Goal: Task Accomplishment & Management: Use online tool/utility

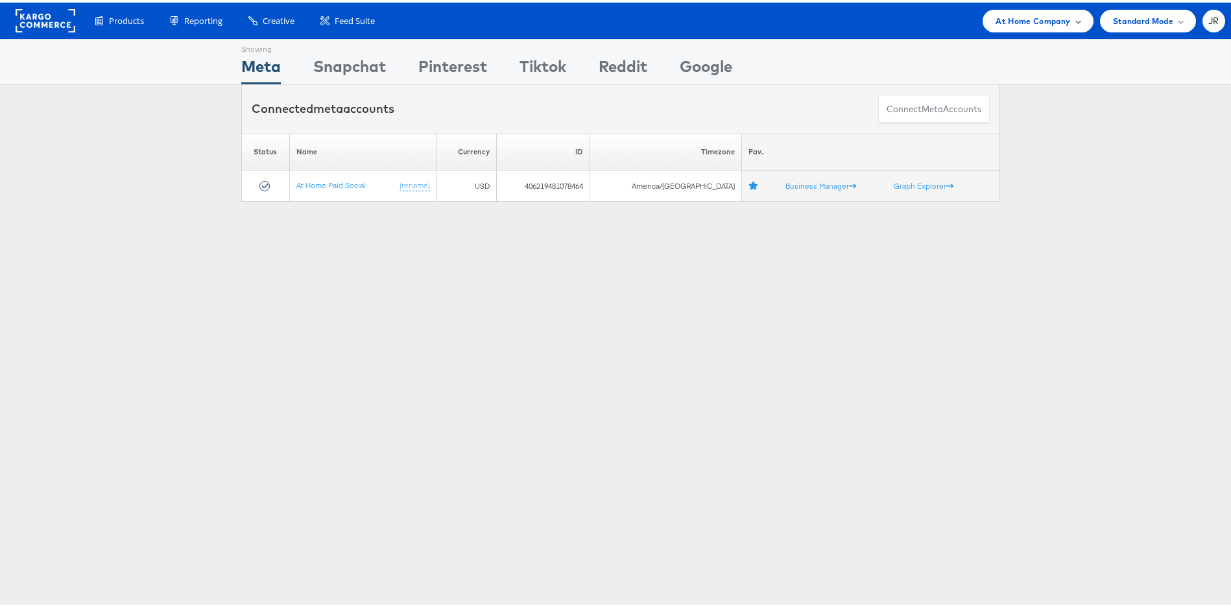
click at [1016, 26] on div "At Home Company" at bounding box center [1037, 18] width 110 height 23
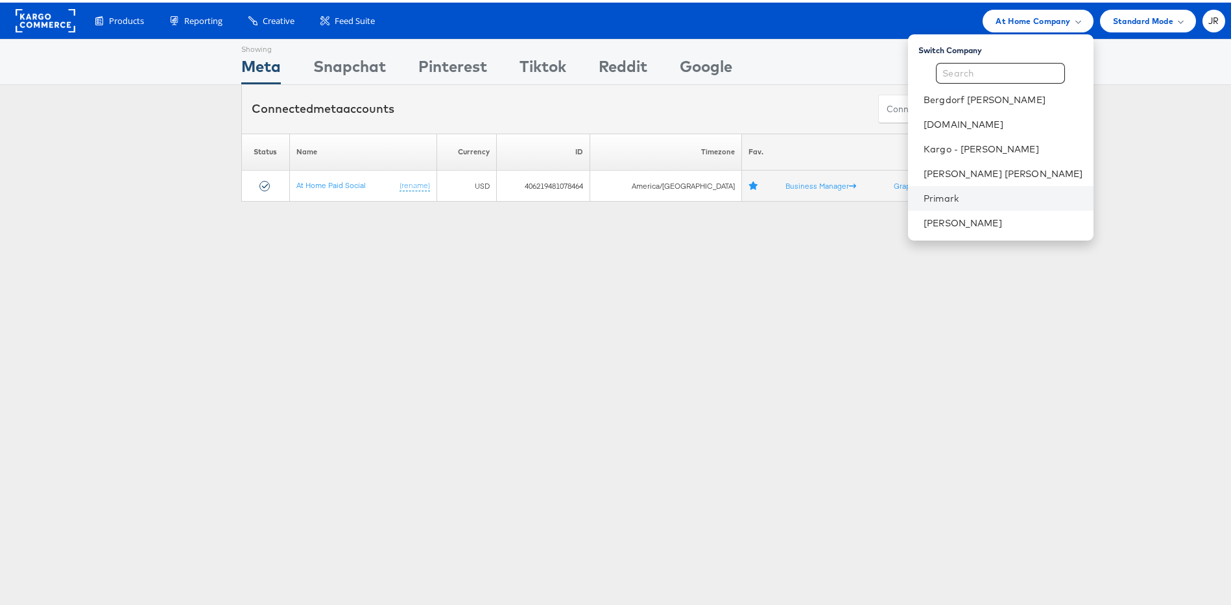
click at [1016, 187] on li "Primark" at bounding box center [1000, 196] width 185 height 25
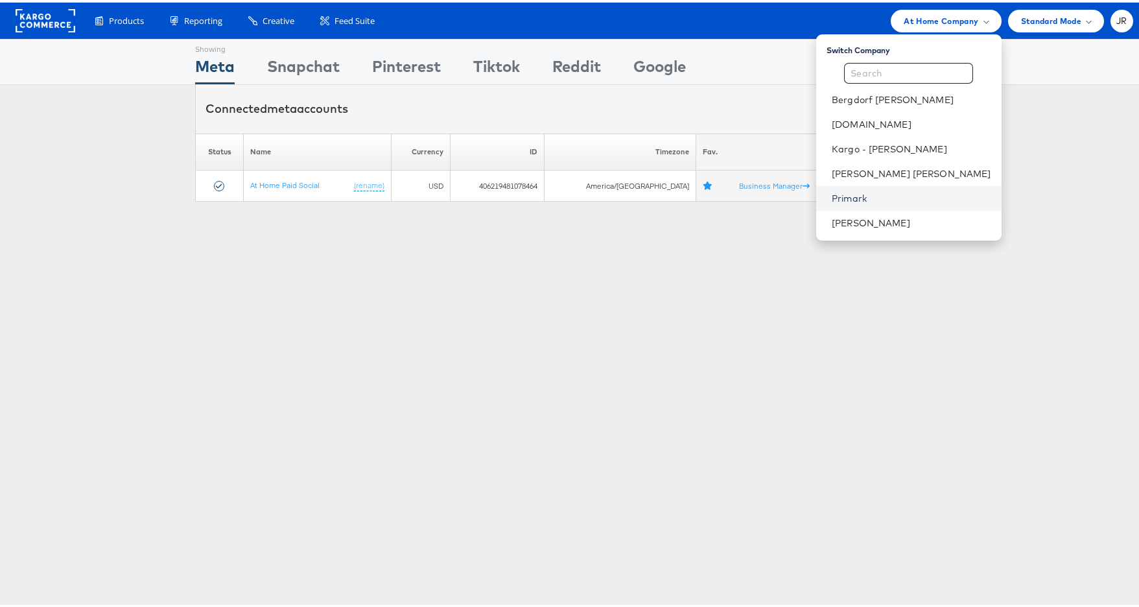
click at [926, 195] on link "Primark" at bounding box center [912, 195] width 160 height 13
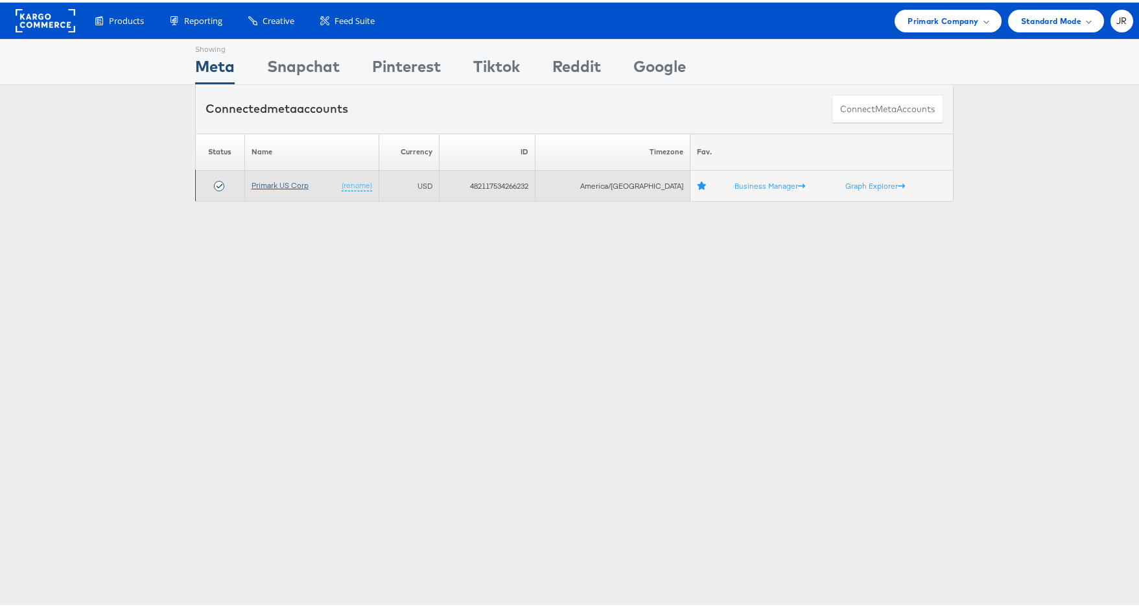
click at [304, 184] on link "Primark US Corp" at bounding box center [280, 183] width 57 height 10
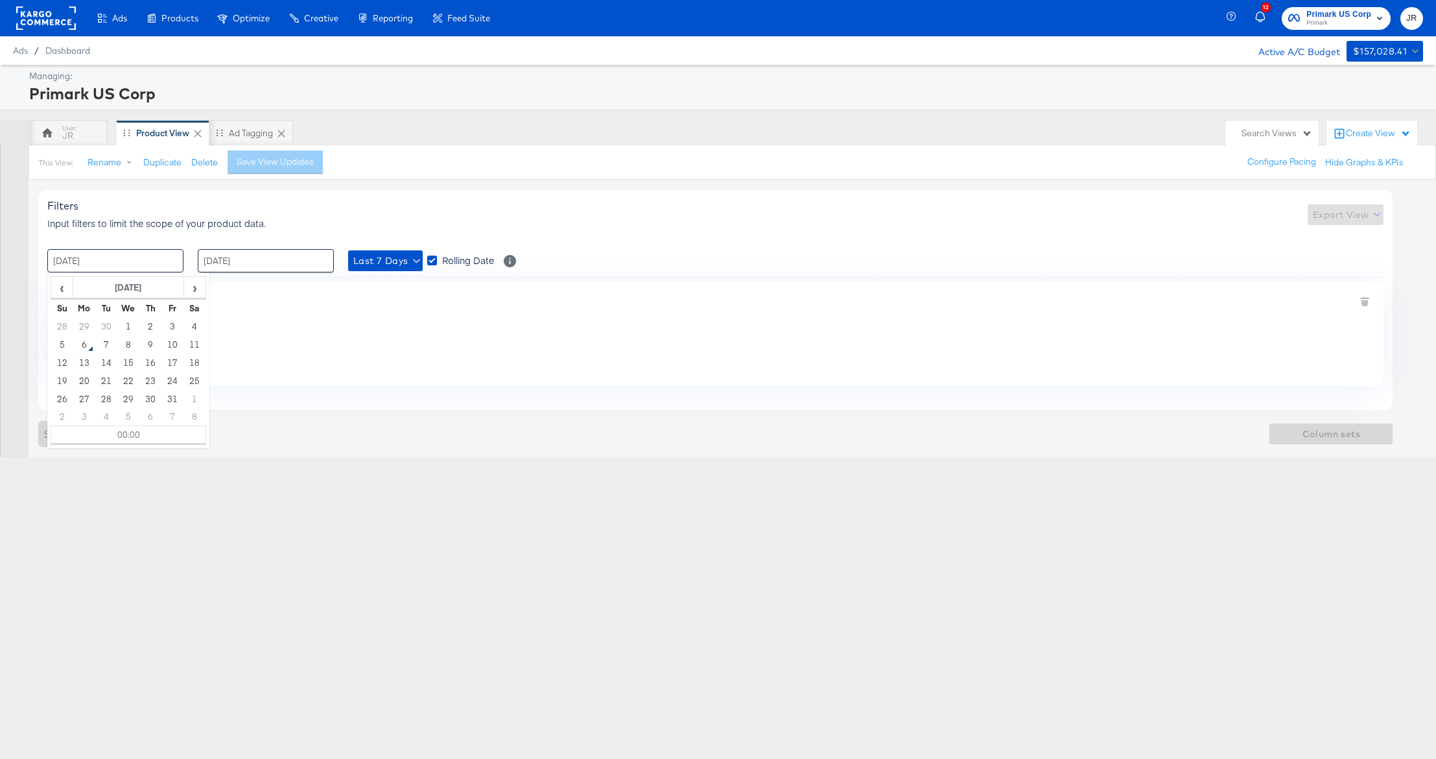
click at [82, 264] on input "[DATE]" at bounding box center [115, 260] width 136 height 23
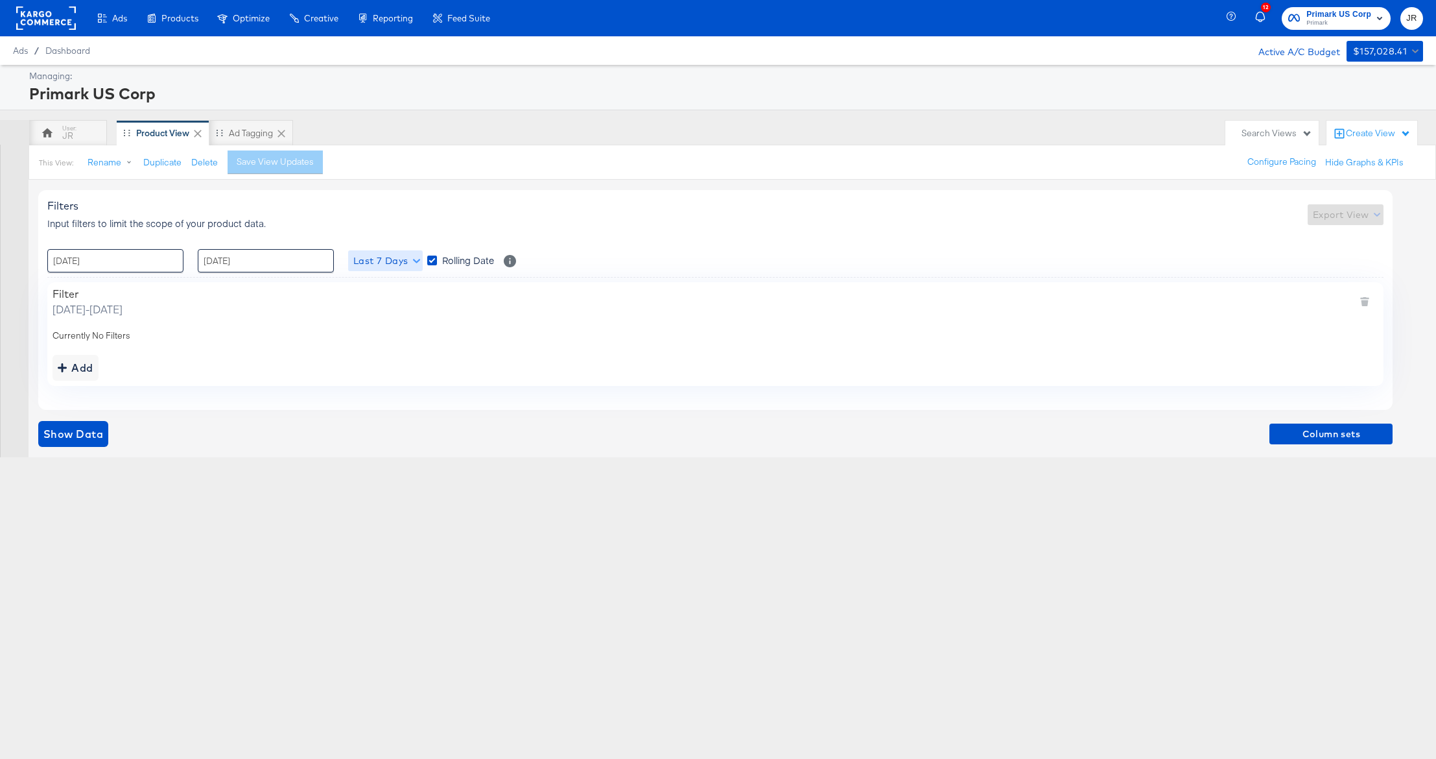
click at [410, 257] on span "Last 7 Days" at bounding box center [385, 261] width 64 height 16
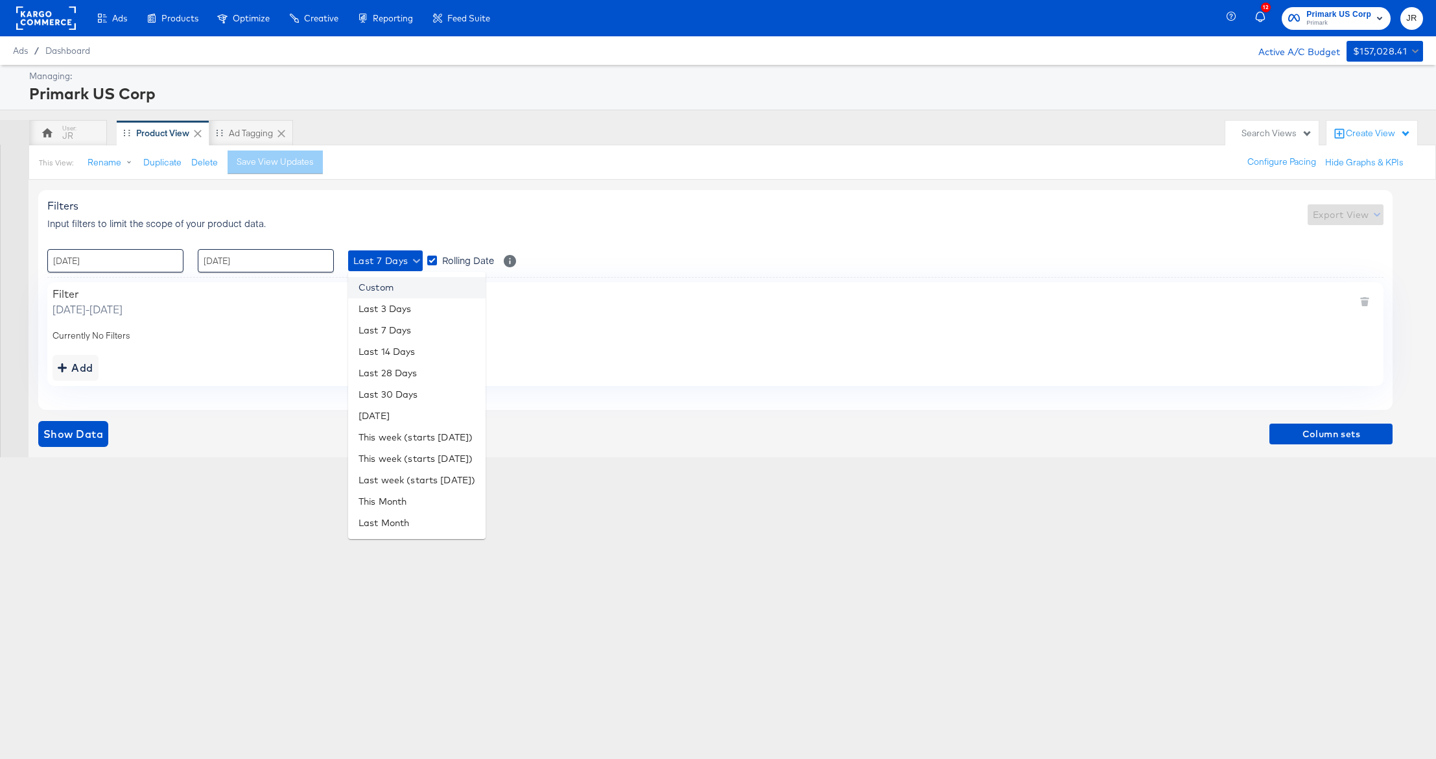
click at [401, 283] on li "Custom" at bounding box center [416, 287] width 137 height 21
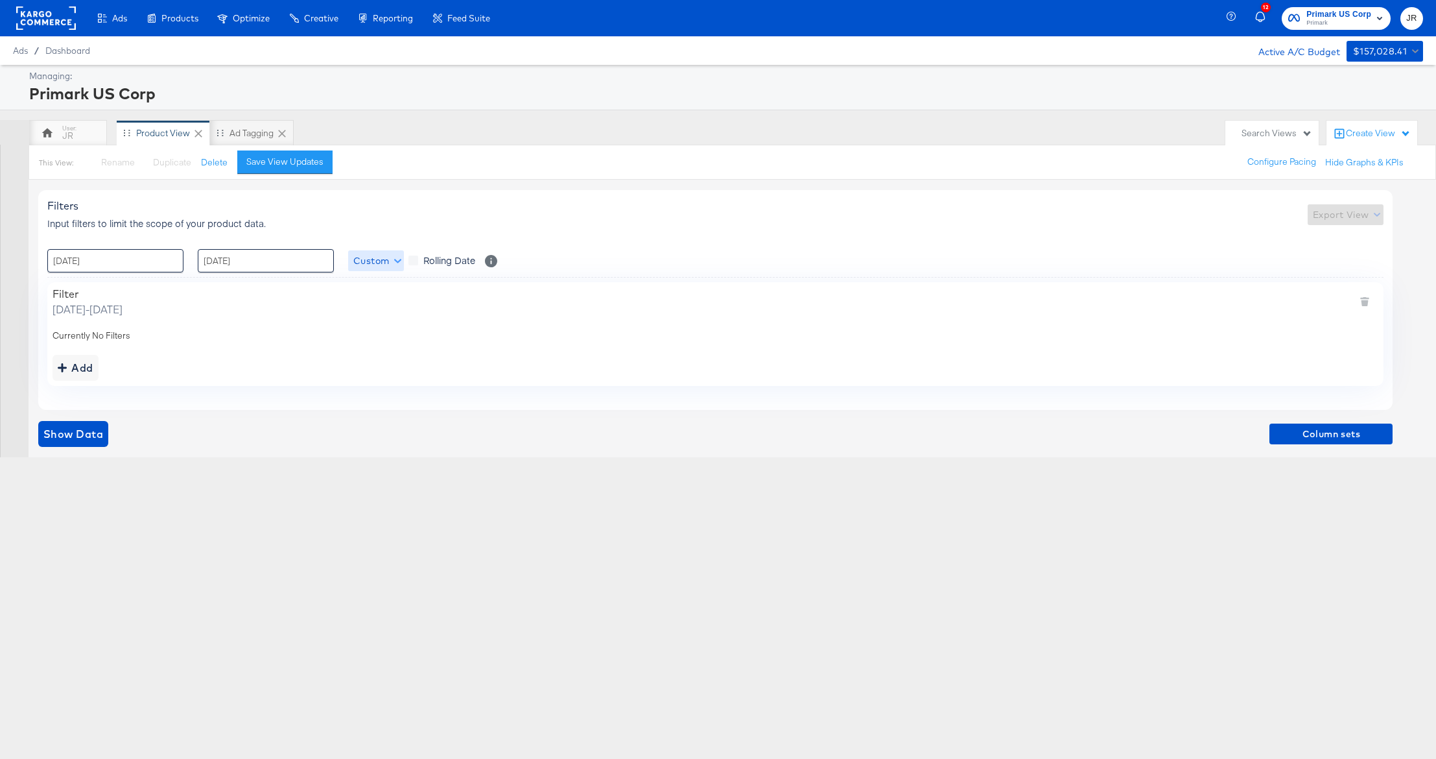
click at [392, 262] on span "Custom" at bounding box center [375, 261] width 45 height 16
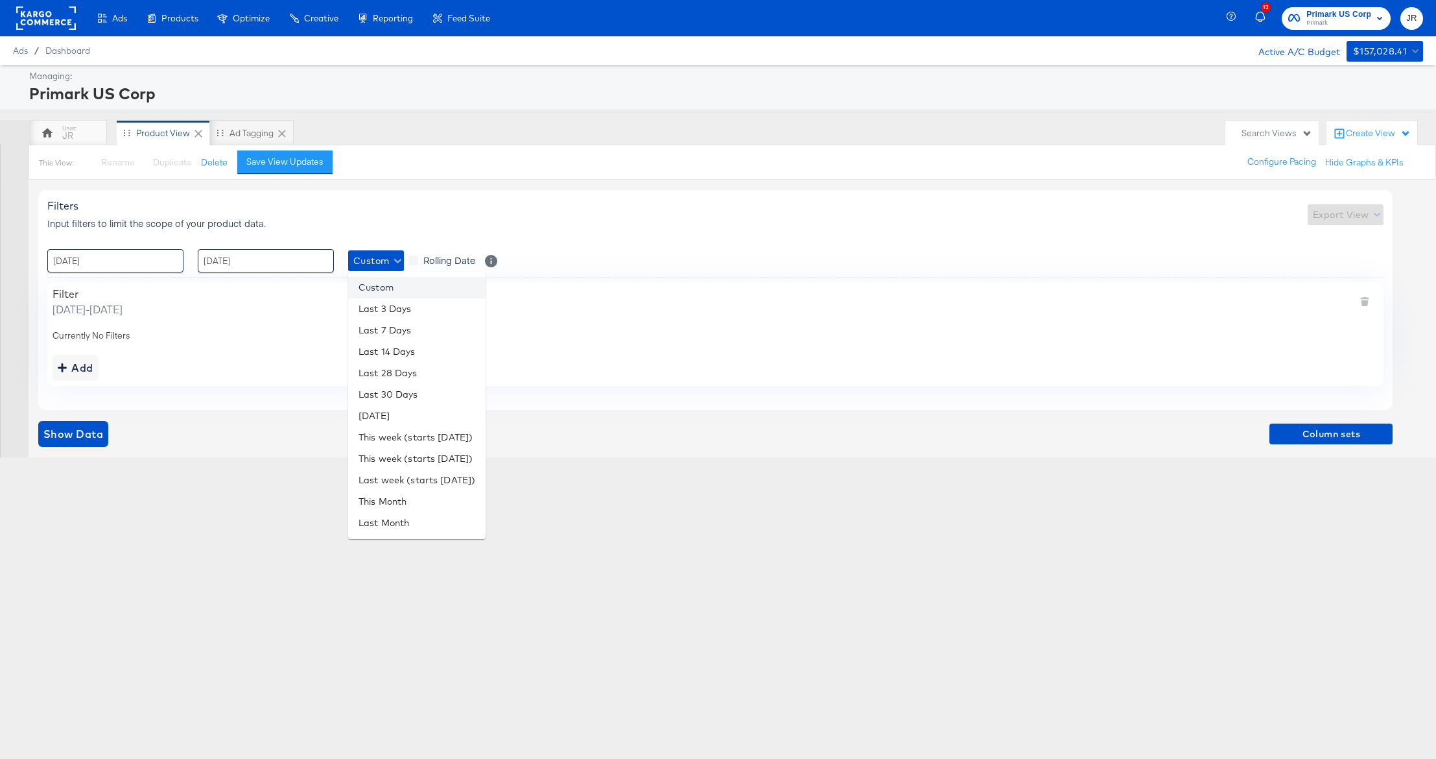
click at [396, 286] on li "Custom" at bounding box center [416, 287] width 137 height 21
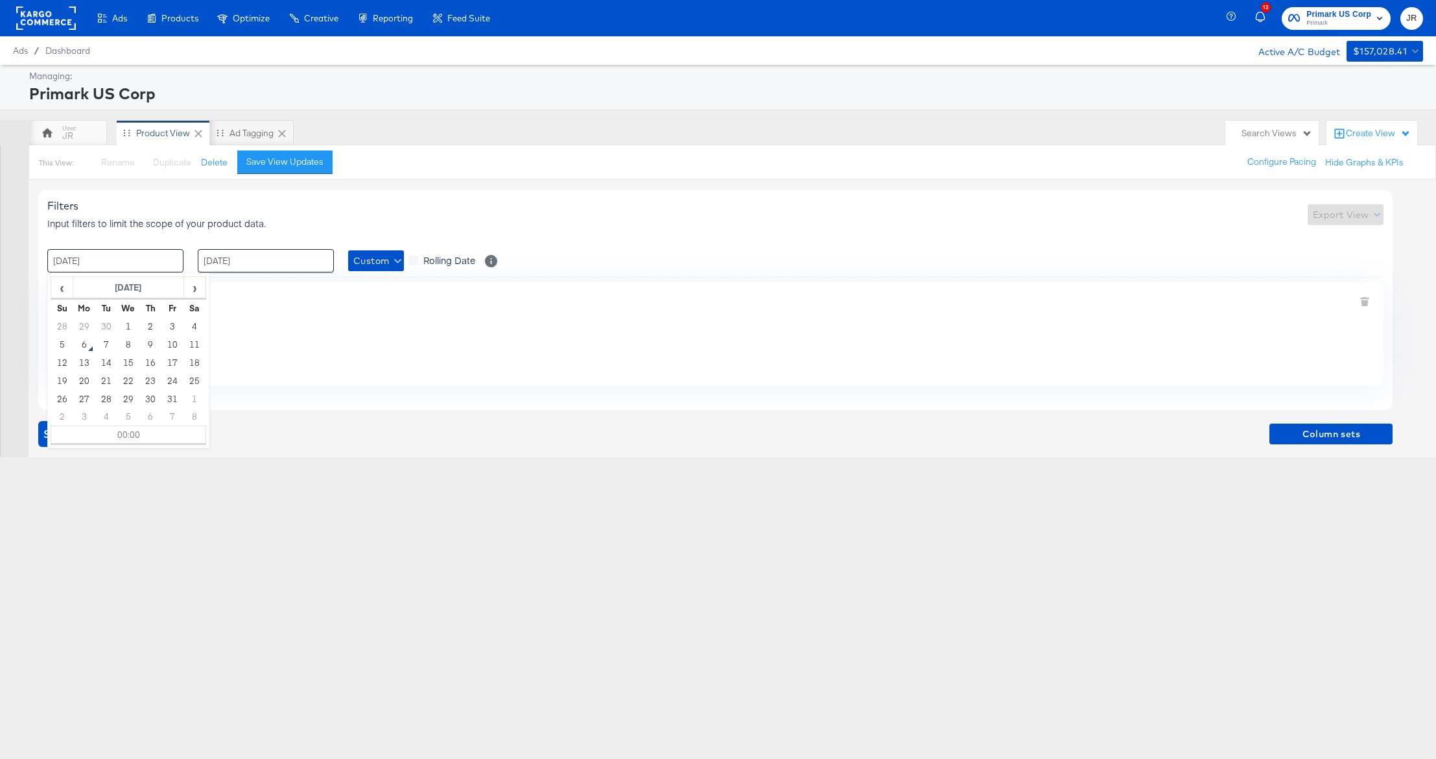
click at [58, 259] on input "[DATE]" at bounding box center [115, 260] width 136 height 23
click at [68, 289] on span "‹" at bounding box center [62, 287] width 20 height 19
click at [102, 348] on td "9" at bounding box center [106, 344] width 22 height 18
type input "[DATE] 00:00"
click at [272, 265] on input "[DATE]" at bounding box center [266, 260] width 136 height 23
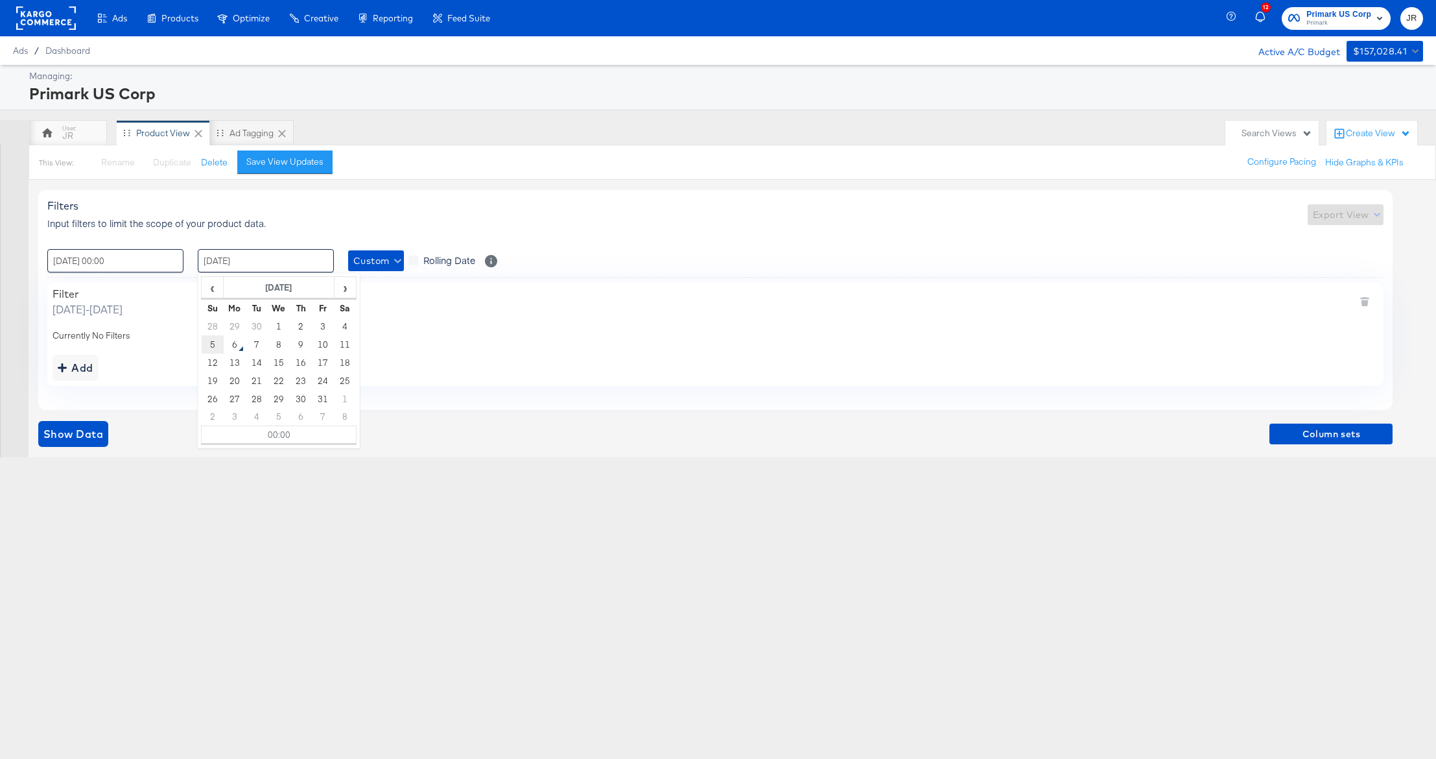
click at [213, 345] on td "5" at bounding box center [213, 344] width 22 height 18
type input "[DATE] 00:00"
click at [432, 357] on div "Add" at bounding box center [716, 368] width 1326 height 26
click at [68, 374] on div "Add" at bounding box center [76, 368] width 36 height 18
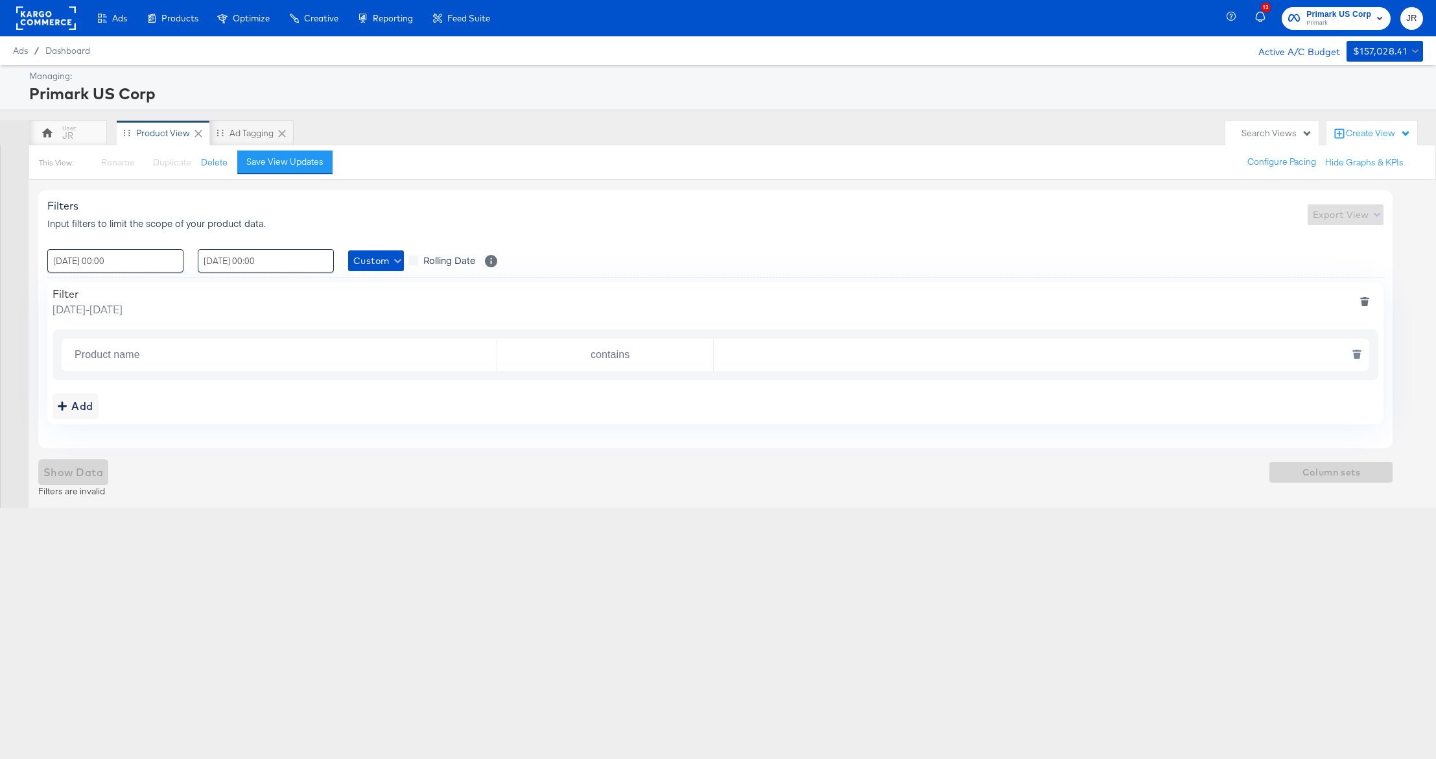
click at [162, 357] on input "Product name" at bounding box center [282, 355] width 427 height 27
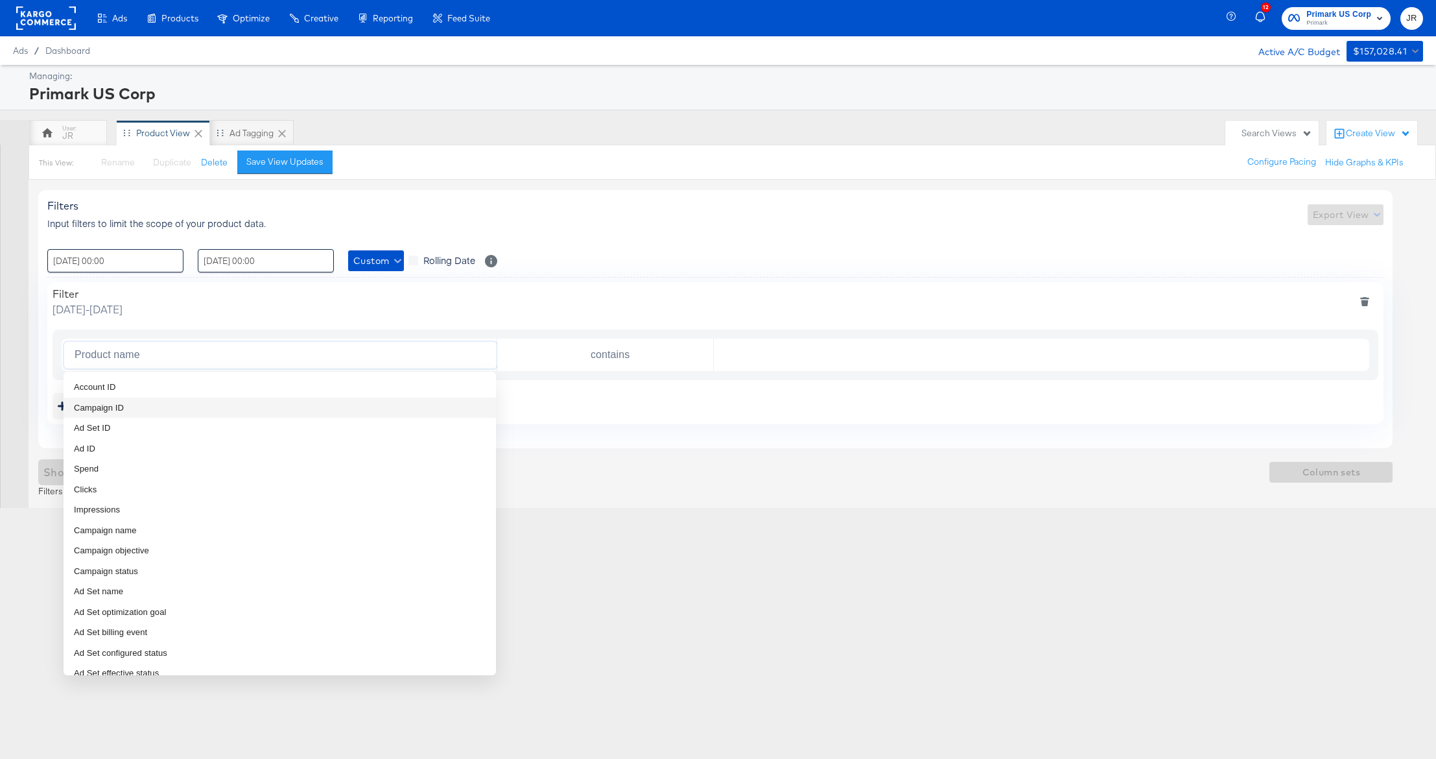
click at [173, 409] on li "Campaign ID" at bounding box center [280, 408] width 433 height 21
type input "Campaign ID"
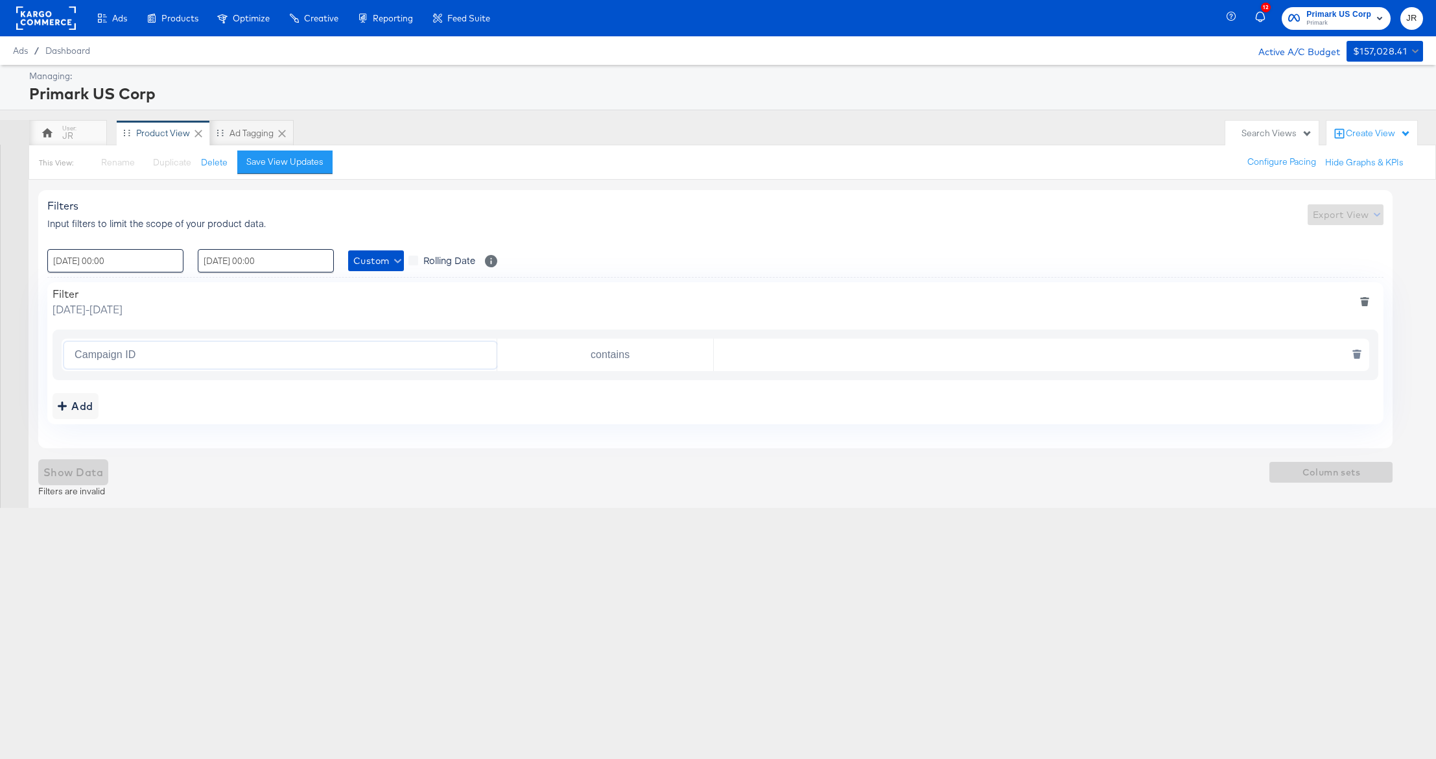
click at [760, 365] on input "text" at bounding box center [1039, 355] width 650 height 27
click at [88, 410] on div "Add" at bounding box center [76, 406] width 36 height 18
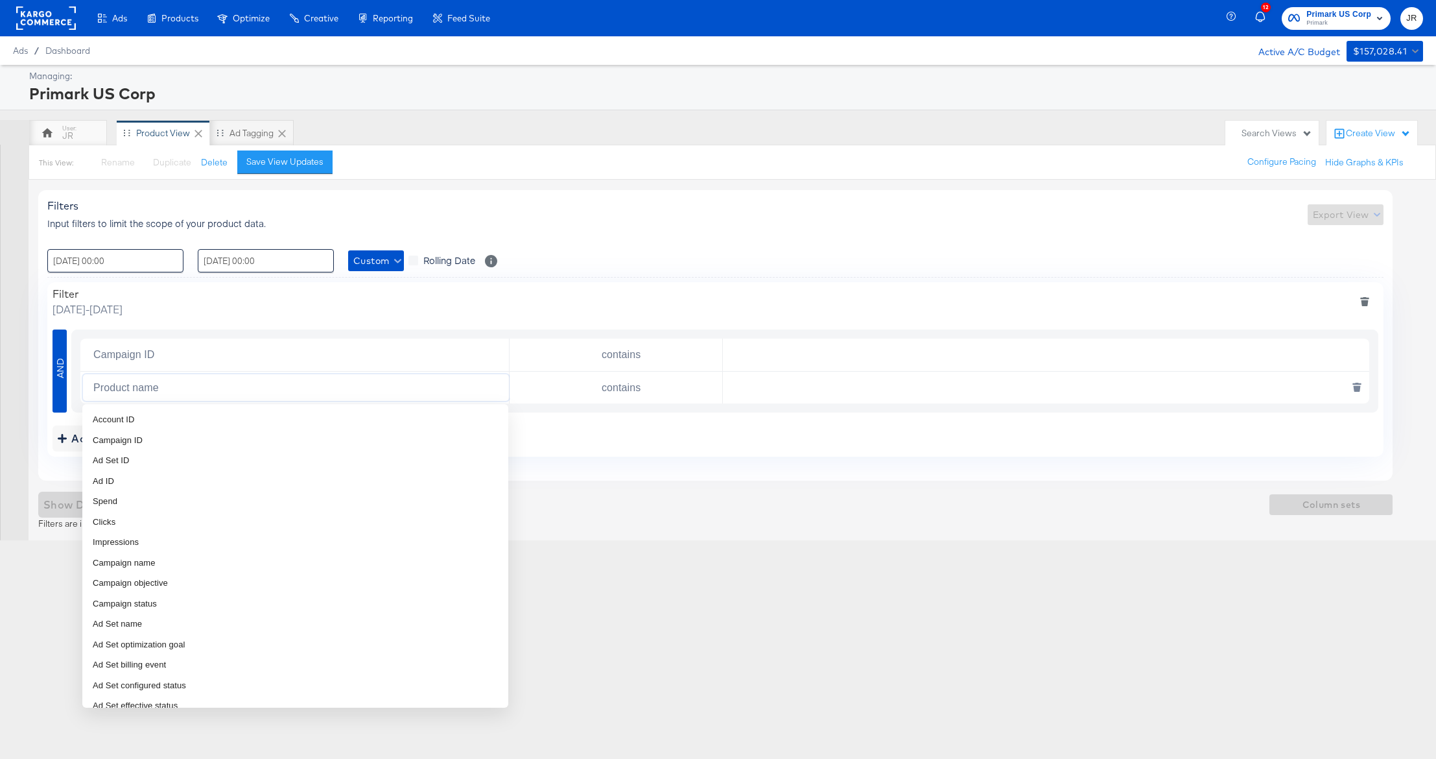
click at [156, 391] on input "Product name" at bounding box center [298, 387] width 421 height 27
click at [166, 436] on li "Campaign ID" at bounding box center [295, 440] width 426 height 21
type input "Campaign ID"
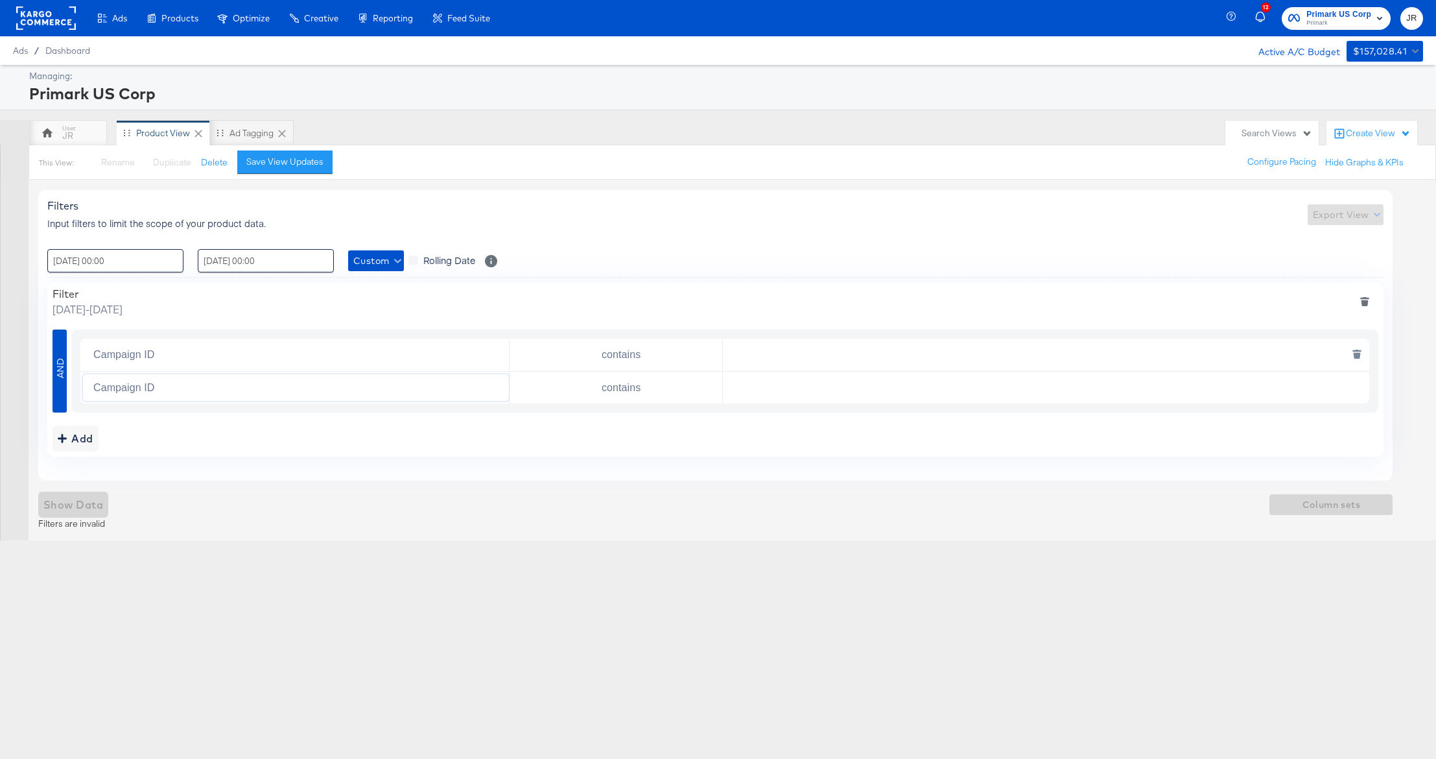
click at [786, 359] on input "text" at bounding box center [1043, 355] width 640 height 27
click at [962, 358] on input "text" at bounding box center [1043, 355] width 640 height 27
paste input "120230914735480495"
type input "120230914735480495"
click at [848, 384] on input "text" at bounding box center [1043, 387] width 640 height 27
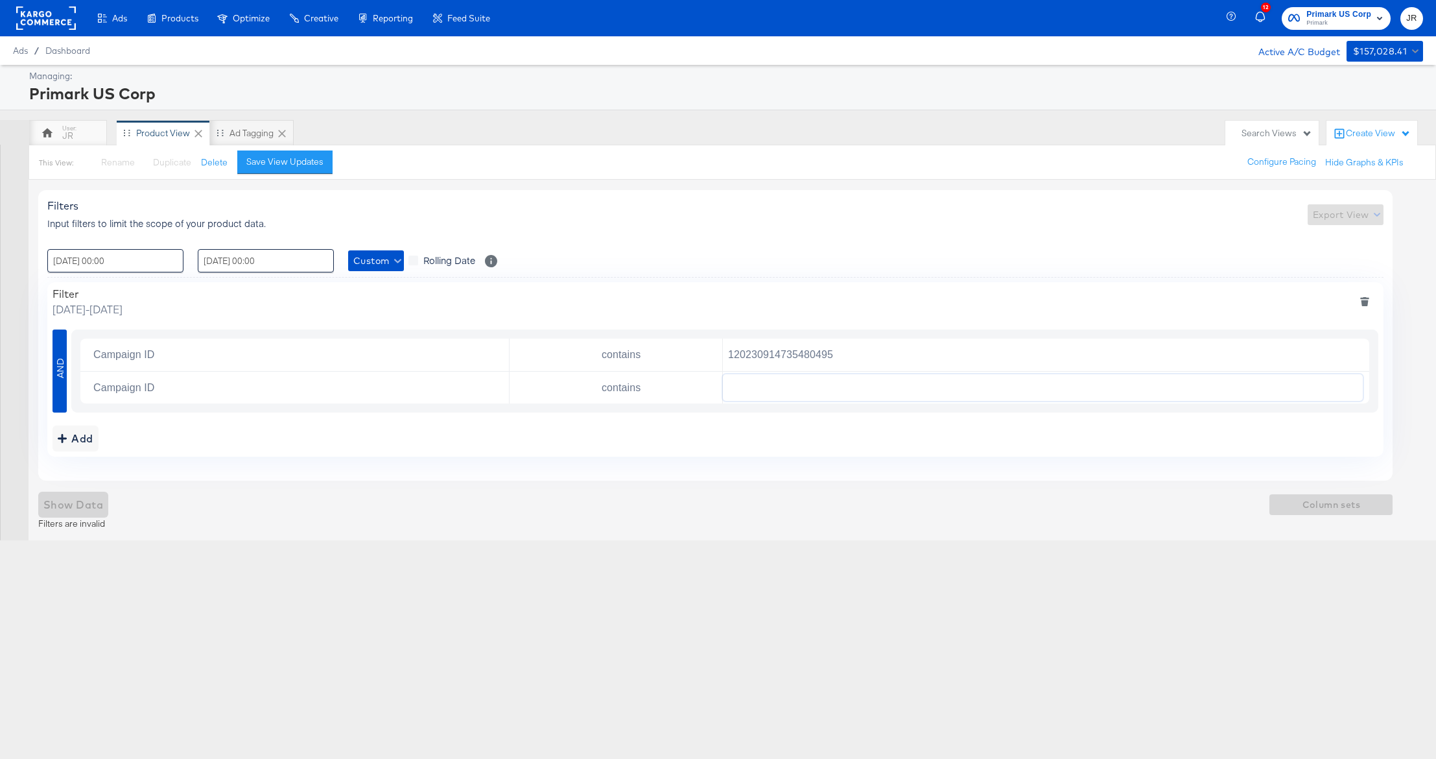
paste input "120232993105280495"
type input "120232993105280495"
click at [857, 482] on div "Filters Input filters to limit the scope of your product data. Export View : [D…" at bounding box center [720, 360] width 1364 height 360
click at [1310, 512] on span "Column sets" at bounding box center [1331, 505] width 113 height 16
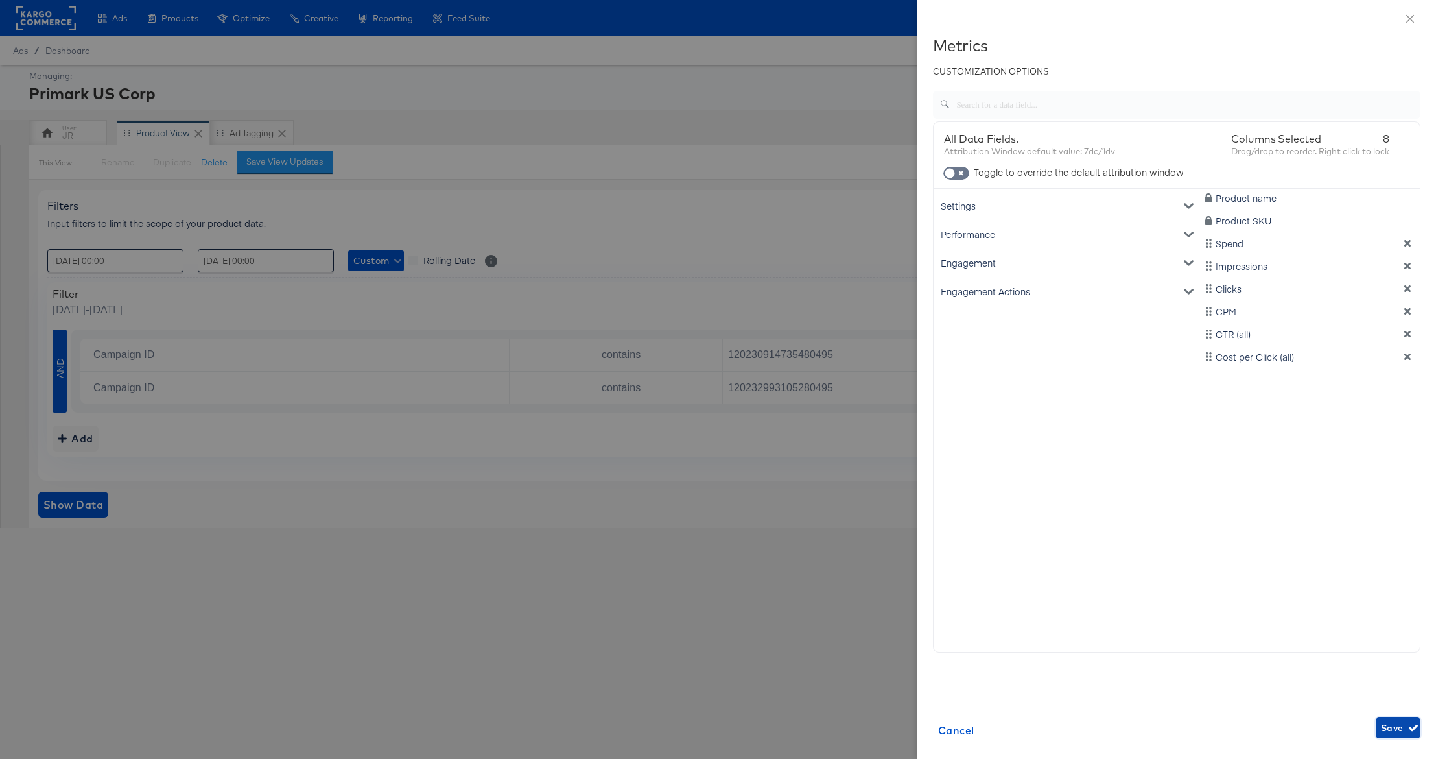
click at [1384, 730] on span "Save" at bounding box center [1398, 728] width 34 height 16
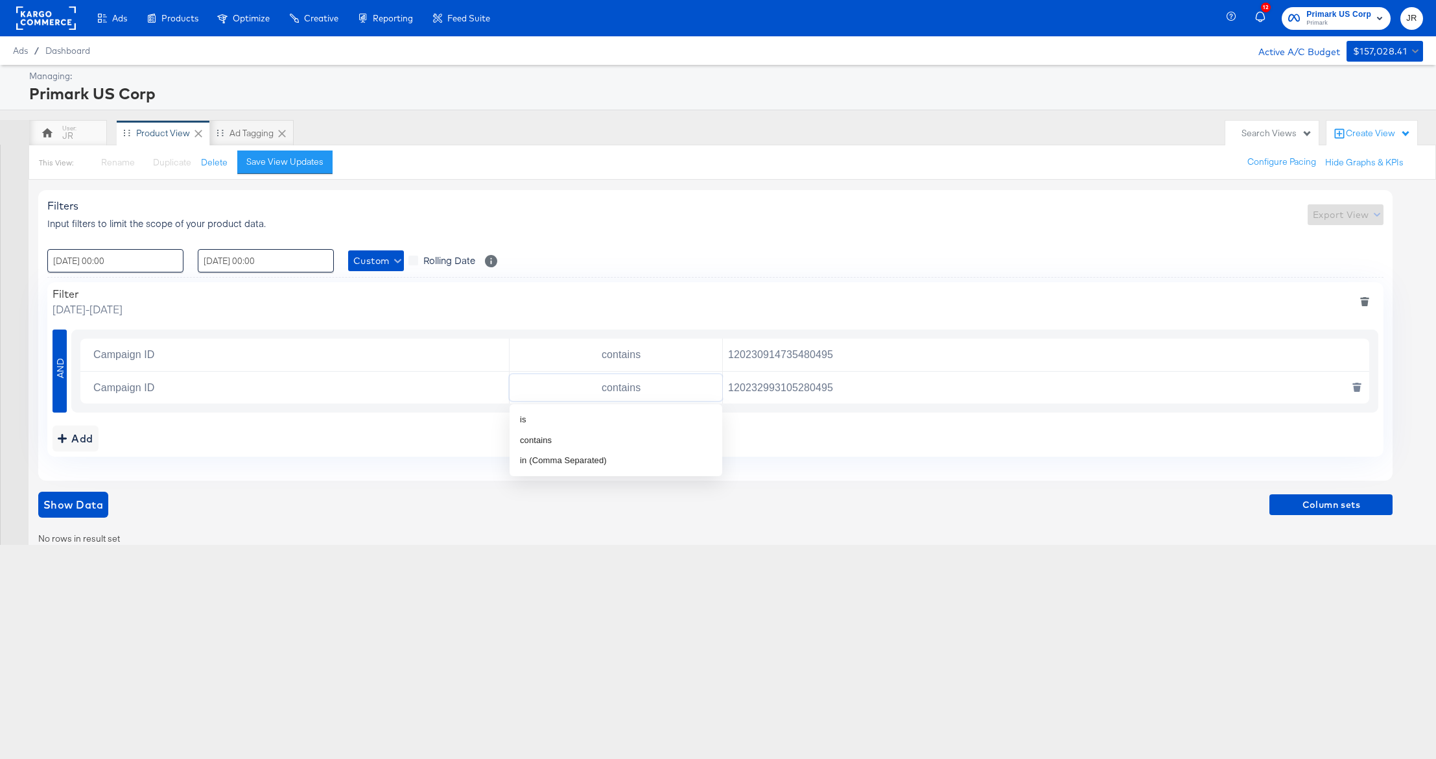
click at [653, 396] on input "contains" at bounding box center [619, 387] width 208 height 27
click at [886, 364] on input "120230914735480495" at bounding box center [1043, 355] width 640 height 27
type input "120230914735480495"
drag, startPoint x: 862, startPoint y: 394, endPoint x: 719, endPoint y: 386, distance: 143.5
click at [719, 386] on div "Campaign ID contains 120232993105280495" at bounding box center [724, 388] width 1289 height 32
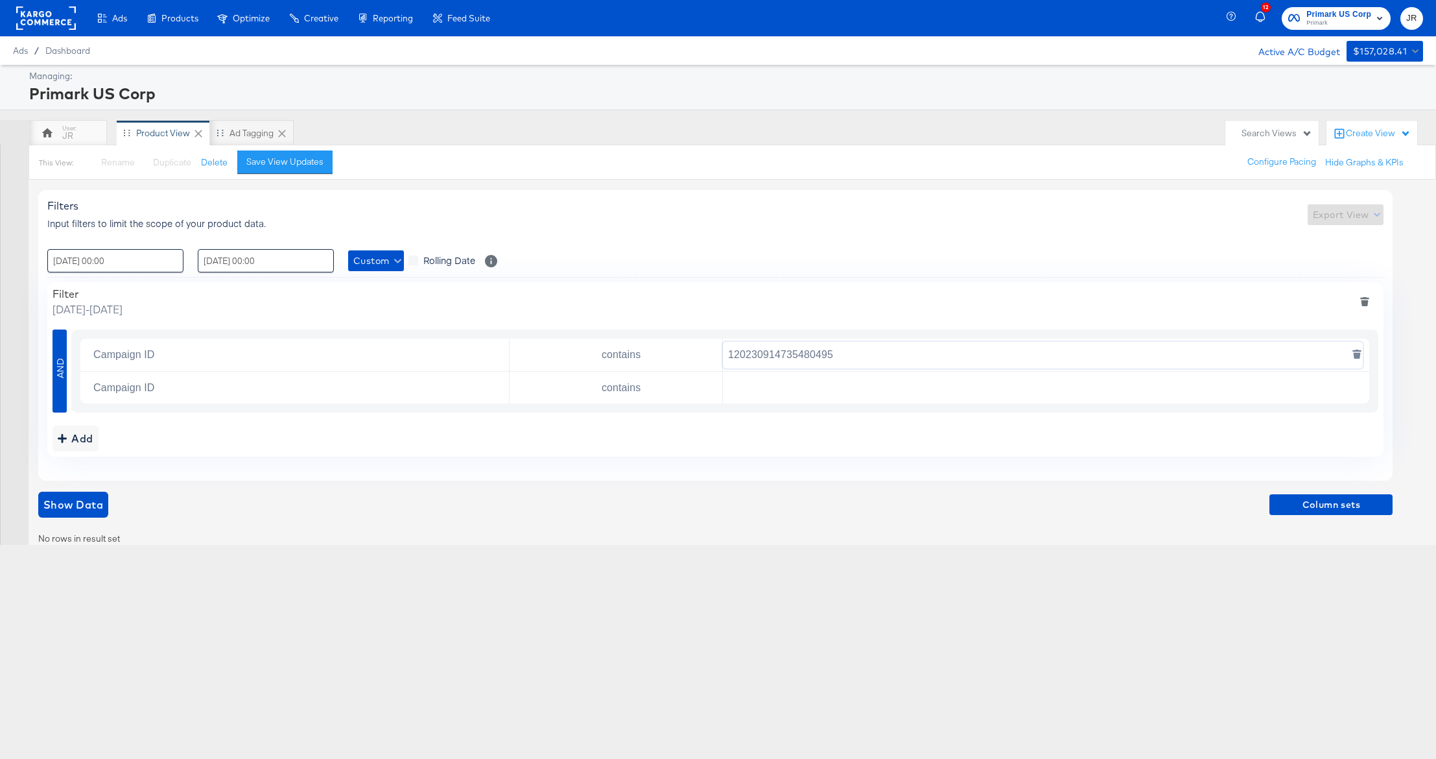
click at [895, 360] on input "120230914735480495" at bounding box center [1043, 355] width 640 height 27
paste input "120232993105280495"
type input "120230914735480495 120232993105280495"
click at [918, 394] on input "text" at bounding box center [1043, 387] width 640 height 27
click at [1349, 388] on button "deletesingle" at bounding box center [1357, 387] width 27 height 23
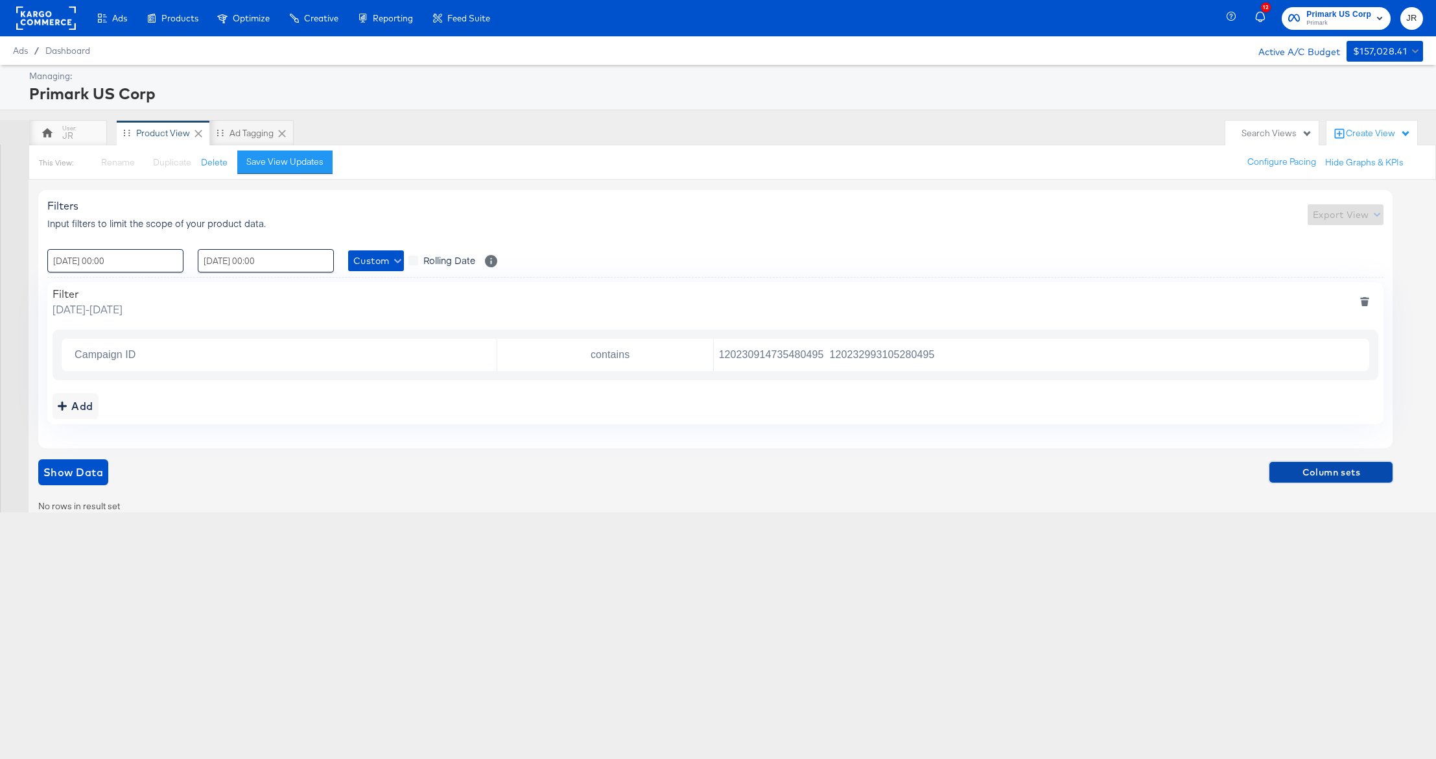
click at [1354, 467] on span "Column sets" at bounding box center [1331, 472] width 113 height 16
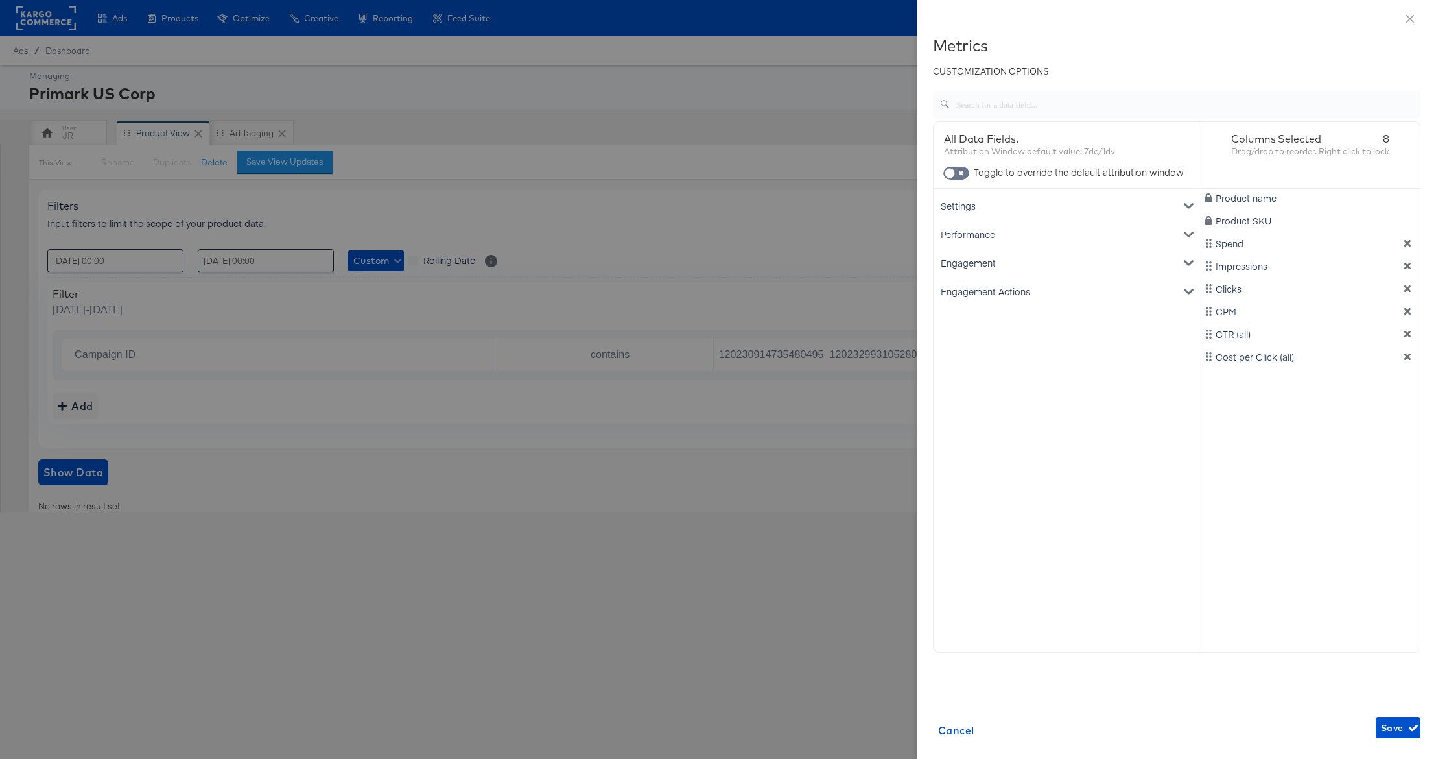
click at [783, 442] on div at bounding box center [718, 379] width 1436 height 759
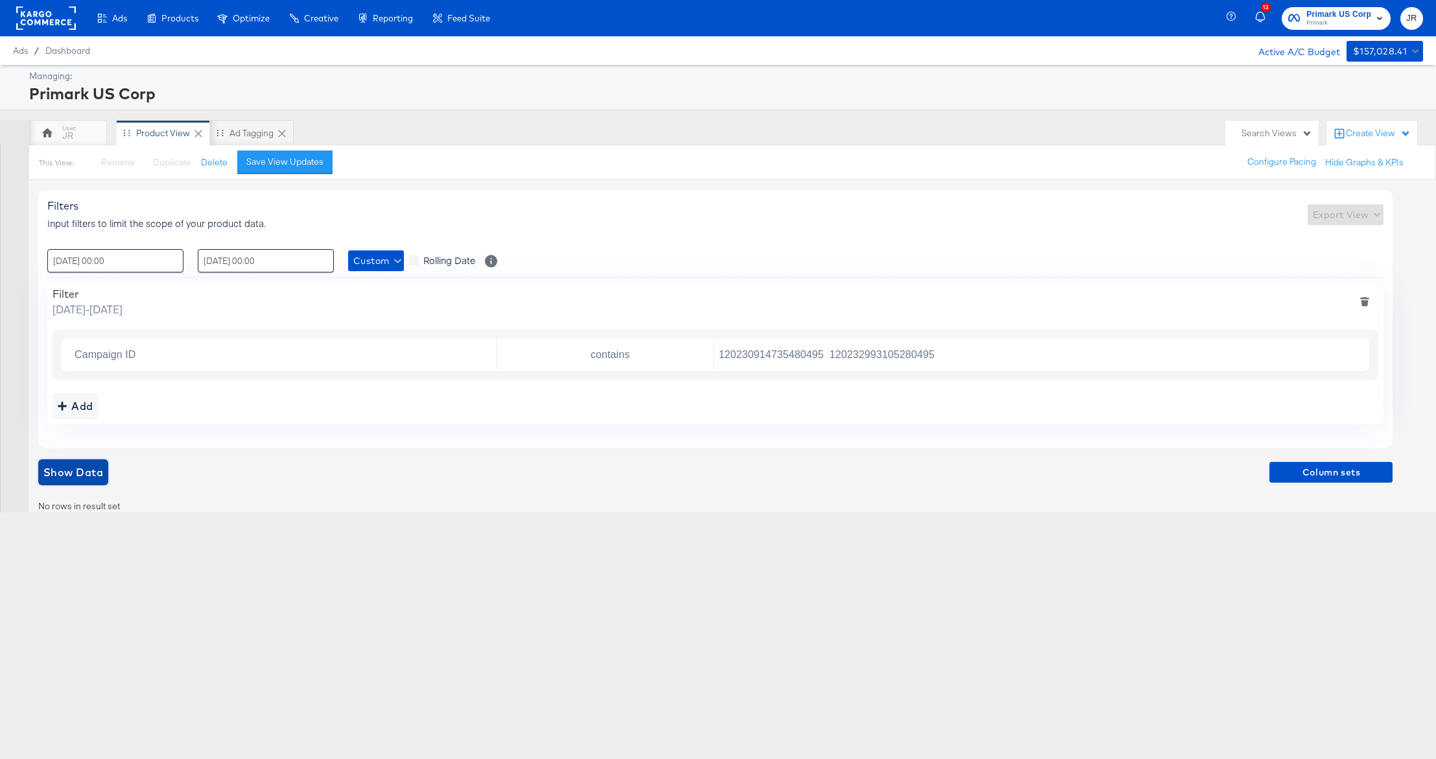
click at [60, 469] on span "Show Data" at bounding box center [73, 472] width 60 height 18
click at [927, 361] on input "120230914735480495 120232993105280495" at bounding box center [1039, 355] width 650 height 27
drag, startPoint x: 943, startPoint y: 353, endPoint x: 831, endPoint y: 359, distance: 111.7
click at [831, 359] on input "120230914735480495 120232993105280495" at bounding box center [1039, 355] width 650 height 27
click at [1353, 353] on icon "deletesingle" at bounding box center [1357, 354] width 9 height 9
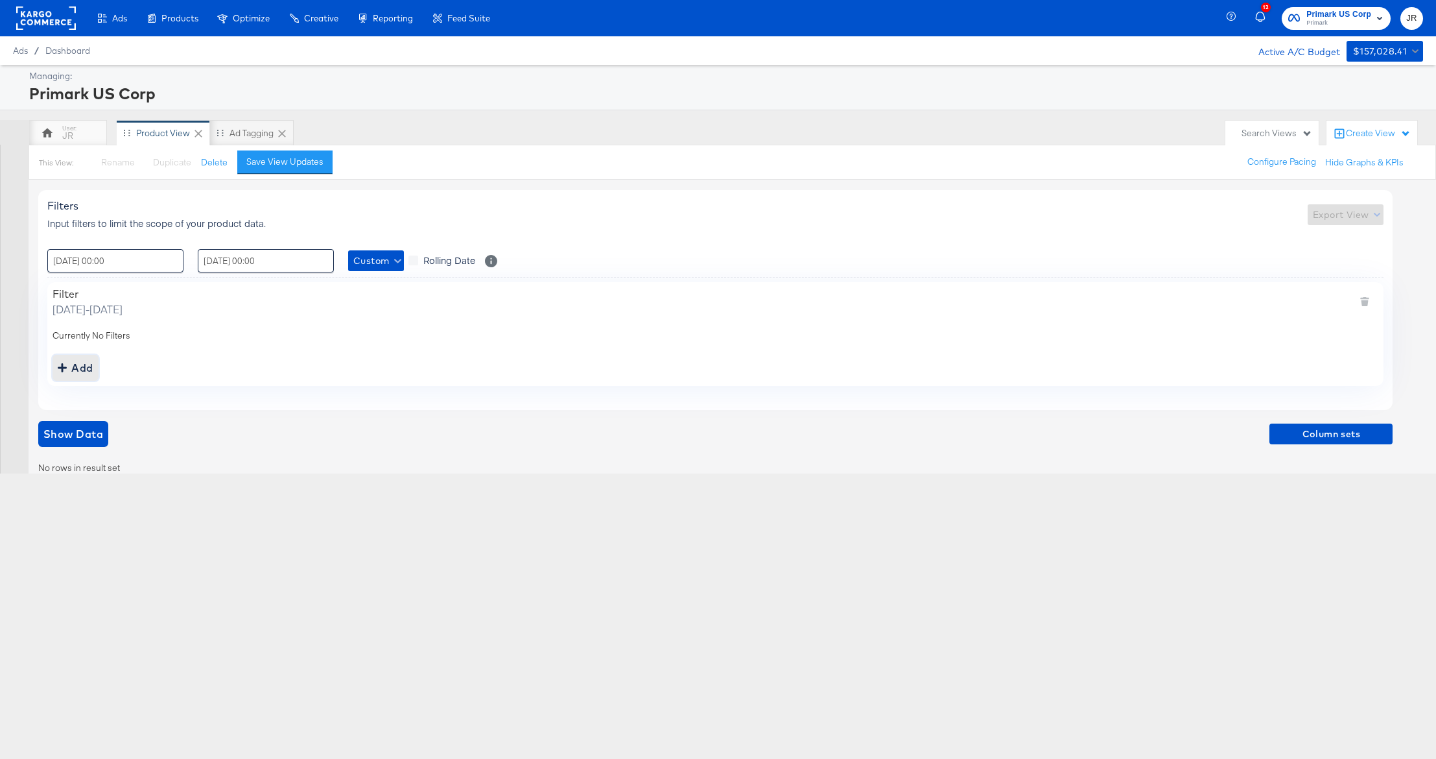
click at [78, 370] on div "Add" at bounding box center [76, 368] width 36 height 18
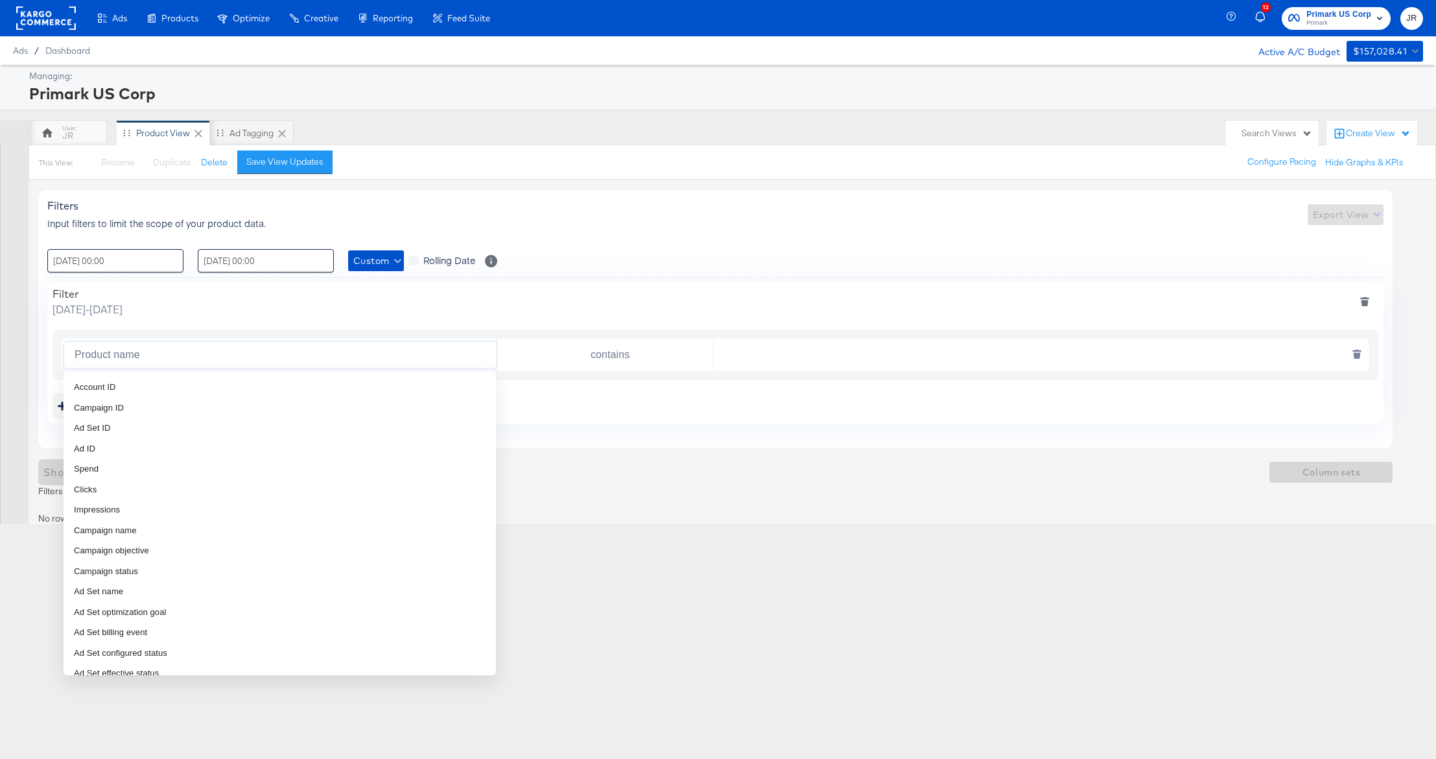
click at [152, 356] on input "Product name" at bounding box center [282, 355] width 427 height 27
click at [206, 456] on li "Campaign name" at bounding box center [280, 461] width 433 height 21
type input "Campaign name"
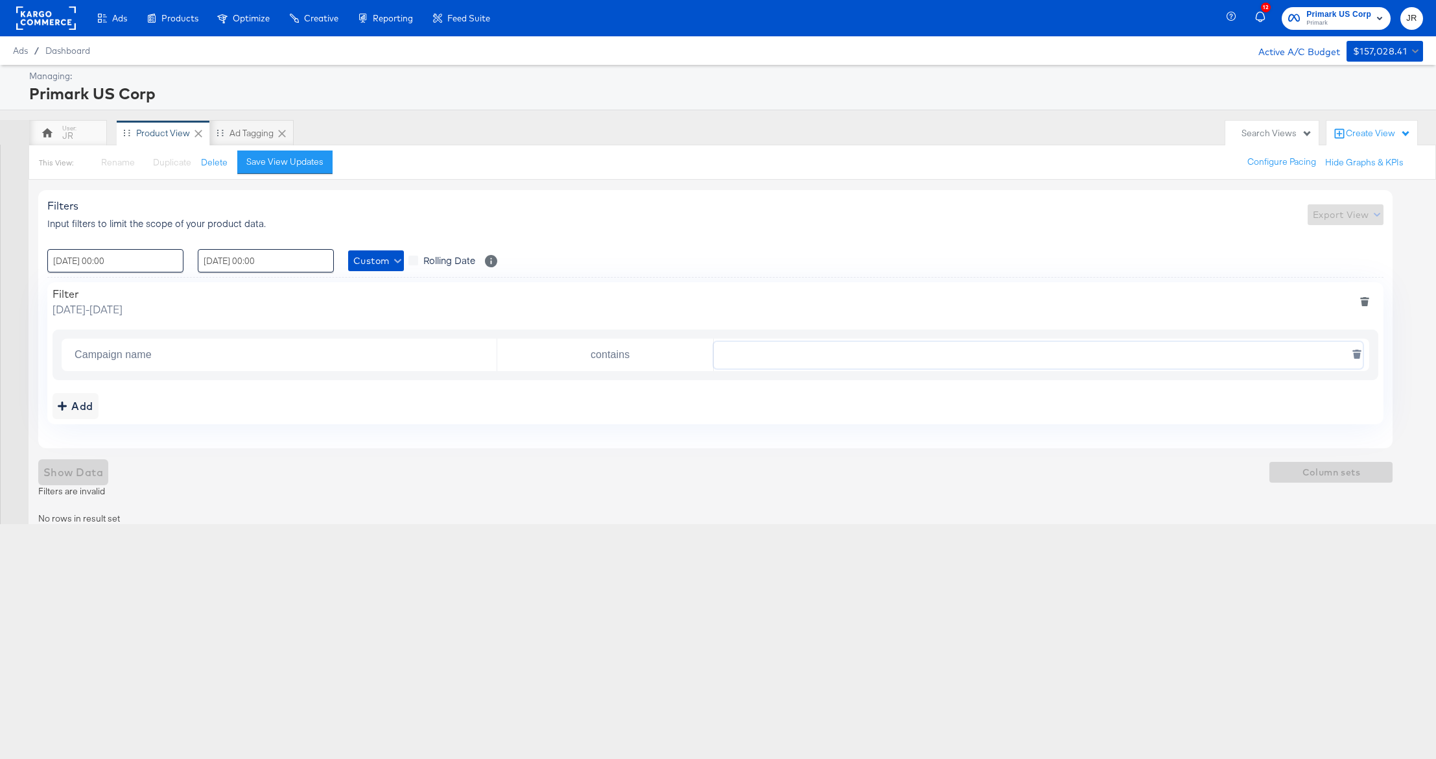
click at [753, 350] on input "text" at bounding box center [1039, 355] width 650 height 27
paste input "FBIG_US_P08_UnitedStates_Traffic_IO_NFL Kargo_CTR_US"
type input "FBIG_US_P08_UnitedStates_Traffic_IO_NFL Kargo_CTR_US"
click at [770, 394] on div "Add" at bounding box center [716, 406] width 1326 height 26
click at [86, 408] on div "Add" at bounding box center [76, 406] width 36 height 18
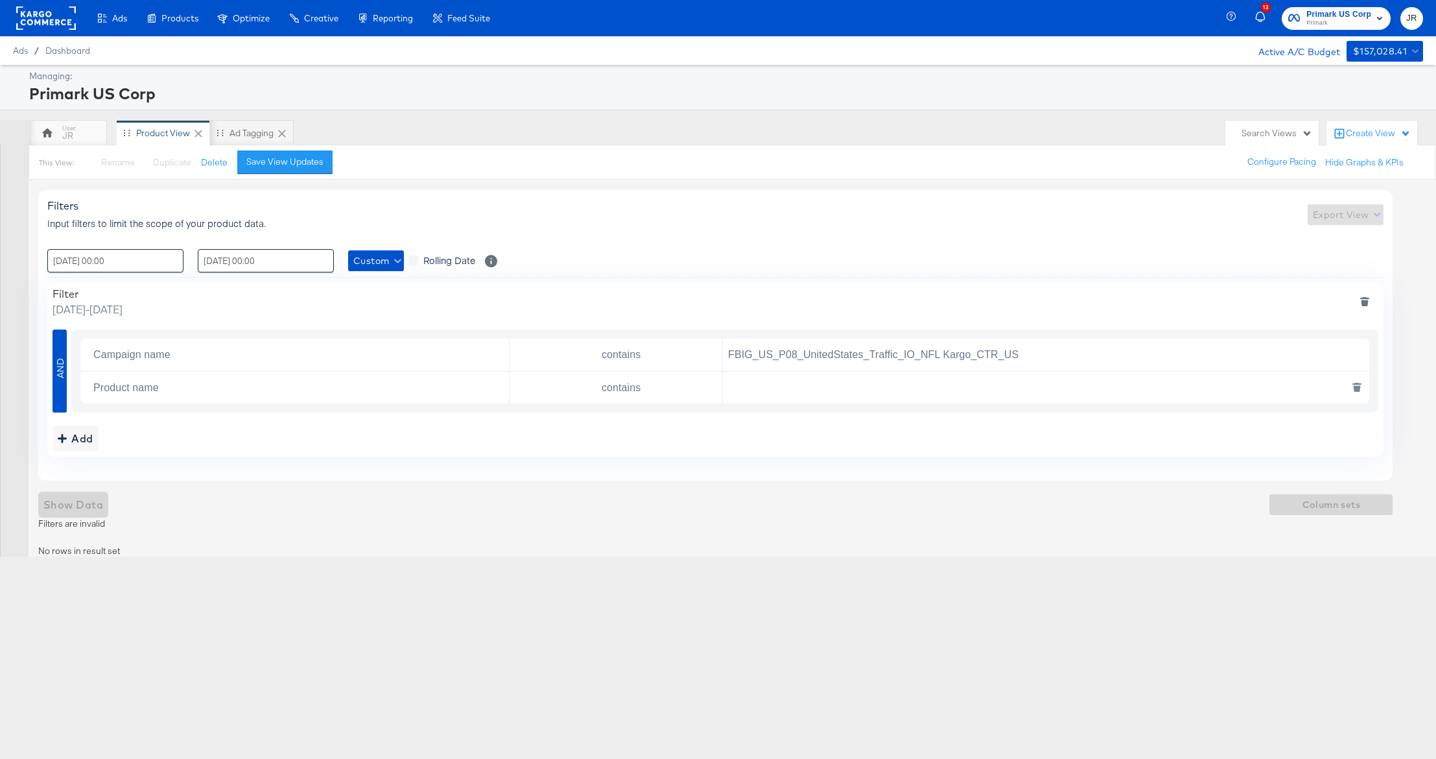
click at [251, 386] on input "Product name" at bounding box center [298, 387] width 421 height 27
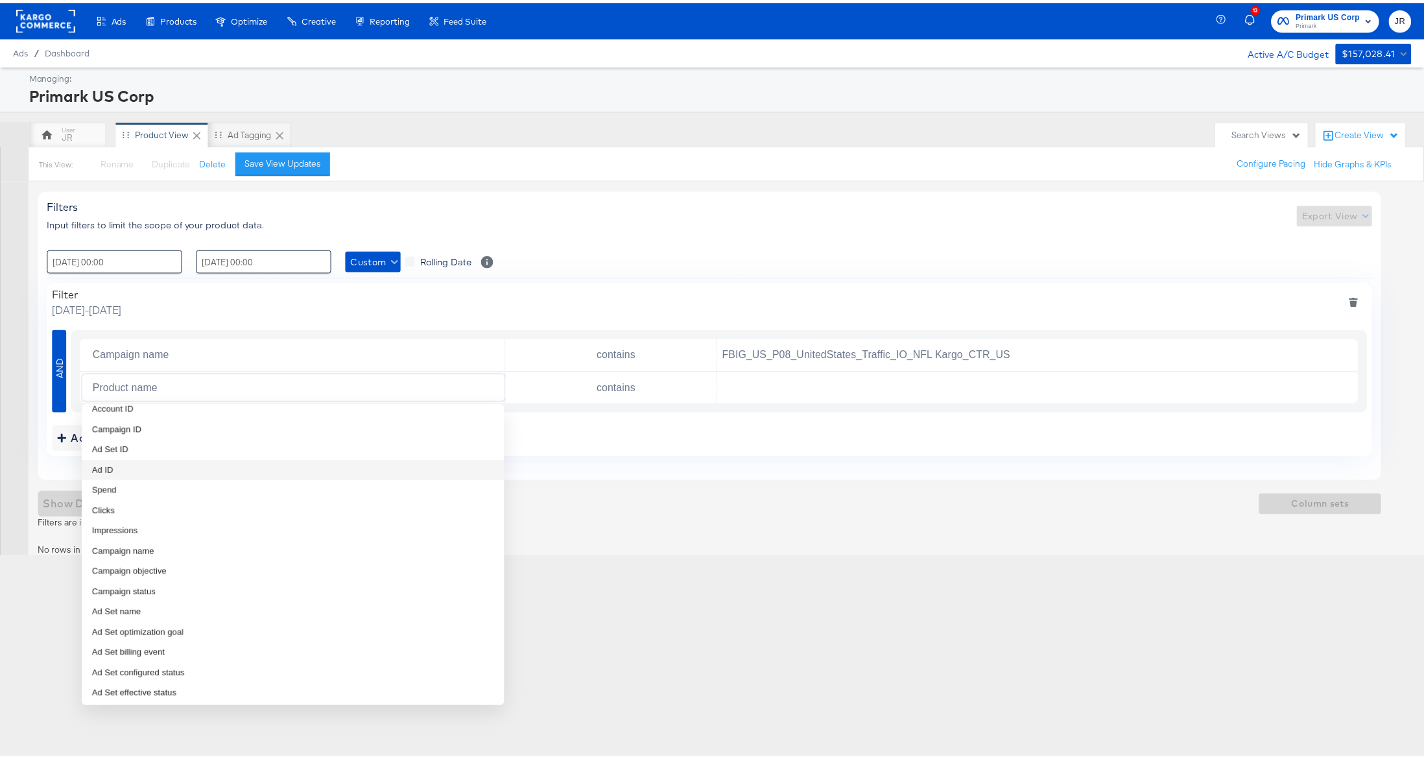
scroll to position [11, 0]
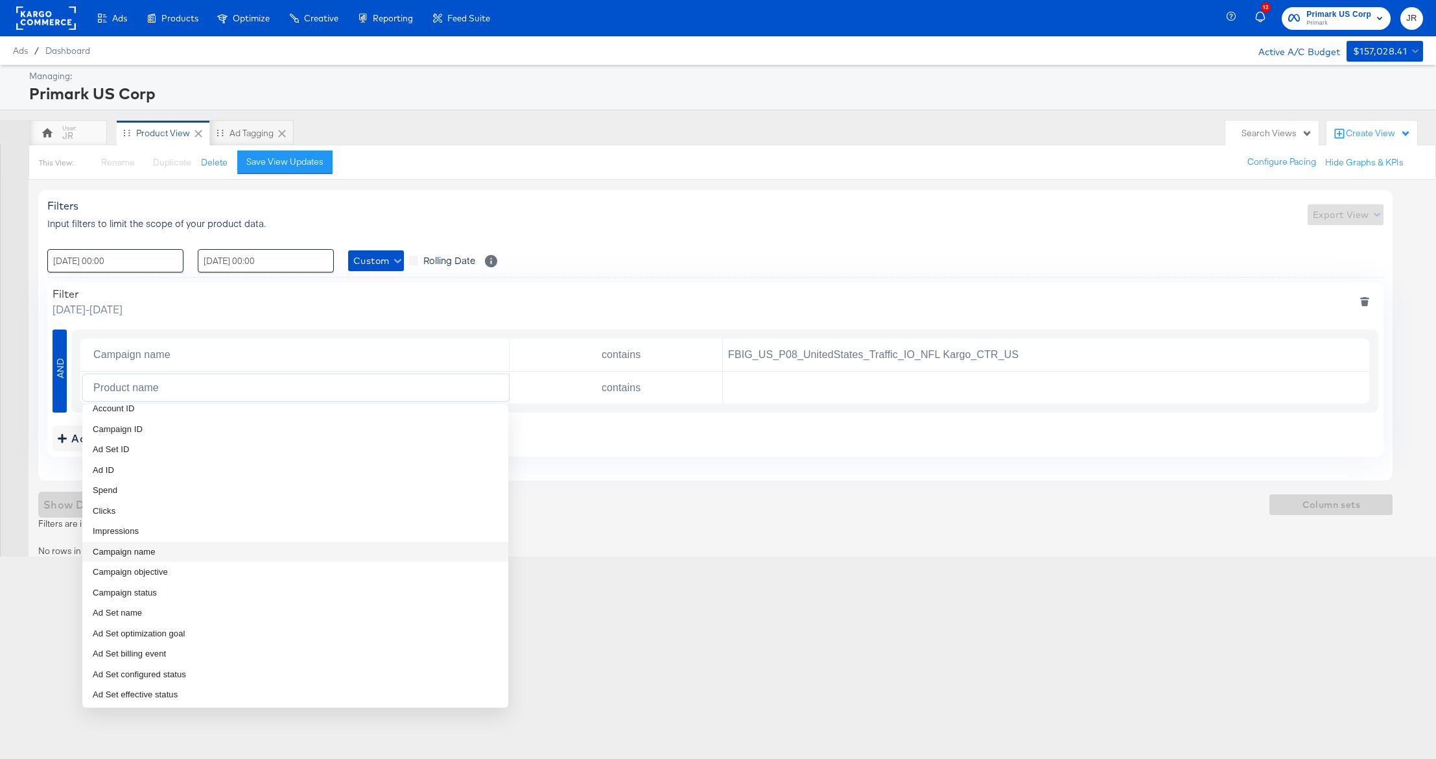
click at [165, 556] on li "Campaign name" at bounding box center [295, 551] width 426 height 21
type input "Campaign name"
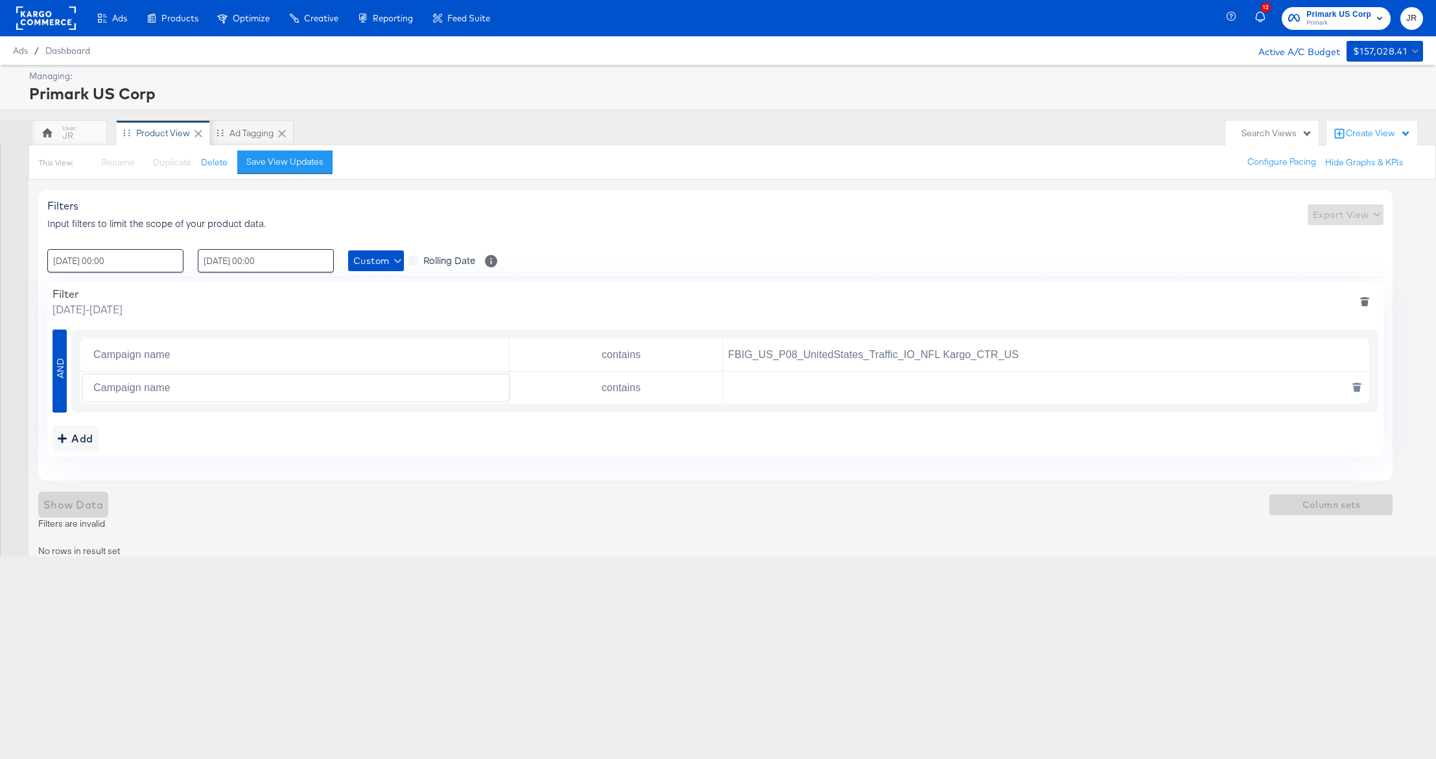
click at [856, 382] on input "text" at bounding box center [1043, 387] width 640 height 27
paste input "FBIG_US_P08_UnitedStates_Conversions_IO_NFL Kargo_Reach_US"
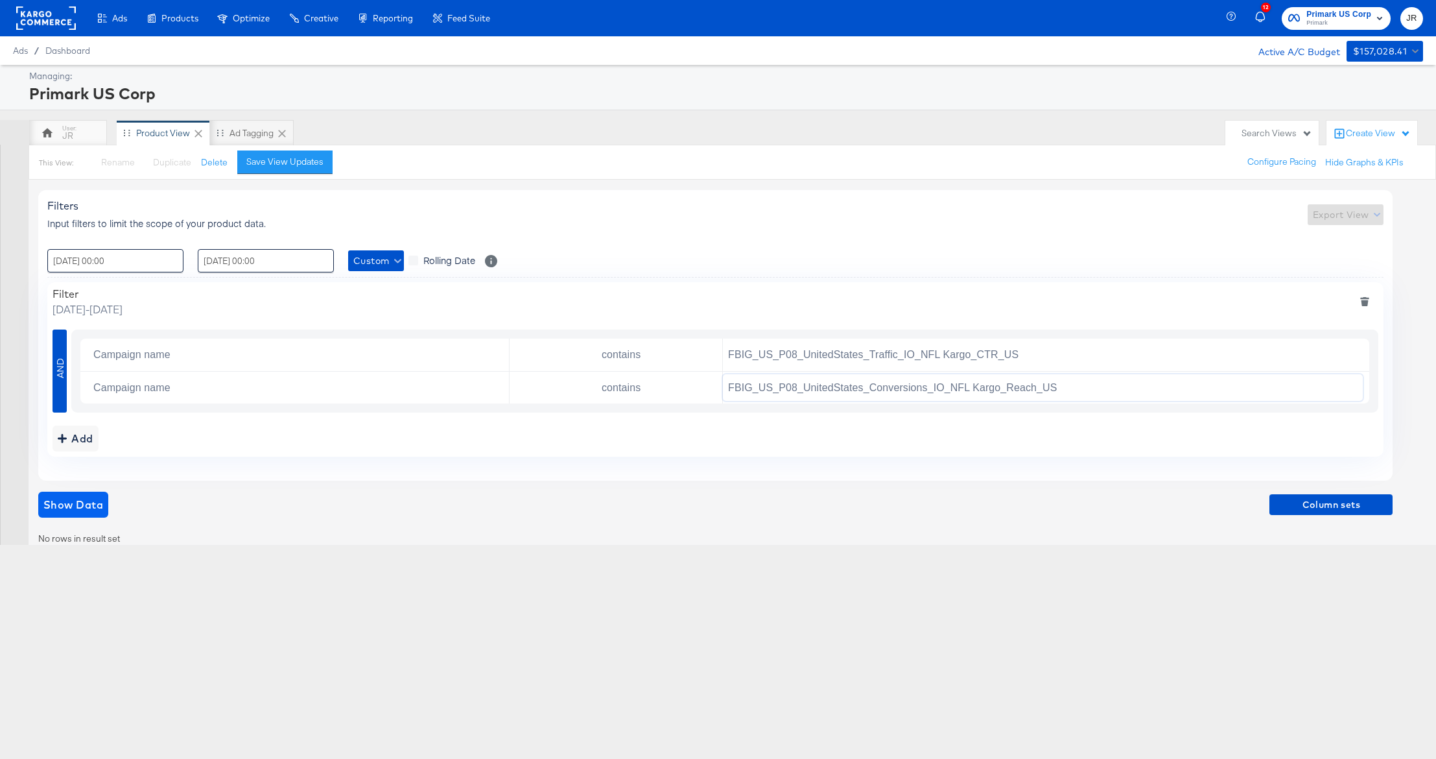
type input "FBIG_US_P08_UnitedStates_Conversions_IO_NFL Kargo_Reach_US"
click at [88, 510] on span "Show Data" at bounding box center [73, 504] width 60 height 18
drag, startPoint x: 924, startPoint y: 356, endPoint x: 743, endPoint y: 345, distance: 181.9
click at [743, 345] on input "FBIG_US_P08_UnitedStates_Traffic_IO_NFL Kargo_CTR_US" at bounding box center [1043, 355] width 640 height 27
drag, startPoint x: 895, startPoint y: 358, endPoint x: 778, endPoint y: 357, distance: 116.7
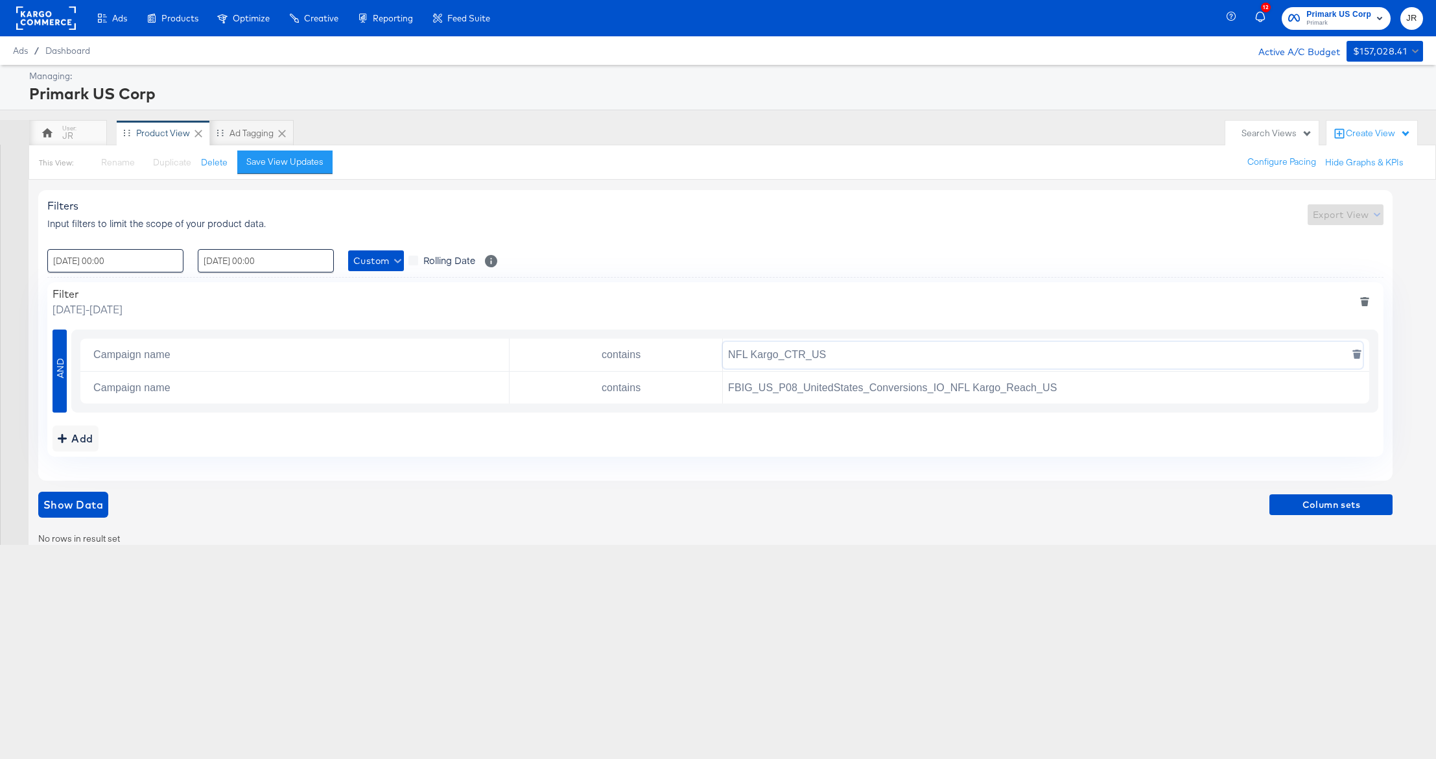
click at [778, 357] on input "NFL Kargo_CTR_US" at bounding box center [1043, 355] width 640 height 27
type input "NFL Kargo"
click at [1355, 392] on icon "deletesingle" at bounding box center [1357, 389] width 7 height 6
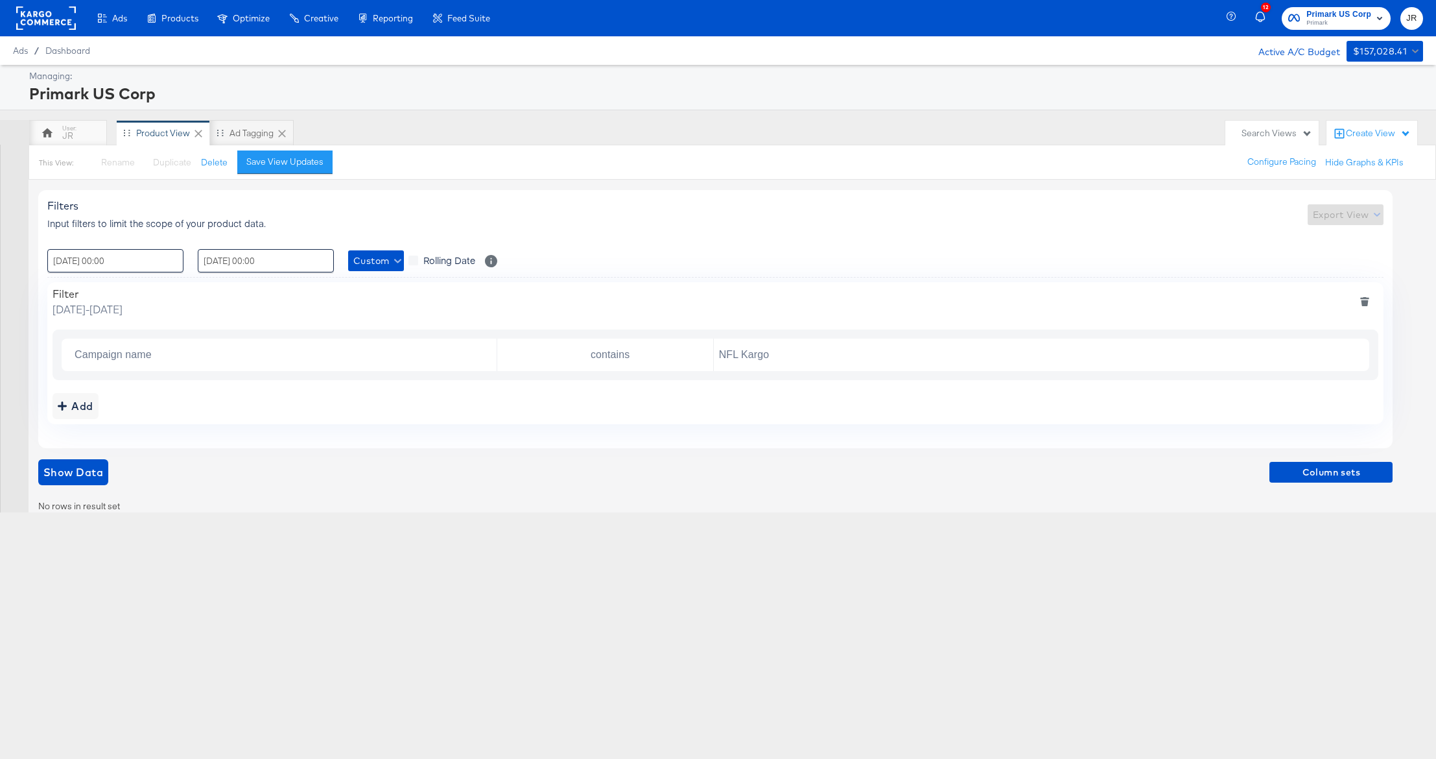
click at [69, 486] on div at bounding box center [715, 485] width 1355 height 1
click at [70, 483] on button "Show Data" at bounding box center [73, 472] width 70 height 26
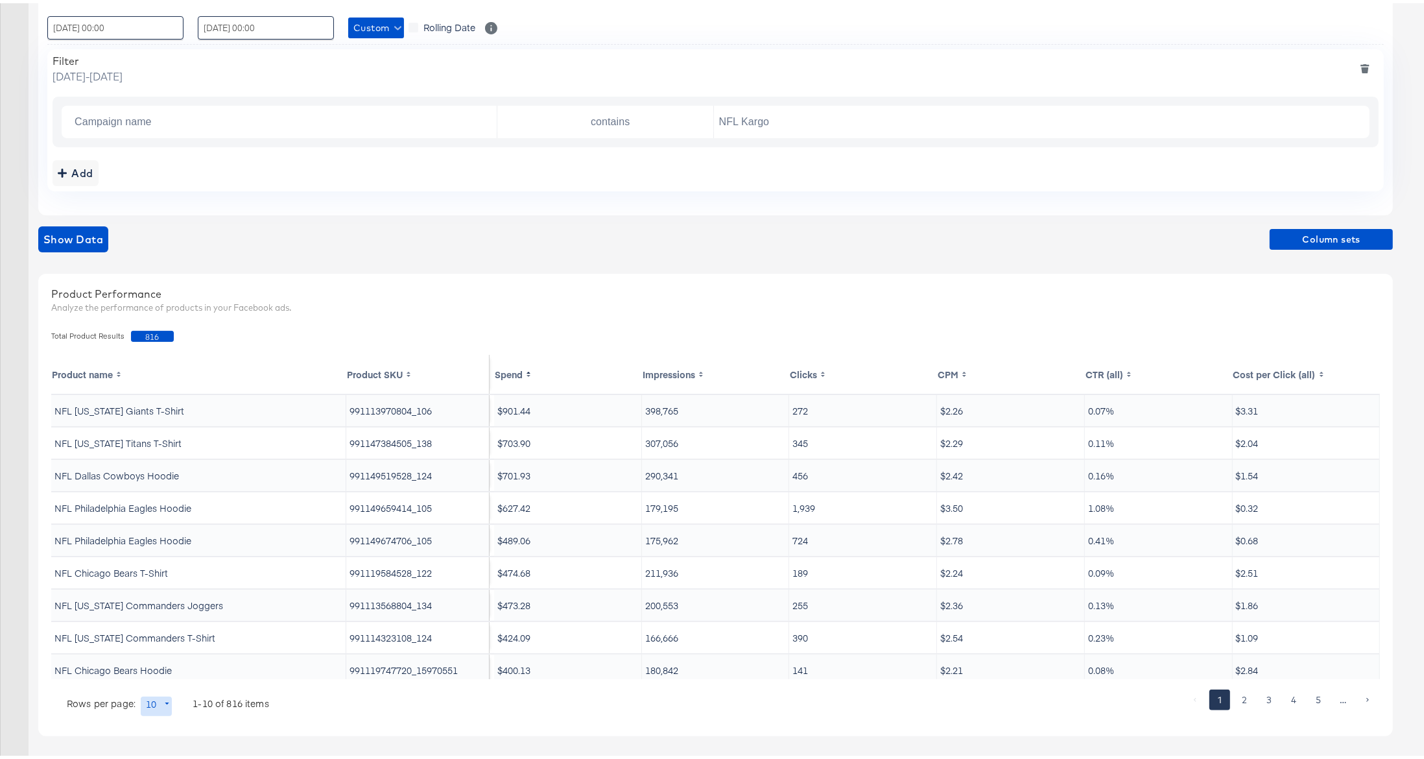
scroll to position [0, 0]
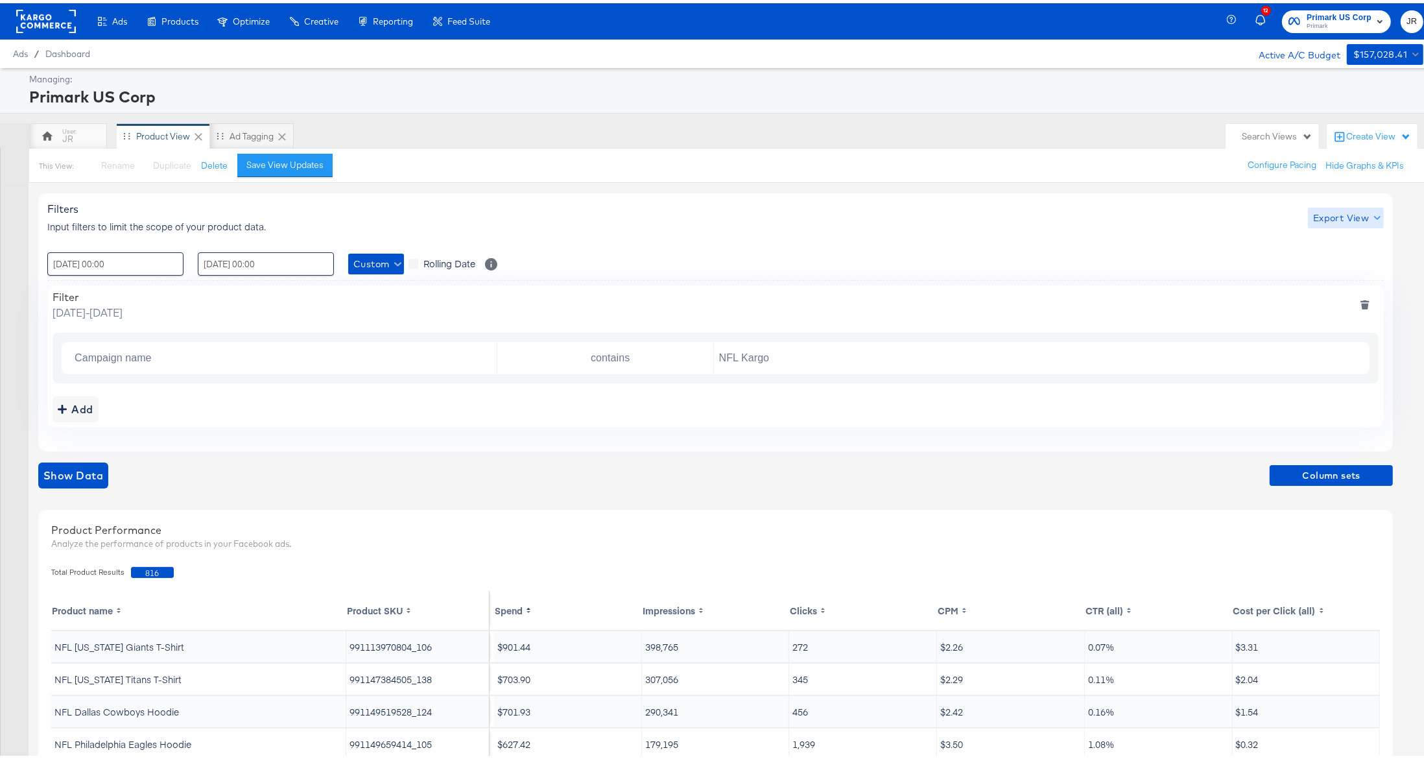
click at [1359, 212] on span "Export View" at bounding box center [1345, 215] width 65 height 16
click at [1352, 258] on span "Bulk Export" at bounding box center [1343, 269] width 51 height 27
click at [265, 361] on input "Campaign name" at bounding box center [282, 355] width 427 height 27
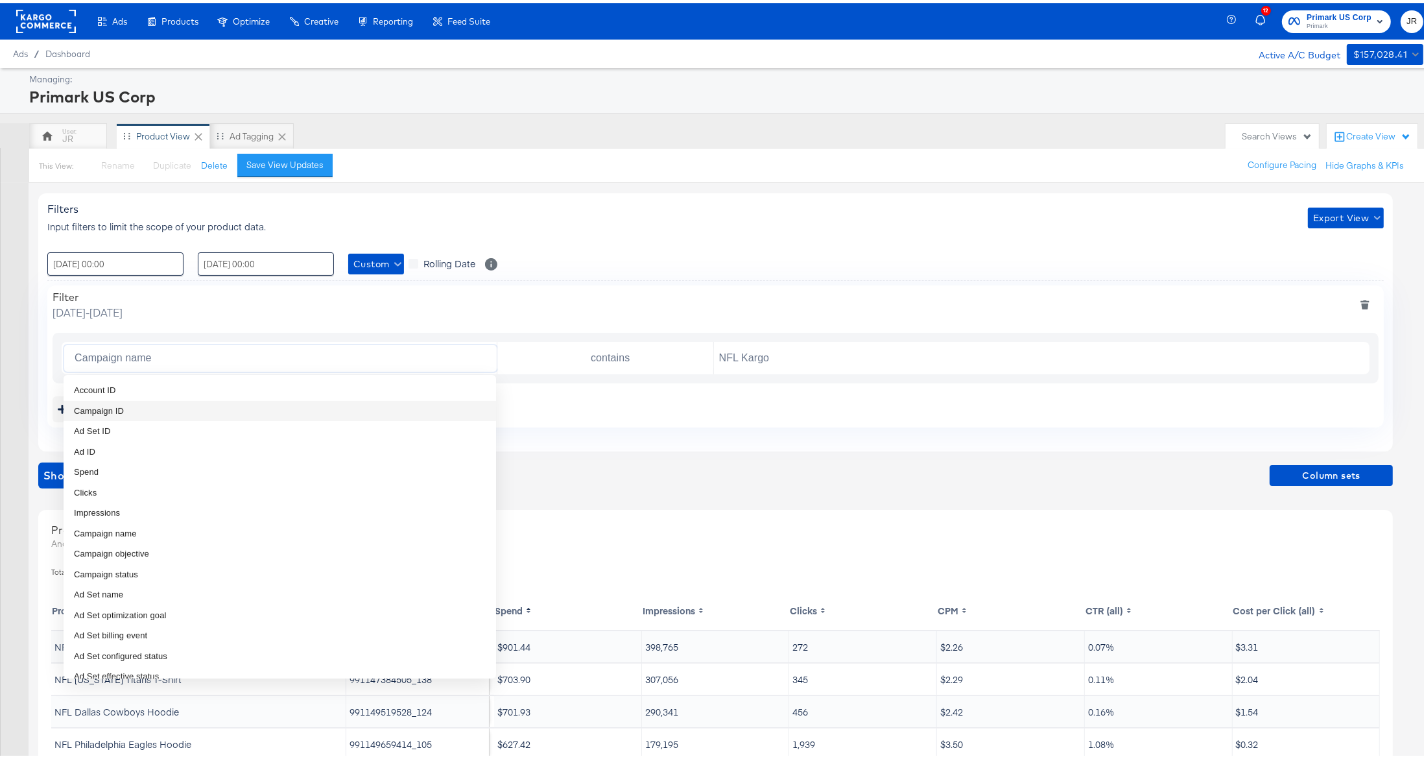
click at [187, 403] on li "Campaign ID" at bounding box center [280, 408] width 433 height 21
type input "Campaign ID"
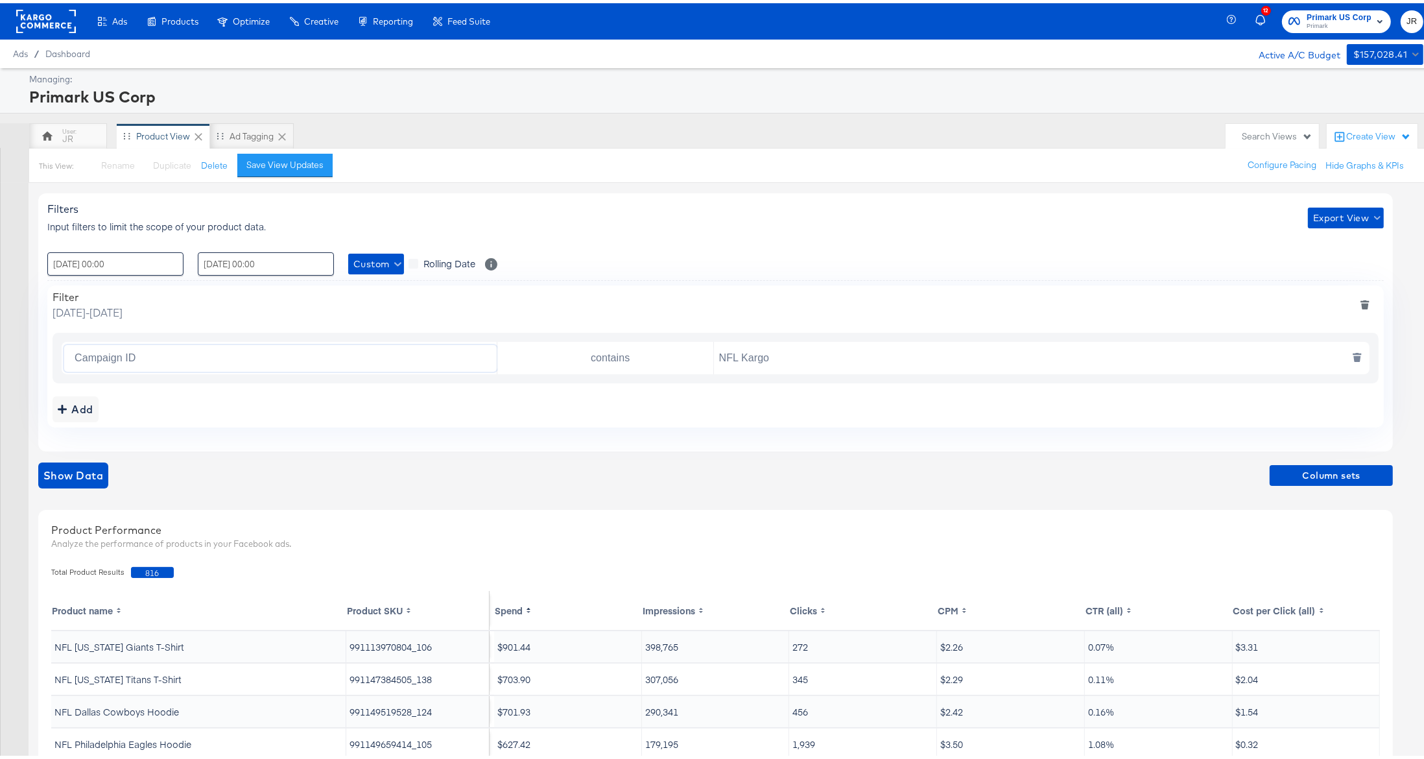
drag, startPoint x: 779, startPoint y: 394, endPoint x: 729, endPoint y: 364, distance: 58.4
click at [747, 398] on div "Filter [DATE] - [DATE] Campaign ID contains NFL Kargo Add" at bounding box center [715, 353] width 1337 height 142
click at [647, 361] on input "contains" at bounding box center [608, 355] width 211 height 27
drag, startPoint x: 886, startPoint y: 451, endPoint x: 870, endPoint y: 411, distance: 43.1
click at [886, 451] on div "Filters Input filters to limit the scope of your product data. Export View : [D…" at bounding box center [720, 587] width 1364 height 815
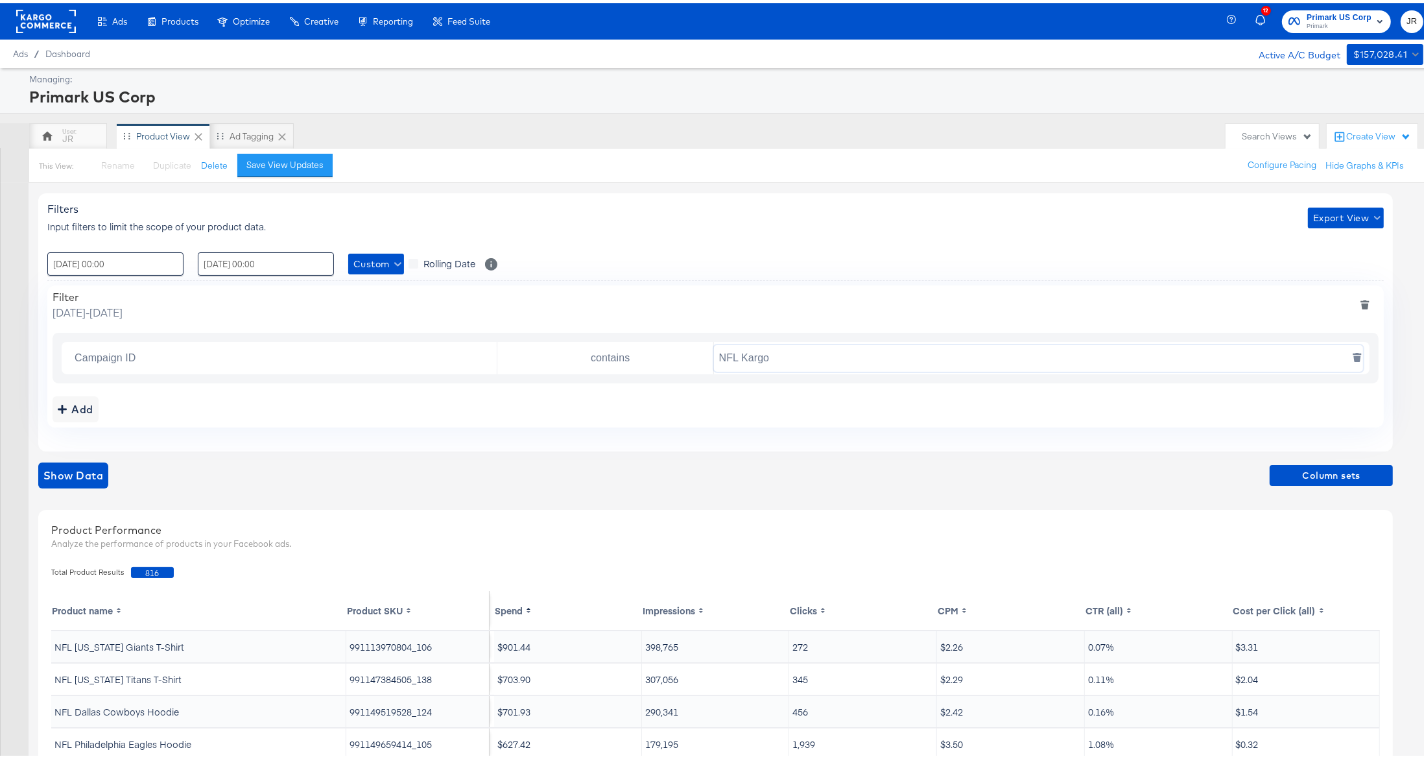
drag, startPoint x: 807, startPoint y: 357, endPoint x: 717, endPoint y: 352, distance: 90.9
click at [717, 352] on input "NFL Kargo" at bounding box center [1039, 355] width 650 height 27
paste input "120228088321600495"
click at [1326, 477] on span "Column sets" at bounding box center [1331, 472] width 113 height 16
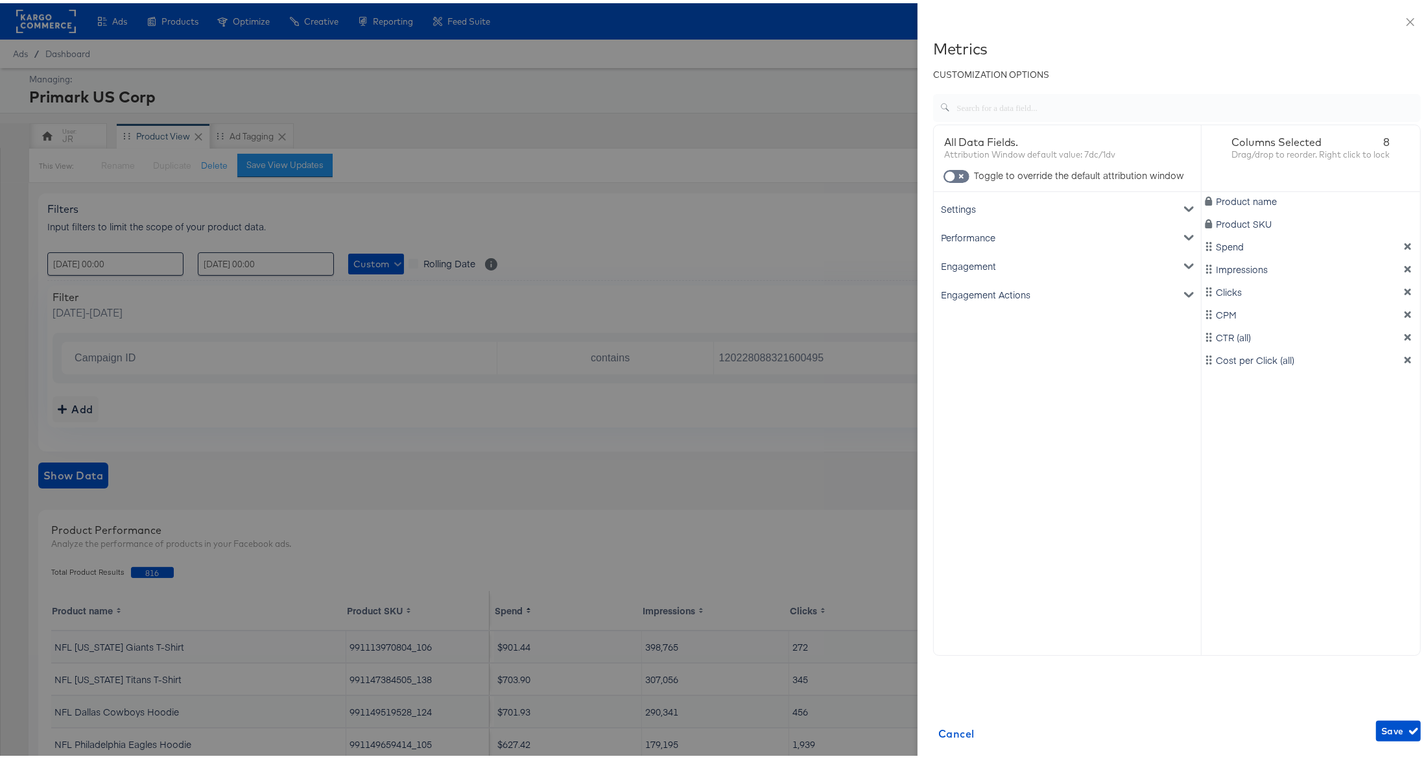
click at [743, 414] on div at bounding box center [718, 379] width 1436 height 759
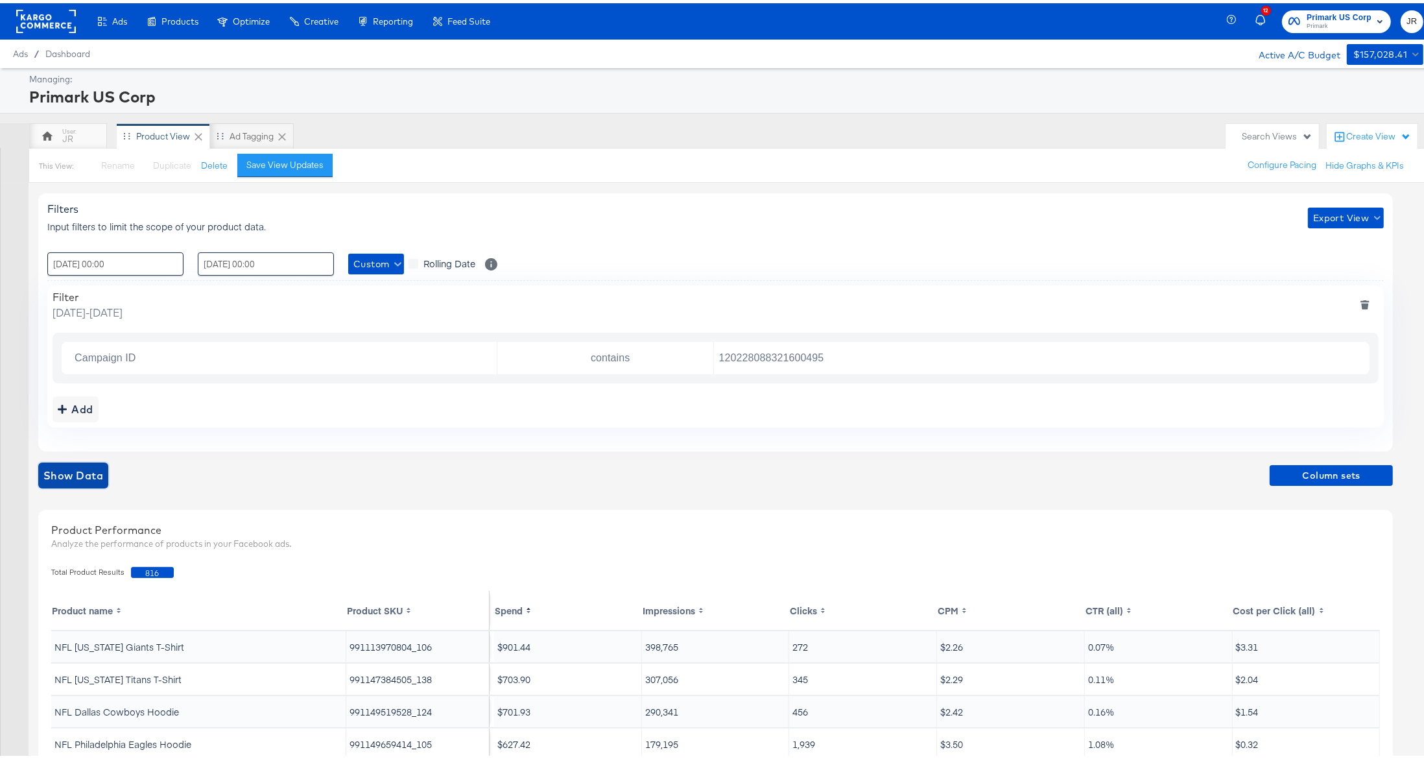
click at [91, 474] on span "Show Data" at bounding box center [73, 472] width 60 height 18
drag, startPoint x: 880, startPoint y: 346, endPoint x: 876, endPoint y: 355, distance: 9.3
click at [881, 346] on input "120228088321600495" at bounding box center [1039, 355] width 650 height 27
click at [871, 361] on input "120228088321600495" at bounding box center [1039, 355] width 650 height 27
drag, startPoint x: 930, startPoint y: 361, endPoint x: 680, endPoint y: 350, distance: 250.6
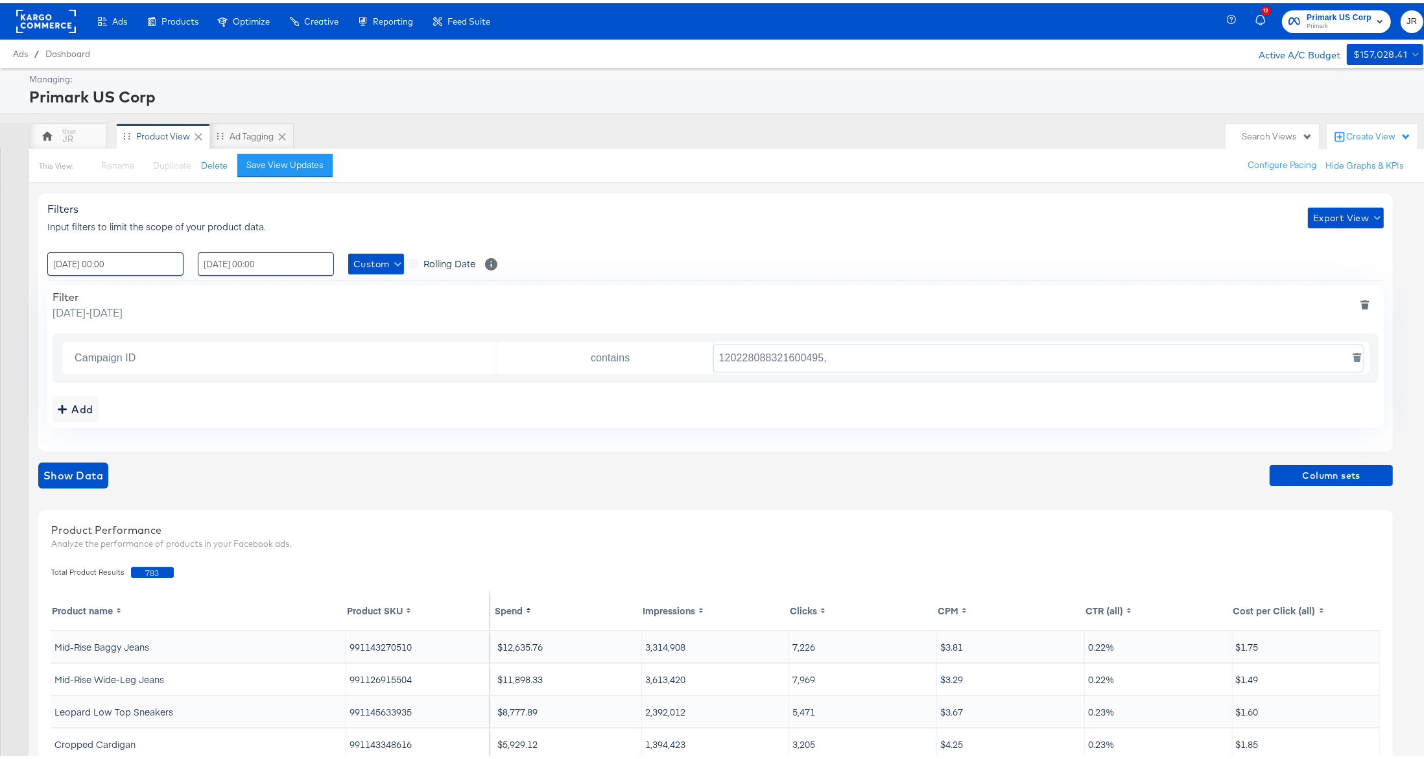
click at [680, 349] on div "Campaign ID contains 120228088321600495," at bounding box center [716, 355] width 1308 height 32
paste input "120230914735480495"
paste input "120232993105280495"
drag, startPoint x: 1012, startPoint y: 361, endPoint x: 826, endPoint y: 355, distance: 186.2
click at [826, 355] on input "120230914735480495, 120232993105280495" at bounding box center [1039, 355] width 650 height 27
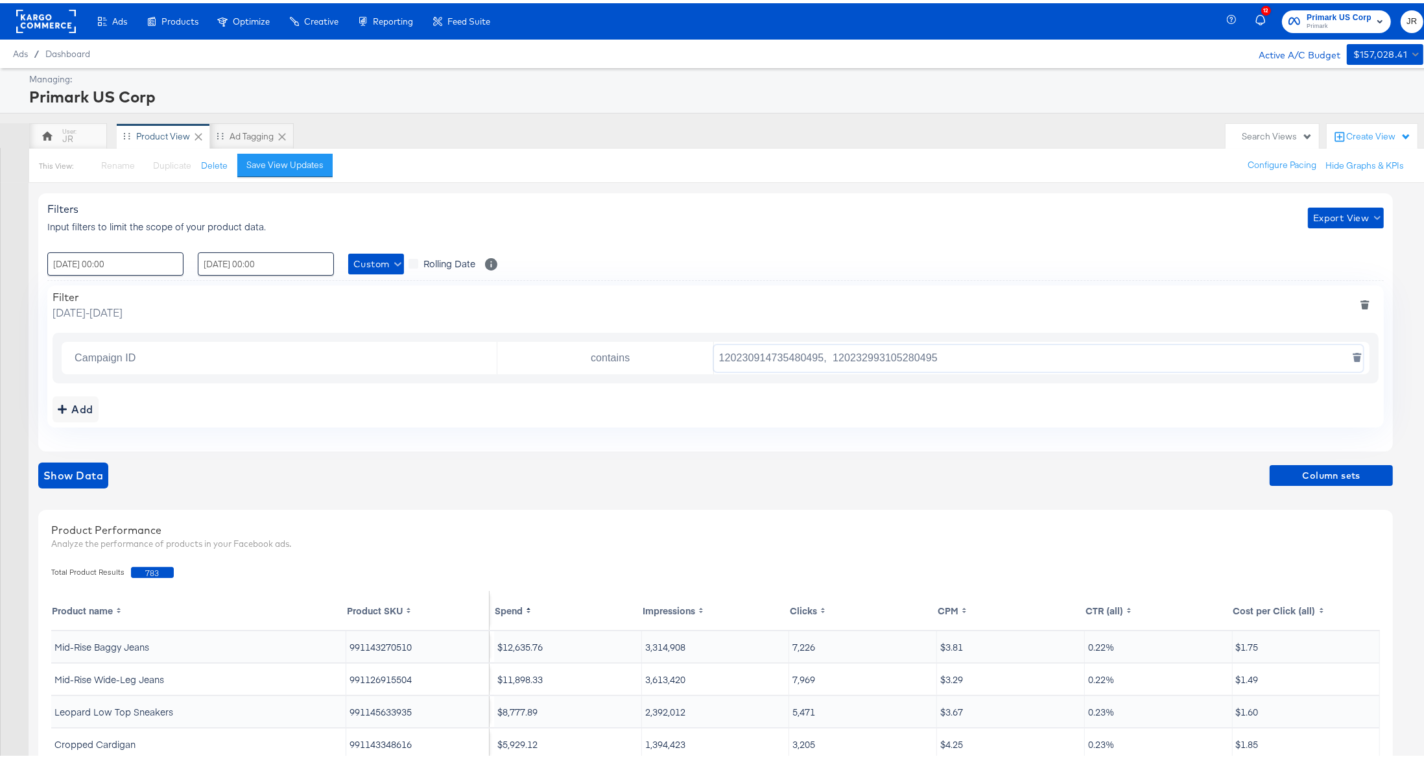
click at [837, 350] on input "120230914735480495, 120232993105280495" at bounding box center [1039, 355] width 650 height 27
drag, startPoint x: 912, startPoint y: 356, endPoint x: 831, endPoint y: 359, distance: 80.5
click at [828, 359] on input "120230914735480495, 120232993105280495" at bounding box center [1039, 355] width 650 height 27
click at [101, 476] on span "Show Data" at bounding box center [73, 472] width 60 height 18
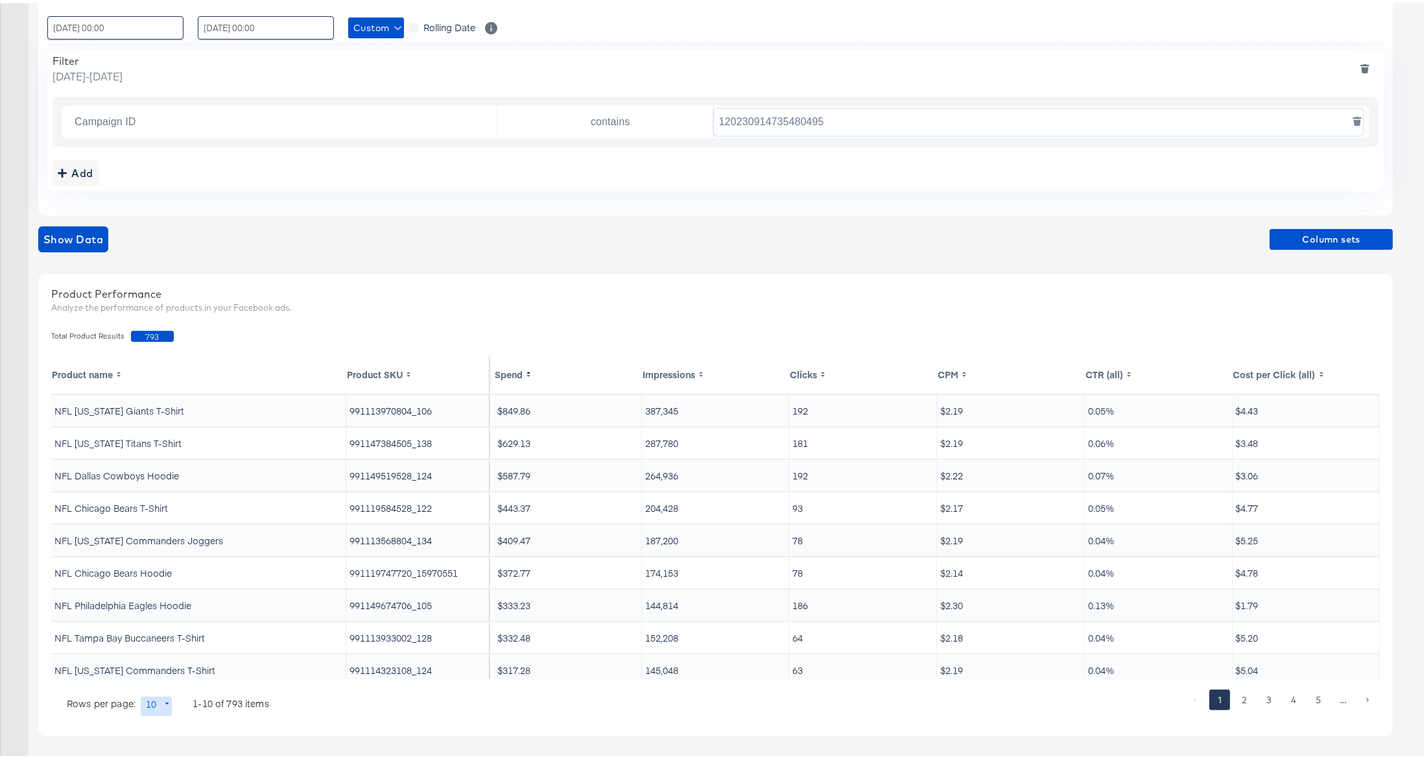
click at [862, 116] on input "120230914735480495" at bounding box center [1039, 119] width 650 height 27
paste input ", 120232993105280495"
drag, startPoint x: 841, startPoint y: 120, endPoint x: 831, endPoint y: 119, distance: 9.8
click at [831, 119] on input "120230914735480495, , 120232993105280495" at bounding box center [1039, 119] width 650 height 27
click at [98, 233] on span "Show Data" at bounding box center [73, 236] width 60 height 18
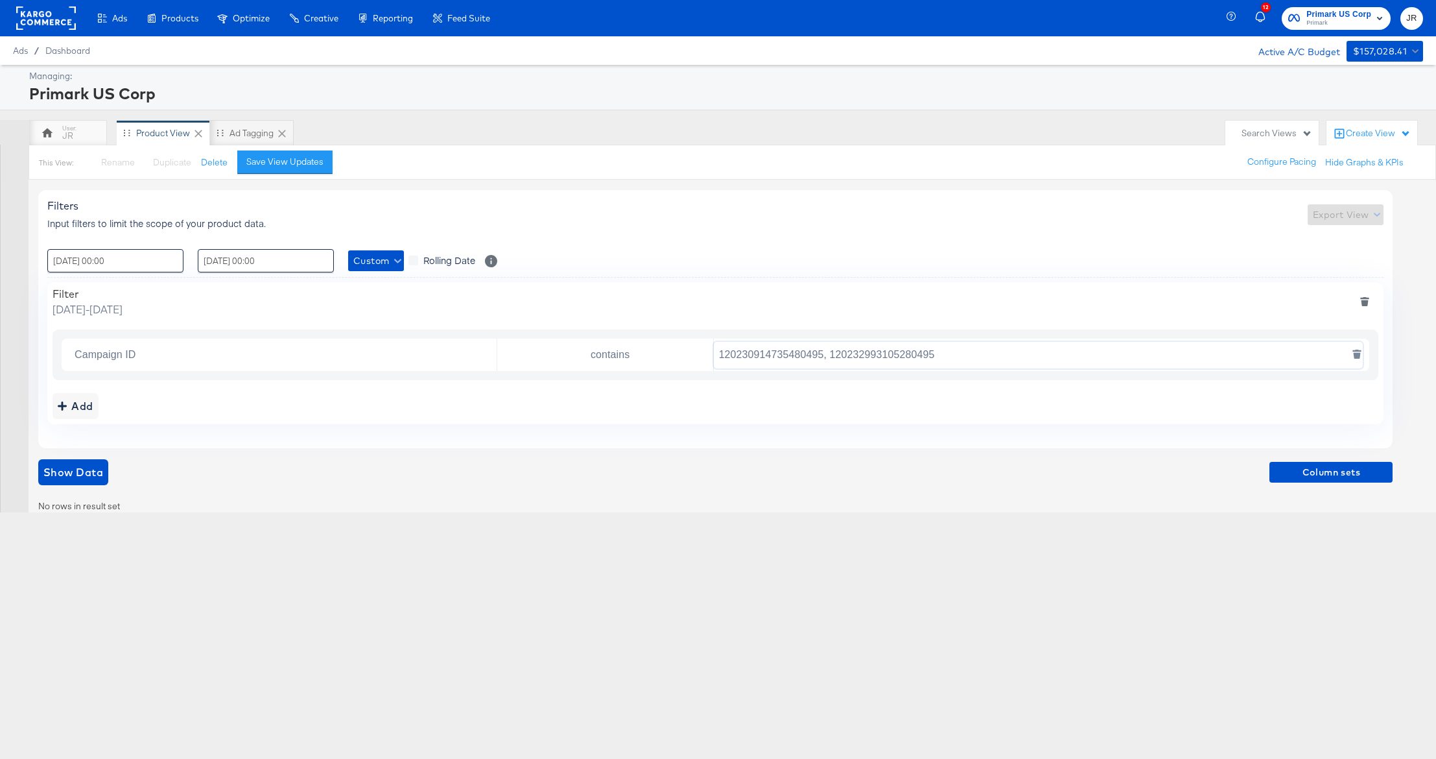
click at [834, 359] on input "120230914735480495, 120232993105280495" at bounding box center [1039, 355] width 650 height 27
click at [81, 473] on span "Show Data" at bounding box center [73, 472] width 60 height 18
click at [73, 403] on div "Add" at bounding box center [76, 406] width 36 height 18
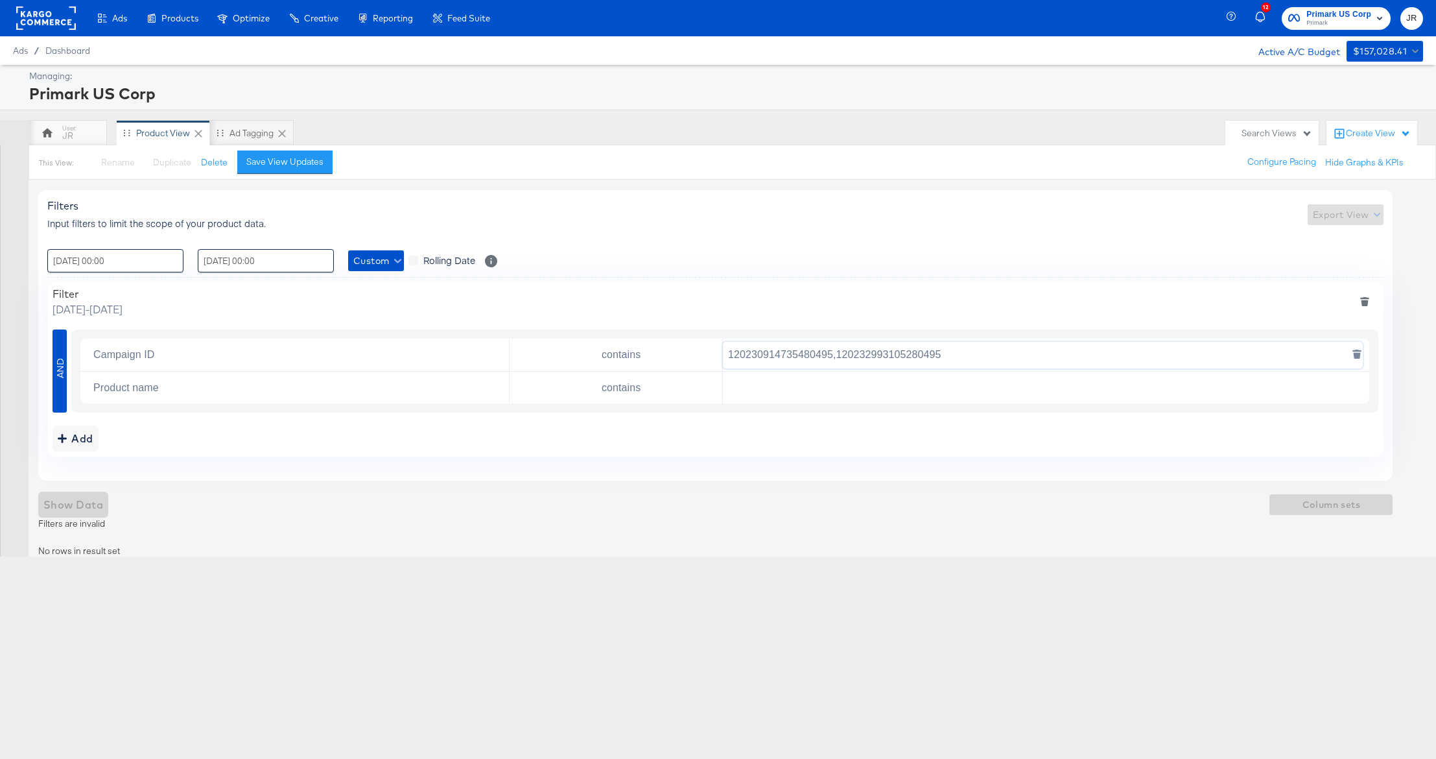
drag, startPoint x: 971, startPoint y: 355, endPoint x: 840, endPoint y: 357, distance: 130.4
click at [840, 357] on input "120230914735480495,120232993105280495" at bounding box center [1043, 355] width 640 height 27
type input "120230914735480495,"
click at [855, 384] on input "text" at bounding box center [1043, 387] width 640 height 27
paste input "120232993105280495"
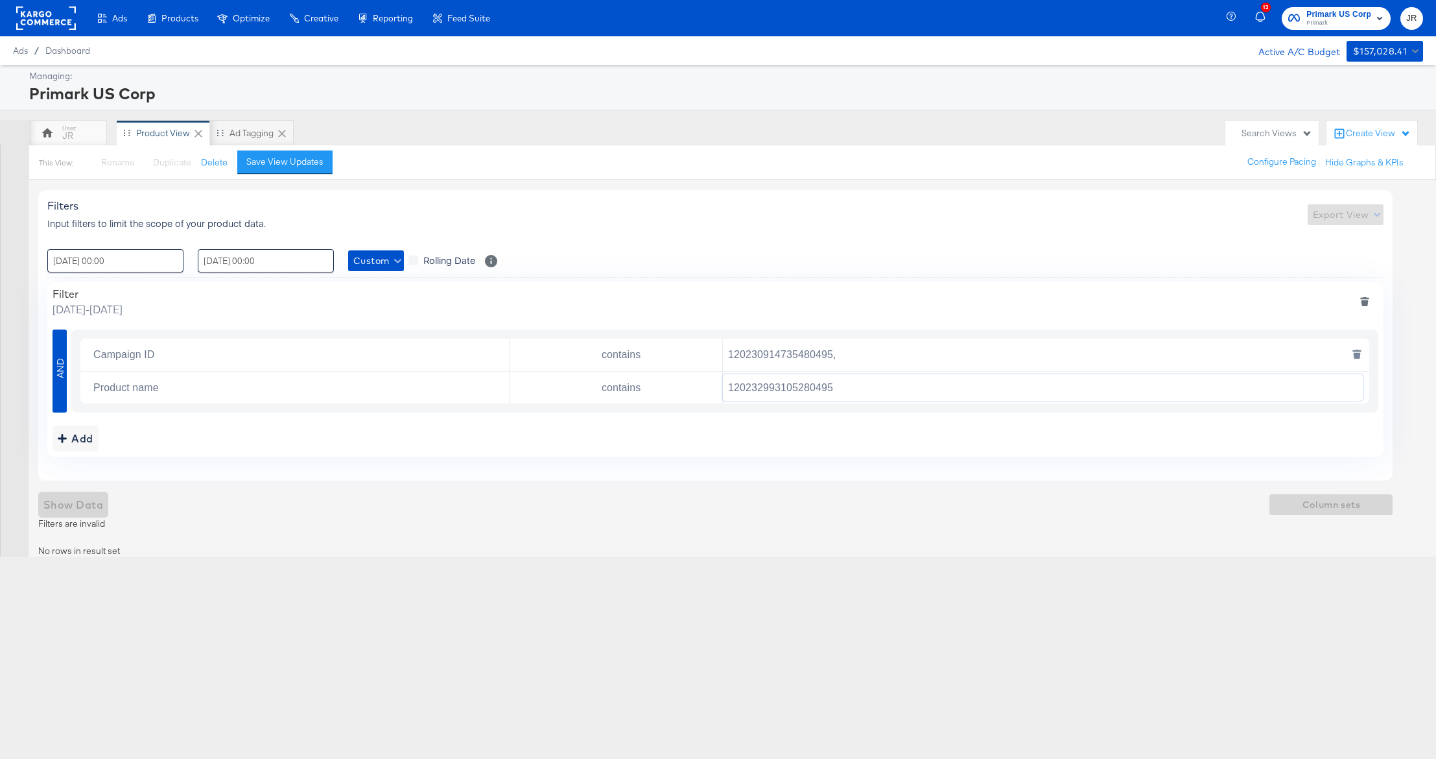
type input "120232993105280495"
click at [861, 362] on input "120230914735480495," at bounding box center [1043, 355] width 640 height 27
type input "120230914735480495"
click at [74, 505] on span "Show Data" at bounding box center [73, 504] width 60 height 18
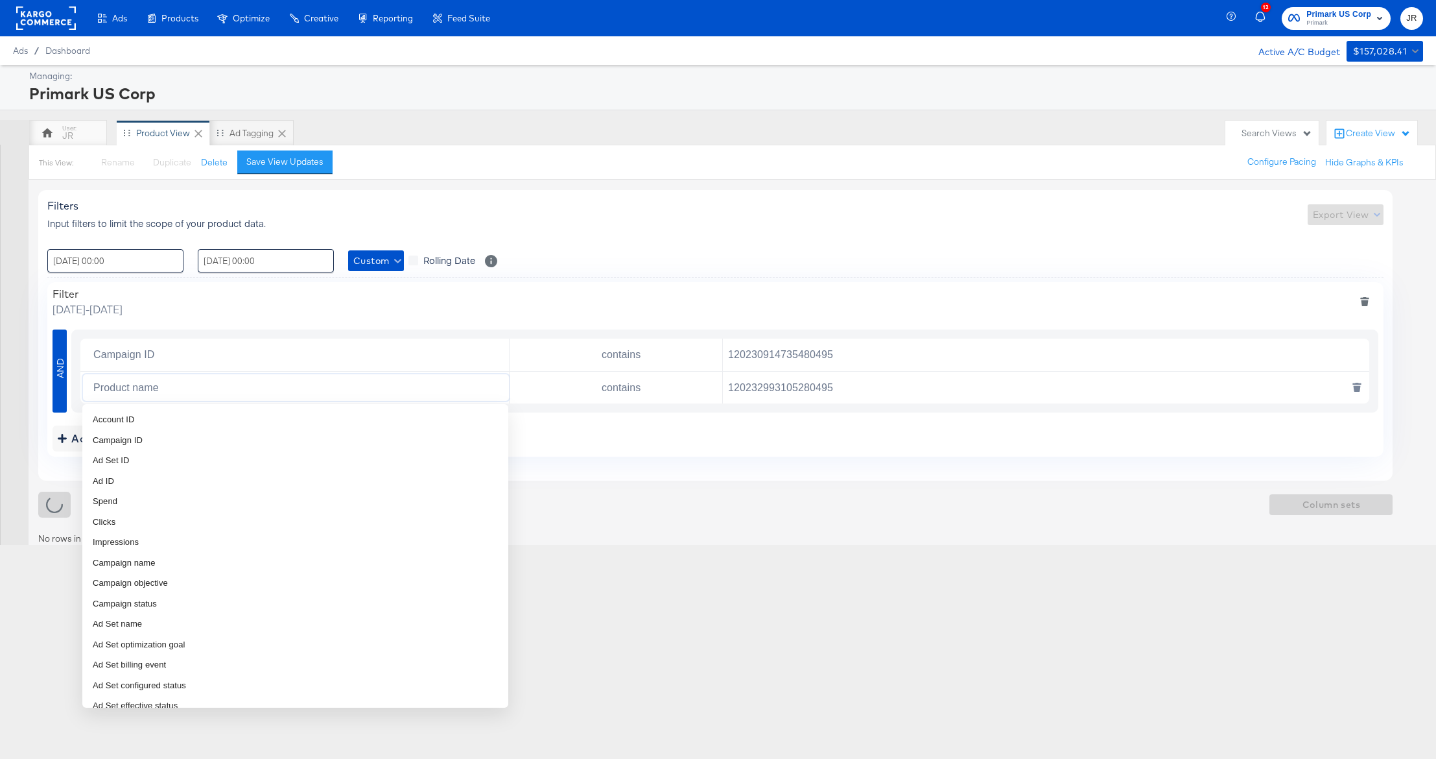
click at [189, 391] on input "Product name" at bounding box center [298, 387] width 421 height 27
click at [186, 439] on li "Campaign ID" at bounding box center [295, 440] width 426 height 21
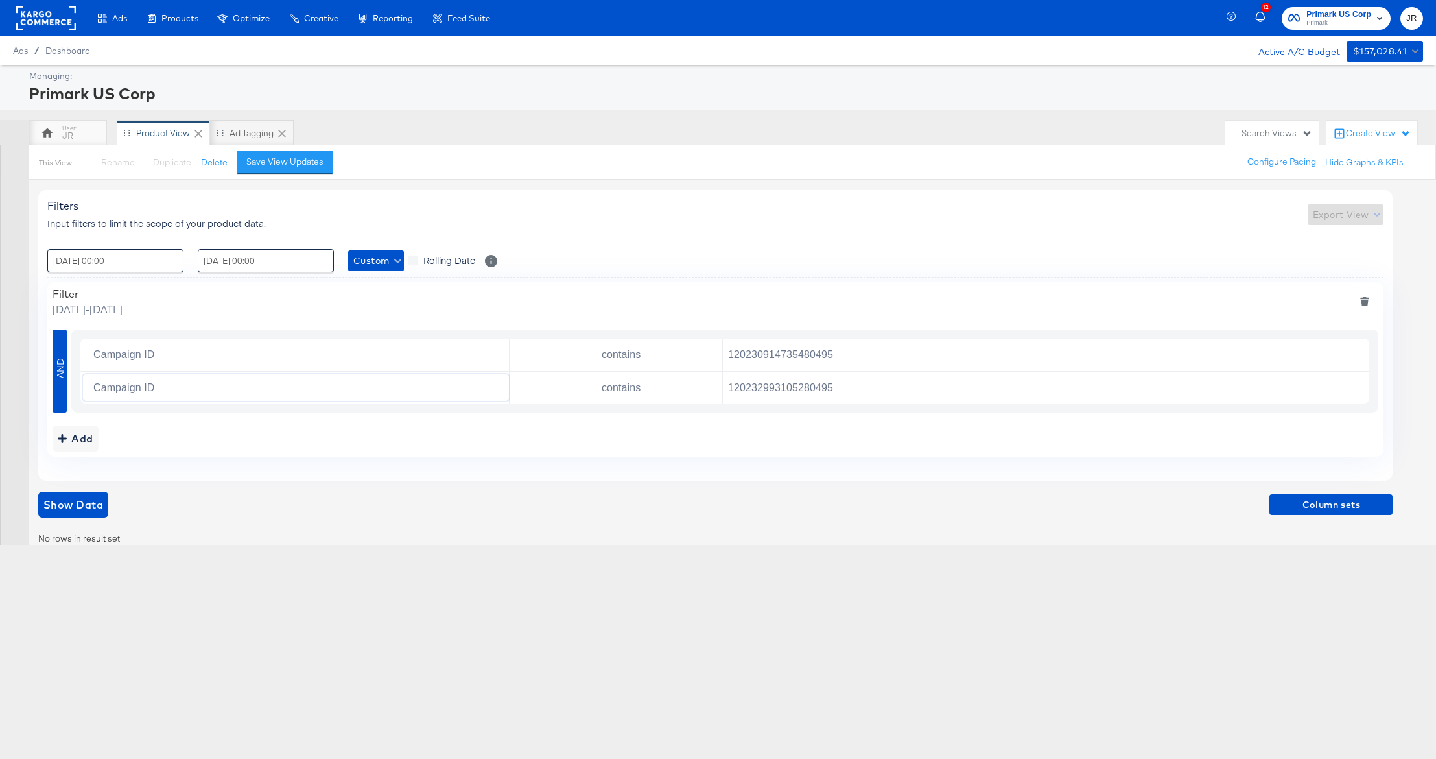
drag, startPoint x: 852, startPoint y: 436, endPoint x: 675, endPoint y: 437, distance: 177.0
click at [851, 436] on div "Add" at bounding box center [716, 438] width 1326 height 26
click at [65, 510] on span "Show Data" at bounding box center [73, 504] width 60 height 18
click at [58, 365] on span "AND" at bounding box center [59, 371] width 13 height 14
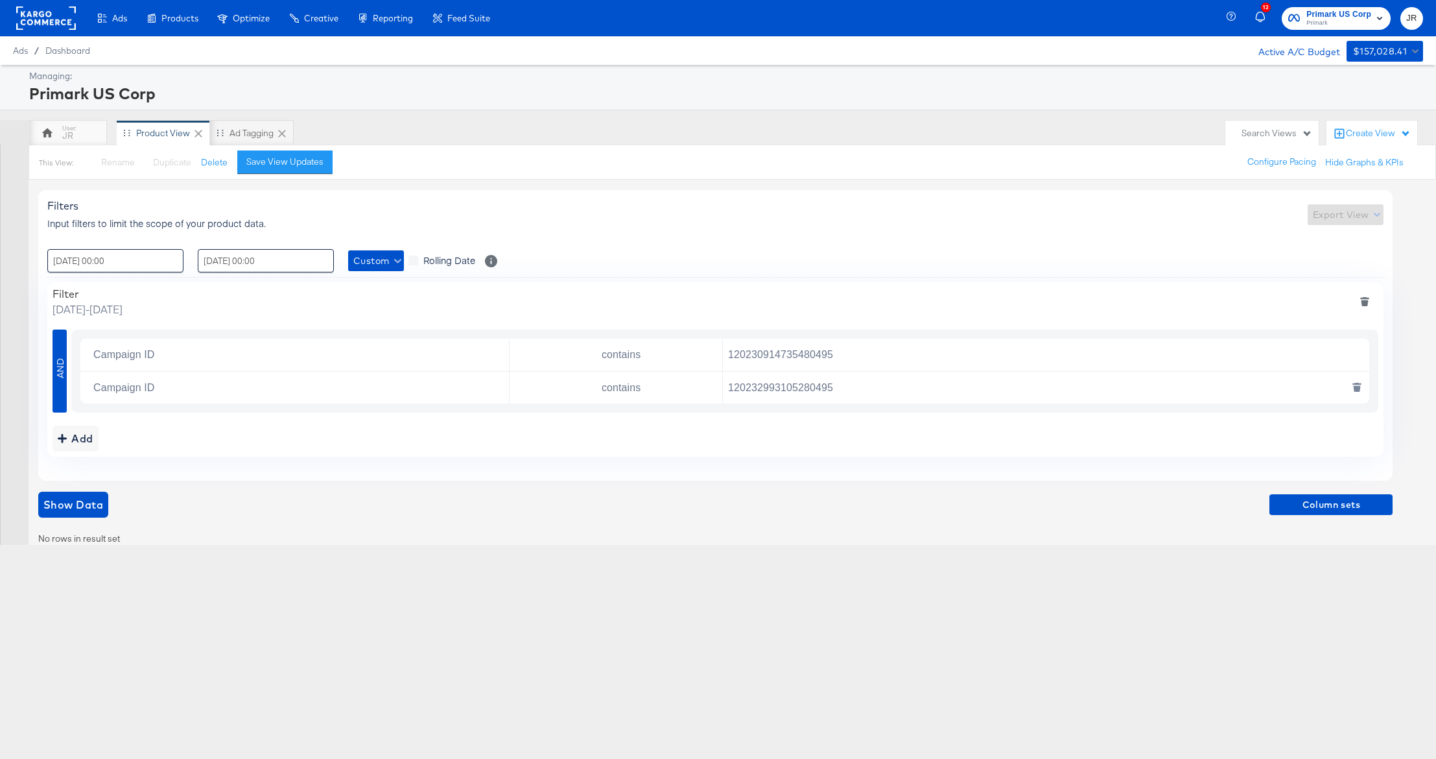
click at [149, 383] on input "Campaign ID" at bounding box center [298, 387] width 421 height 27
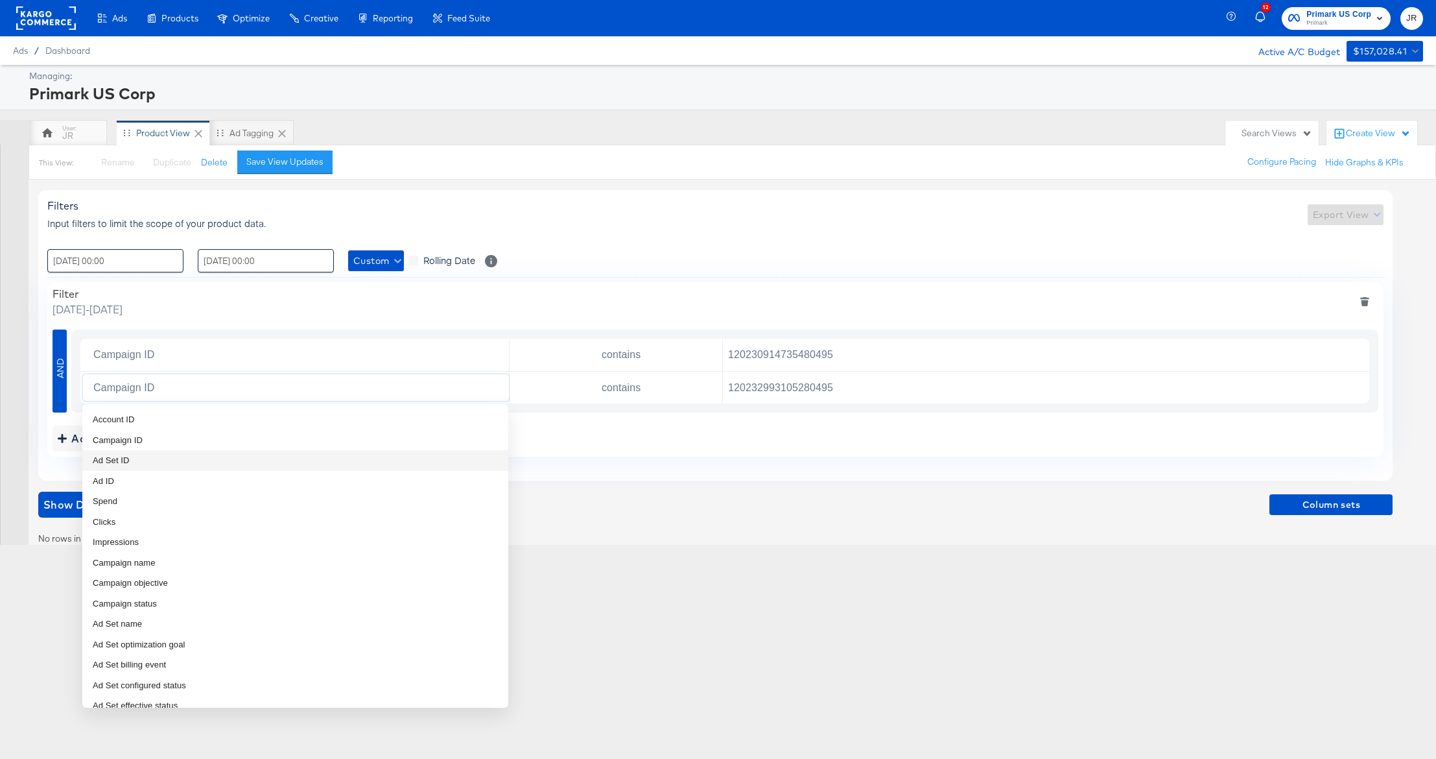
click at [149, 457] on li "Ad Set ID" at bounding box center [295, 460] width 426 height 21
type input "Ad Set ID"
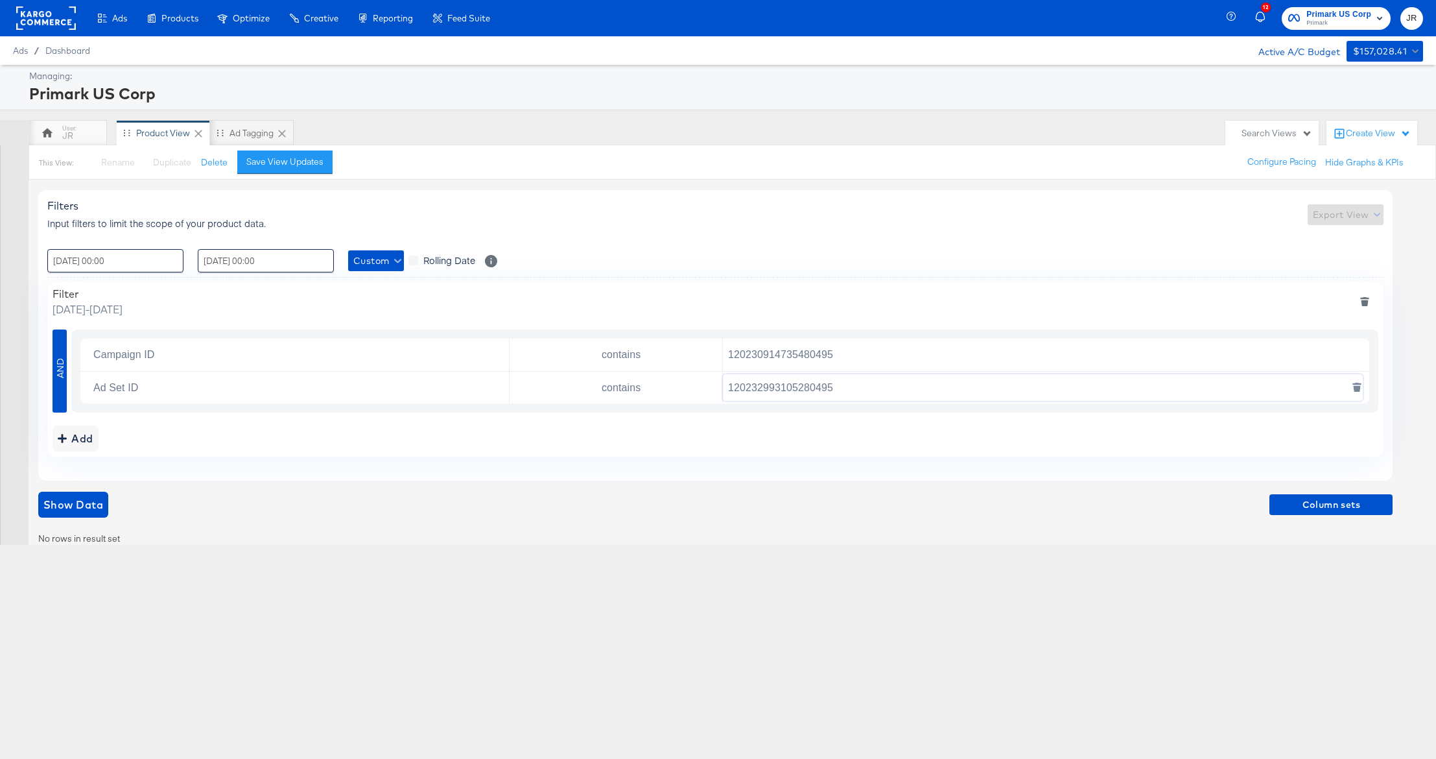
drag, startPoint x: 866, startPoint y: 384, endPoint x: 711, endPoint y: 390, distance: 155.1
click at [712, 390] on div "Ad Set ID contains 120232993105280495" at bounding box center [724, 388] width 1289 height 32
paste input "6"
type input "120232993105260495"
click at [80, 513] on span "Show Data" at bounding box center [73, 504] width 60 height 18
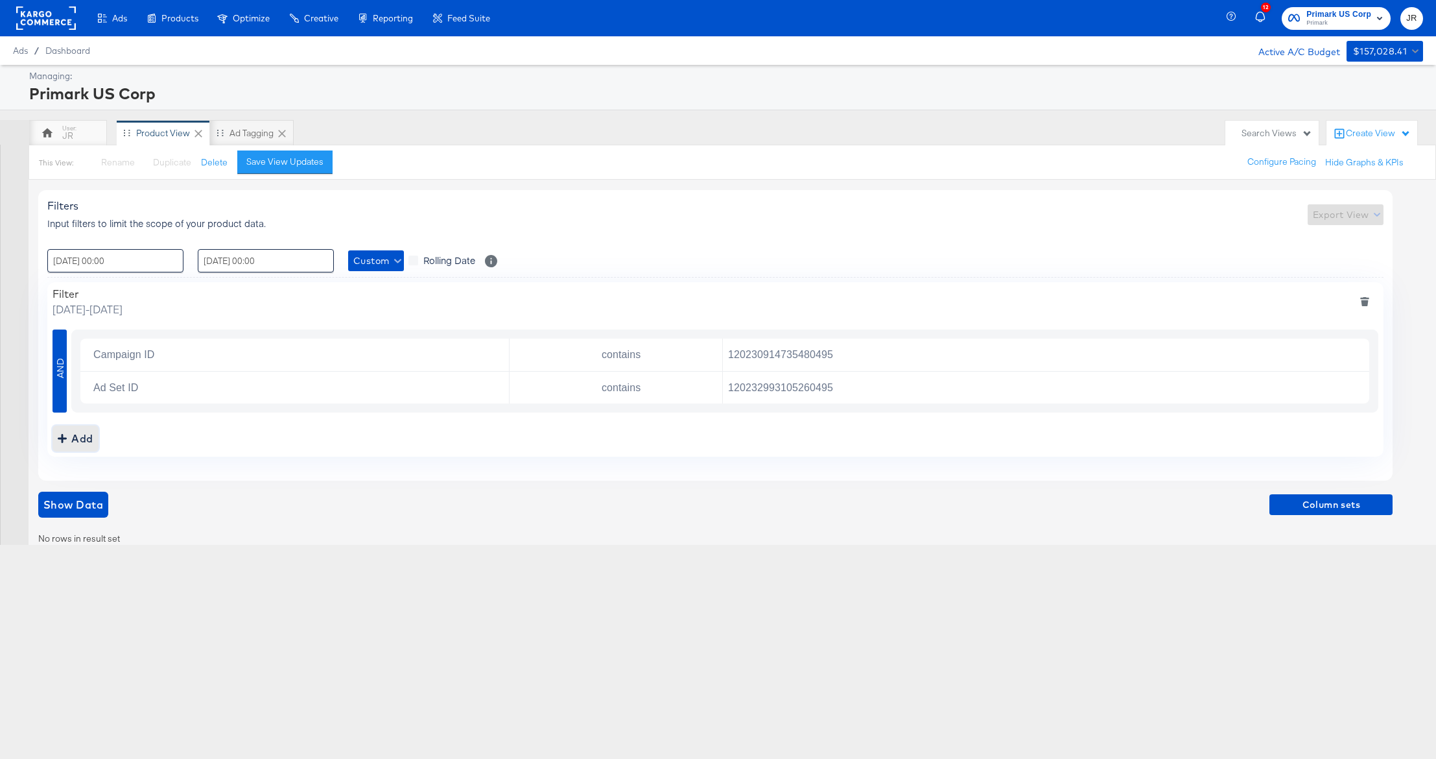
click at [85, 436] on div "Add" at bounding box center [76, 438] width 36 height 18
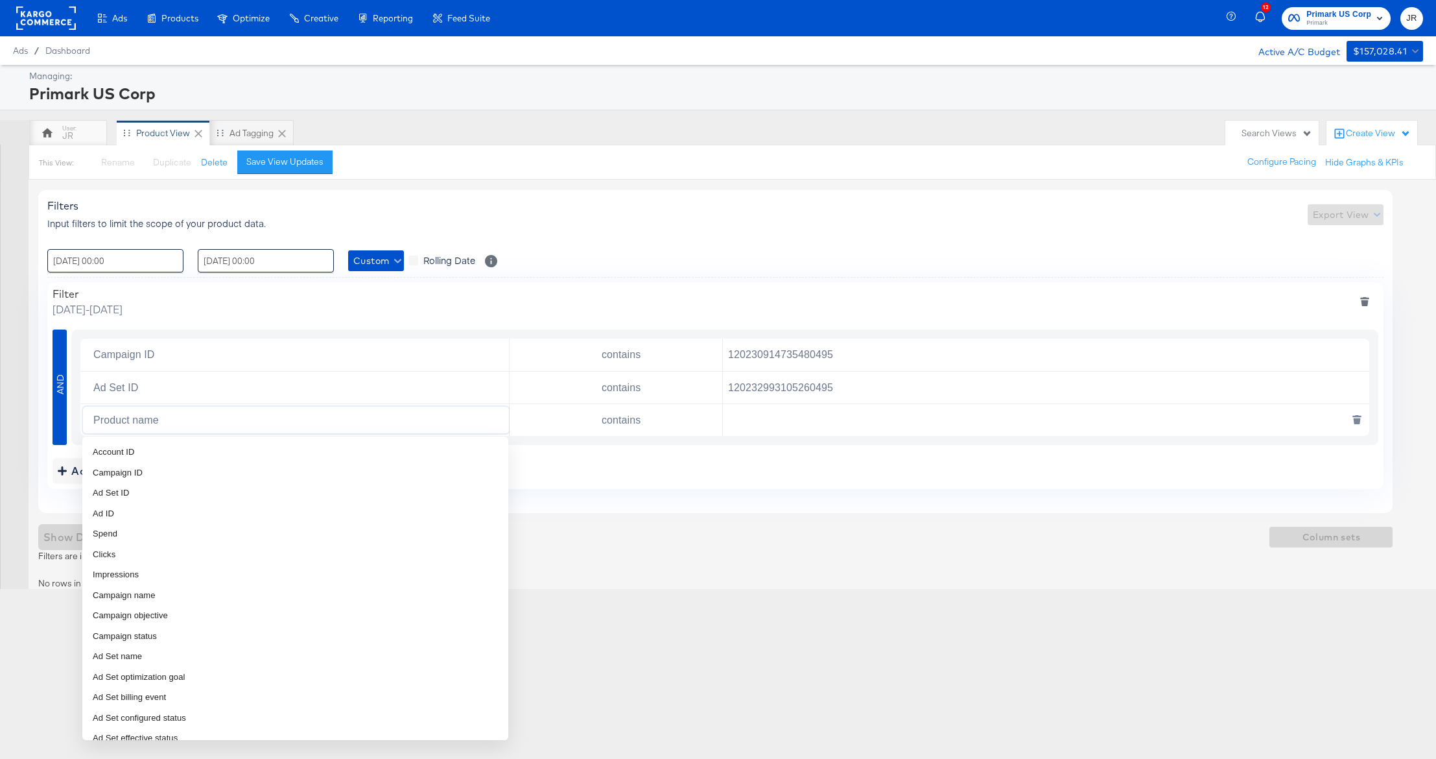
click at [161, 422] on input "Product name" at bounding box center [298, 420] width 421 height 27
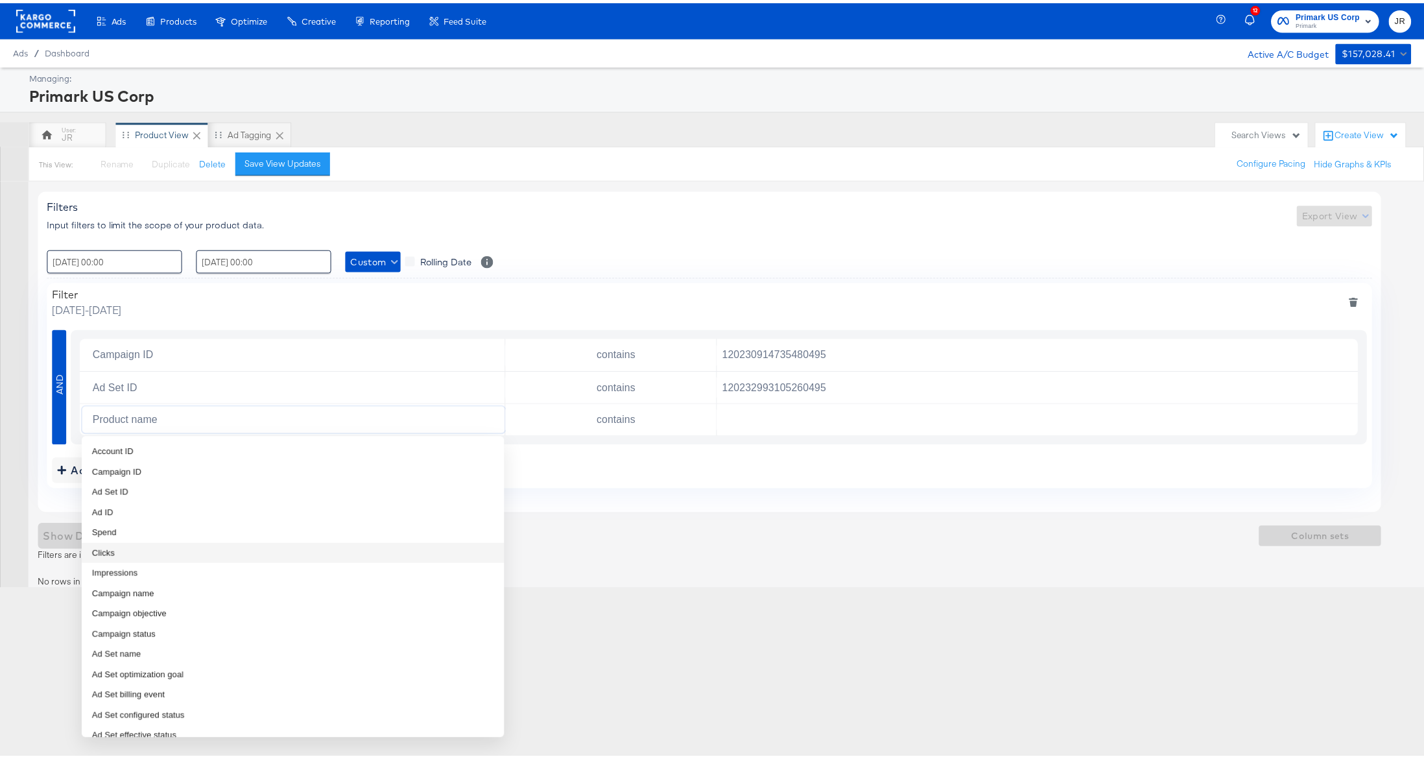
scroll to position [279, 0]
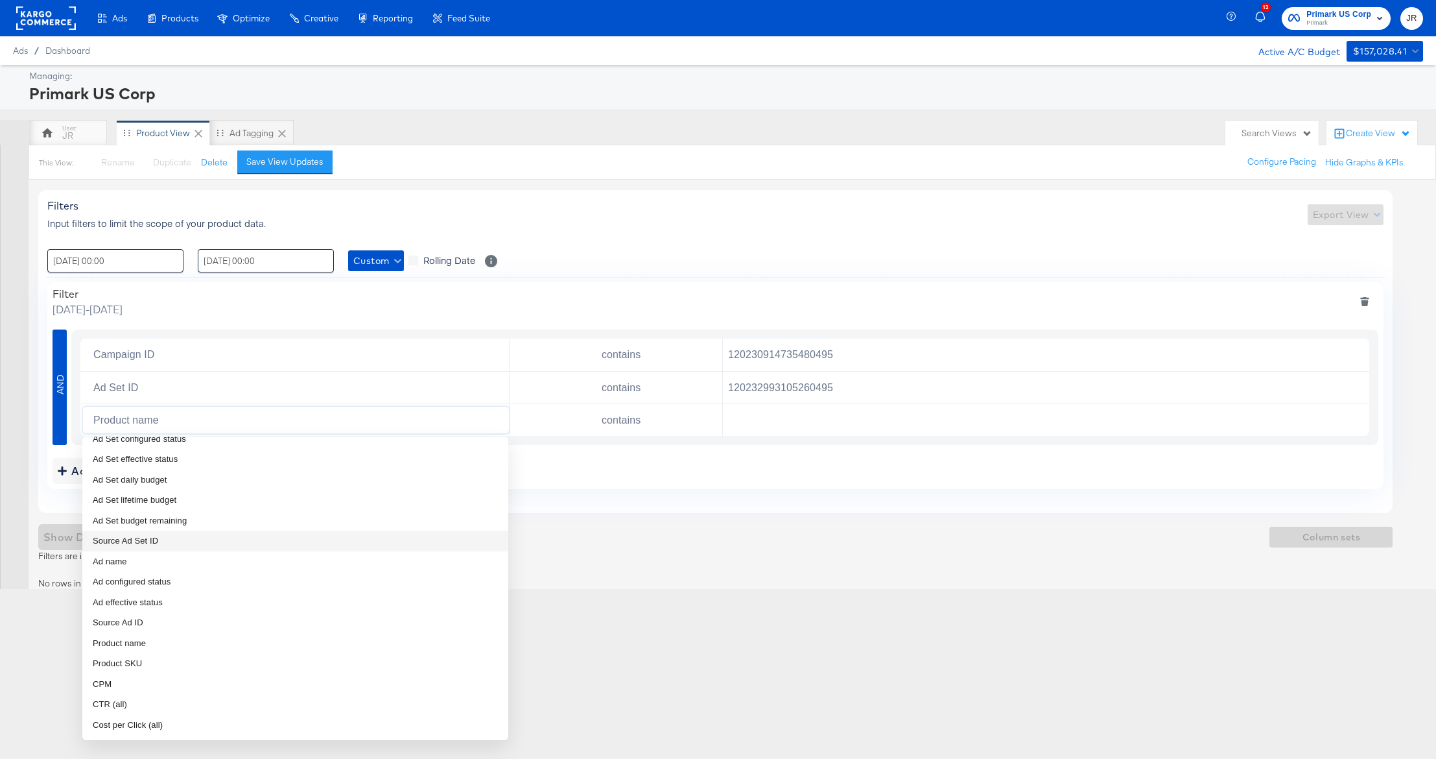
click at [604, 506] on div "Filters Input filters to limit the scope of your product data. Export View : [D…" at bounding box center [715, 351] width 1355 height 323
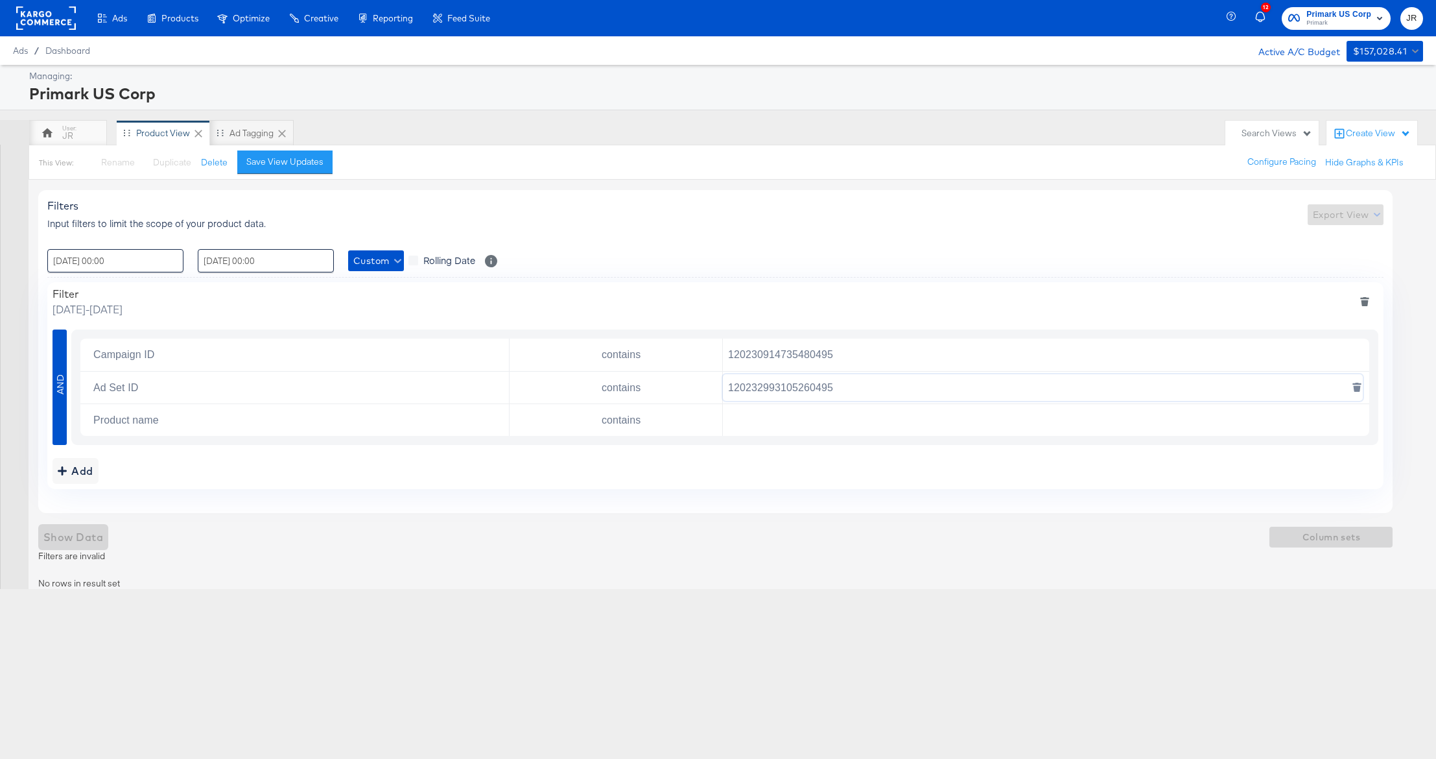
drag, startPoint x: 858, startPoint y: 386, endPoint x: 691, endPoint y: 383, distance: 167.4
click at [691, 383] on div "Ad Set ID contains 120232993105260495" at bounding box center [724, 388] width 1289 height 32
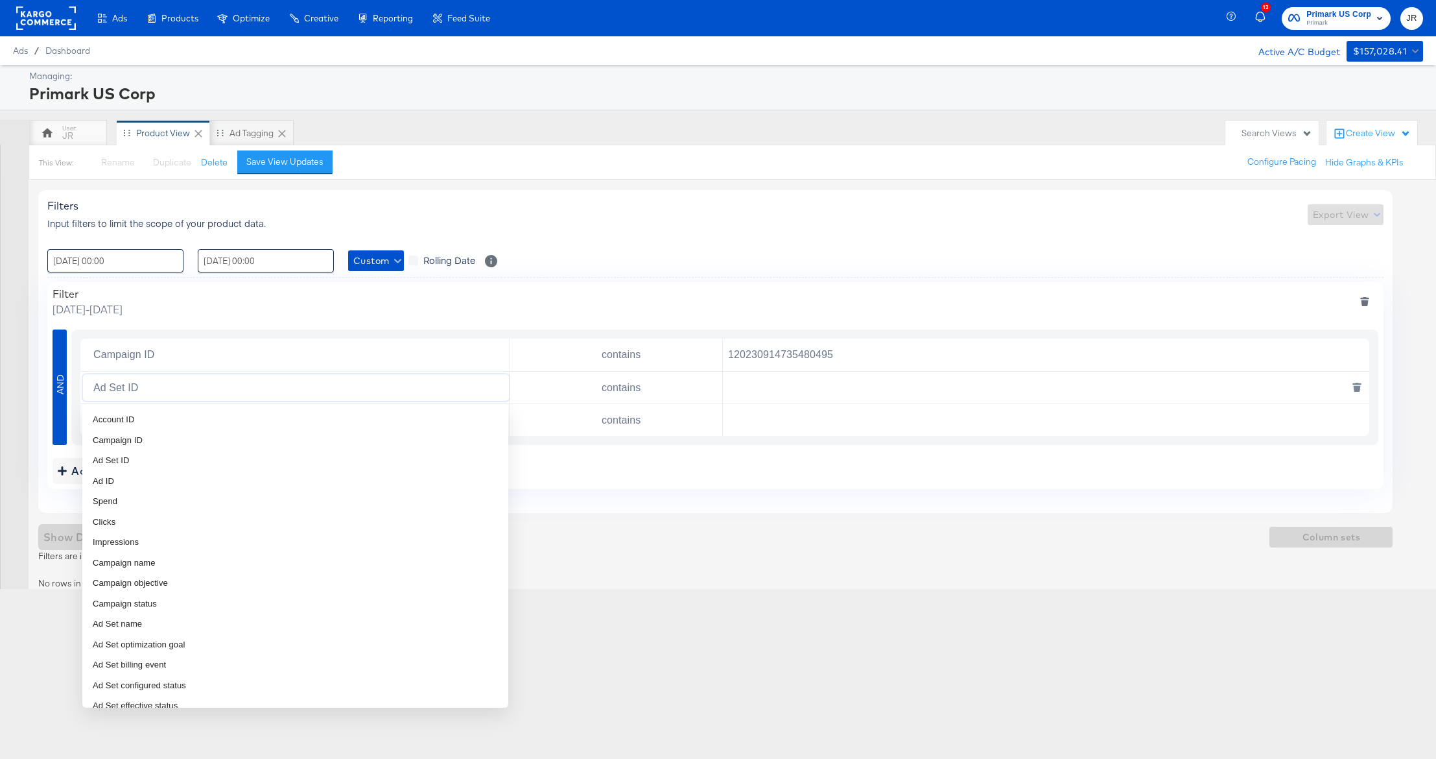
click at [320, 382] on input "Ad Set ID" at bounding box center [298, 387] width 421 height 27
click at [1352, 391] on button "deletesingle" at bounding box center [1357, 387] width 27 height 23
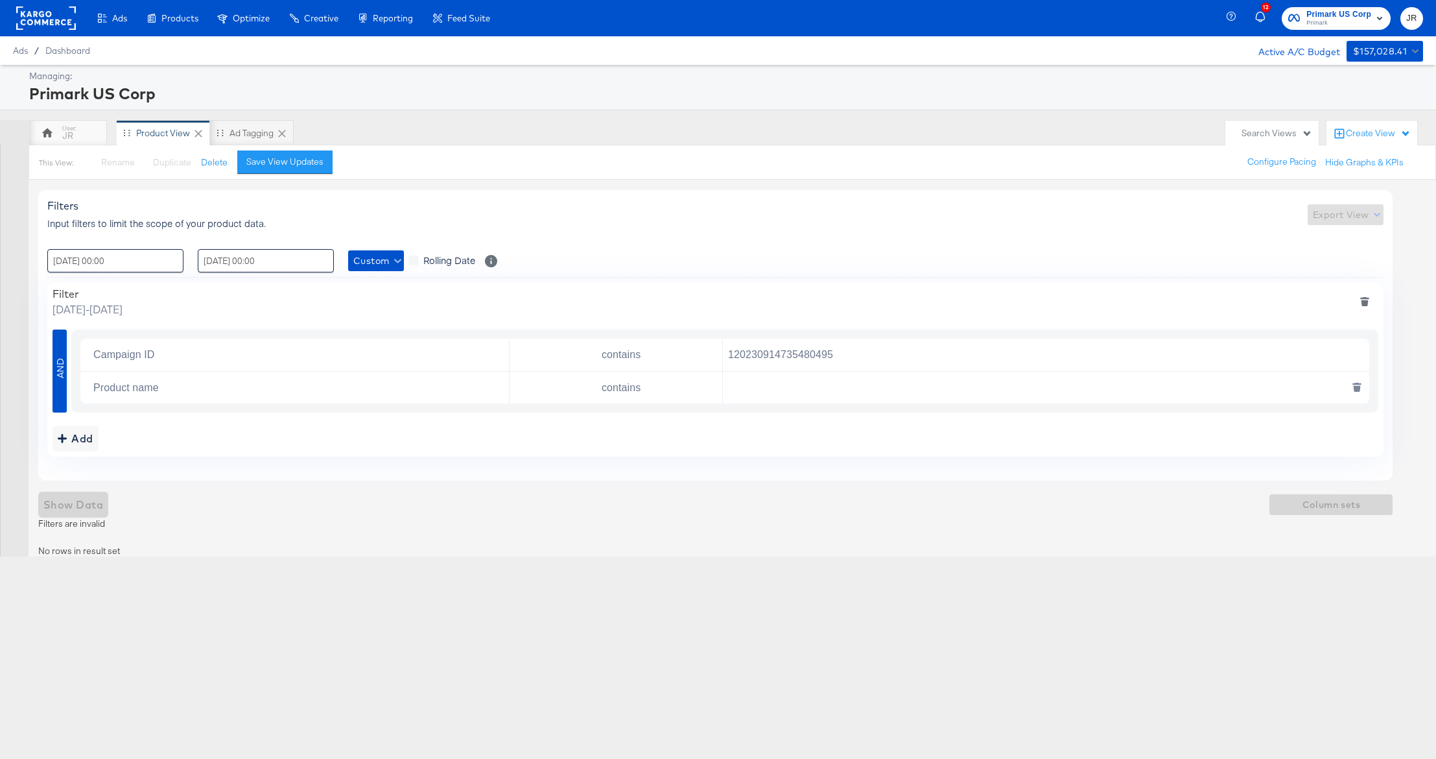
click at [1353, 388] on icon "deletesingle" at bounding box center [1357, 387] width 9 height 9
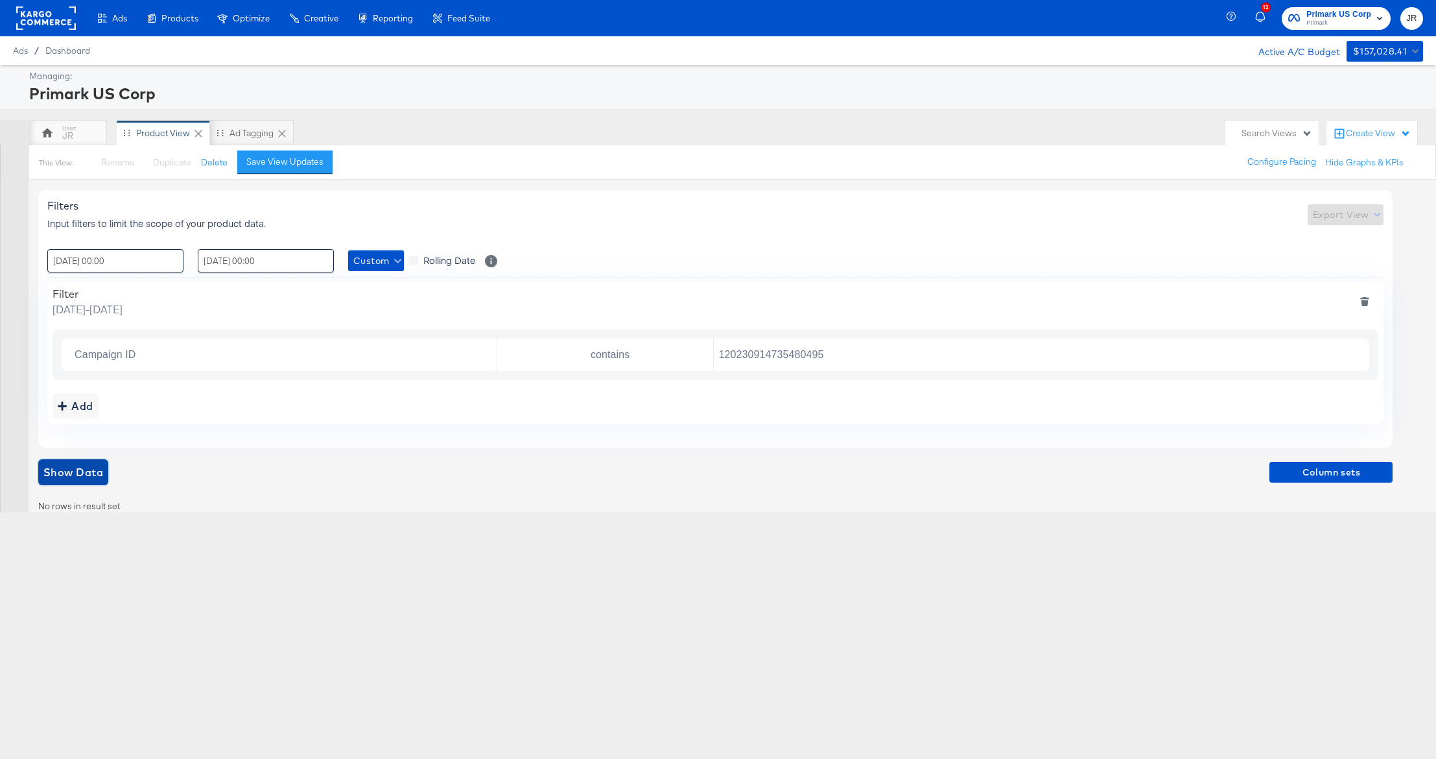
click at [91, 469] on span "Show Data" at bounding box center [73, 472] width 60 height 18
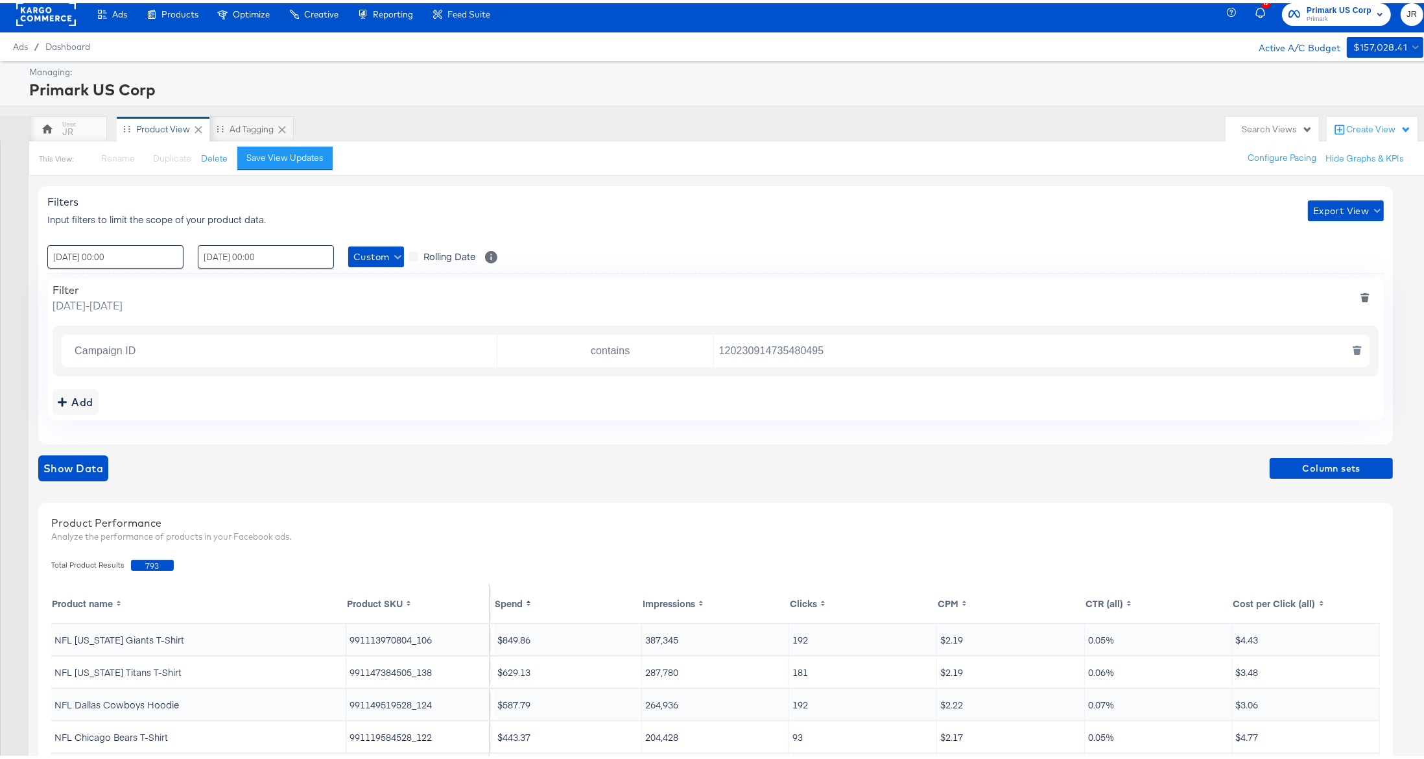
scroll to position [0, 0]
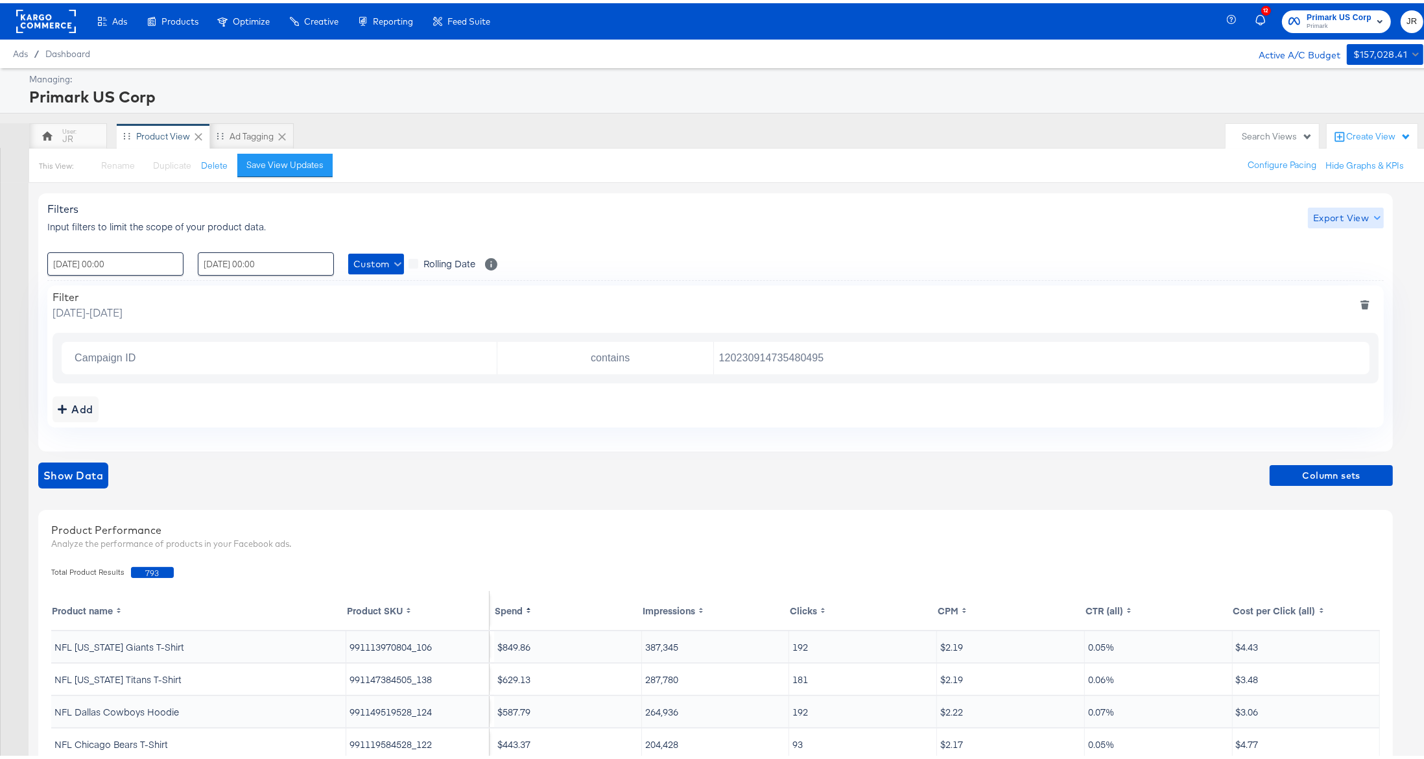
click at [1340, 216] on span "Export View" at bounding box center [1345, 215] width 65 height 16
click at [1349, 265] on span "Bulk Export" at bounding box center [1343, 269] width 51 height 27
drag, startPoint x: 921, startPoint y: 354, endPoint x: 678, endPoint y: 353, distance: 243.2
click at [678, 353] on div "Campaign ID contains 120230914735480495" at bounding box center [716, 355] width 1308 height 32
paste input "29931052"
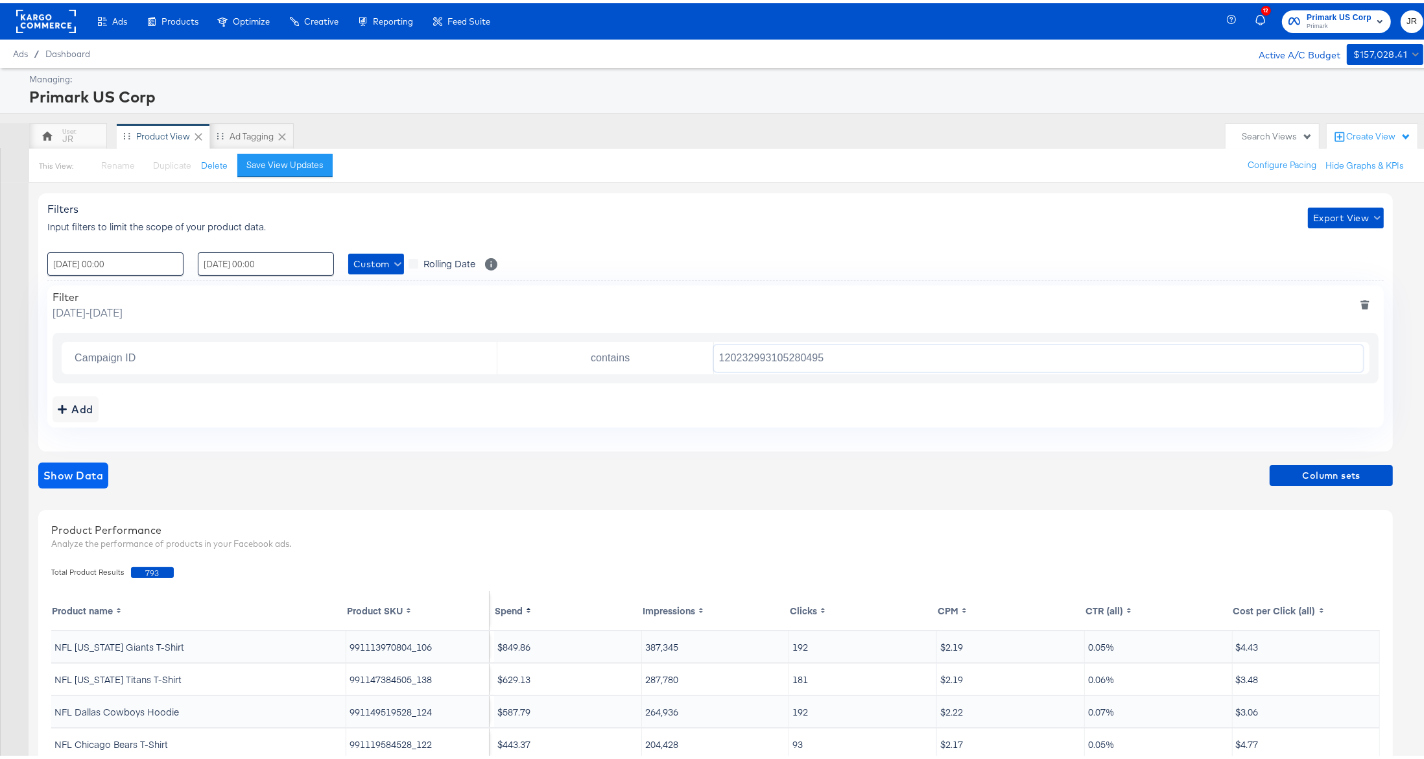
type input "120232993105280495"
click at [101, 482] on button "Show Data" at bounding box center [73, 472] width 70 height 26
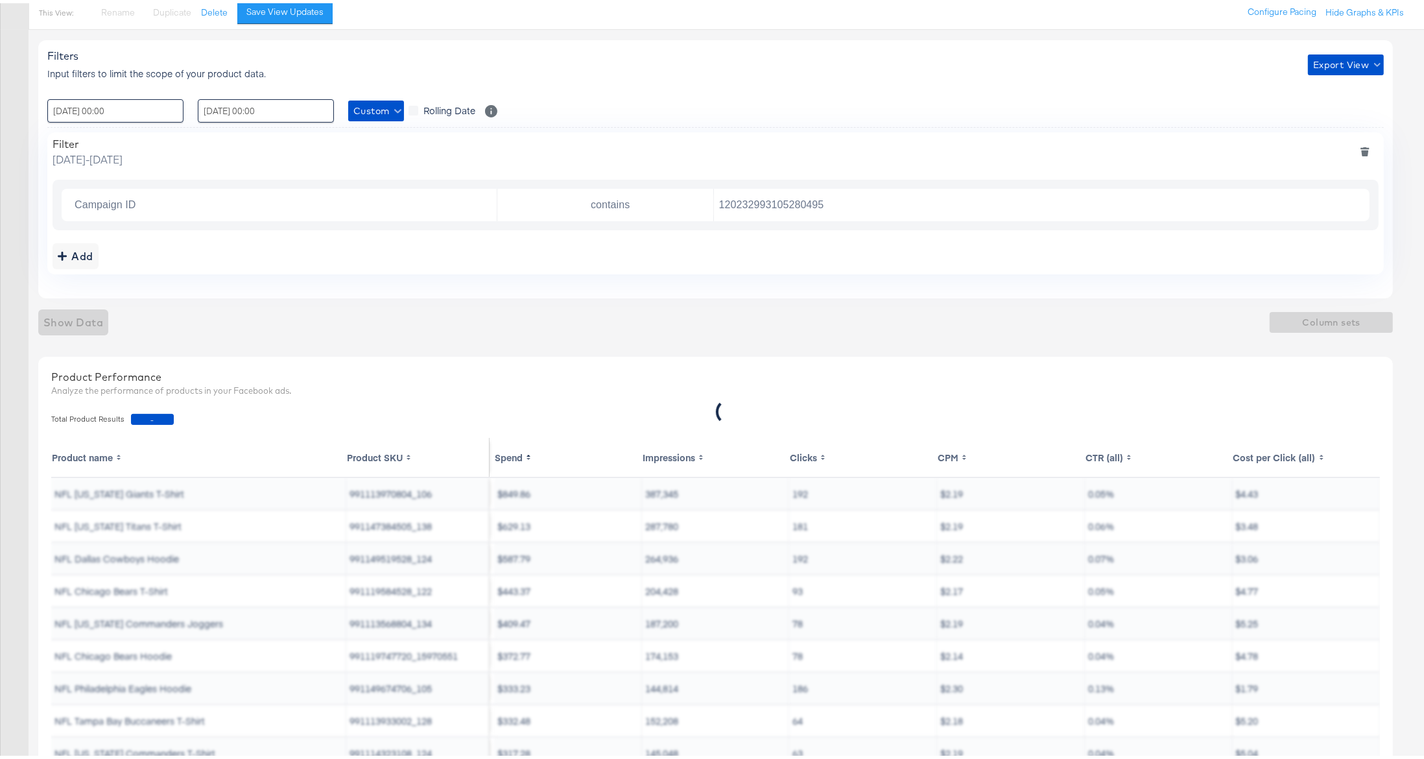
scroll to position [172, 0]
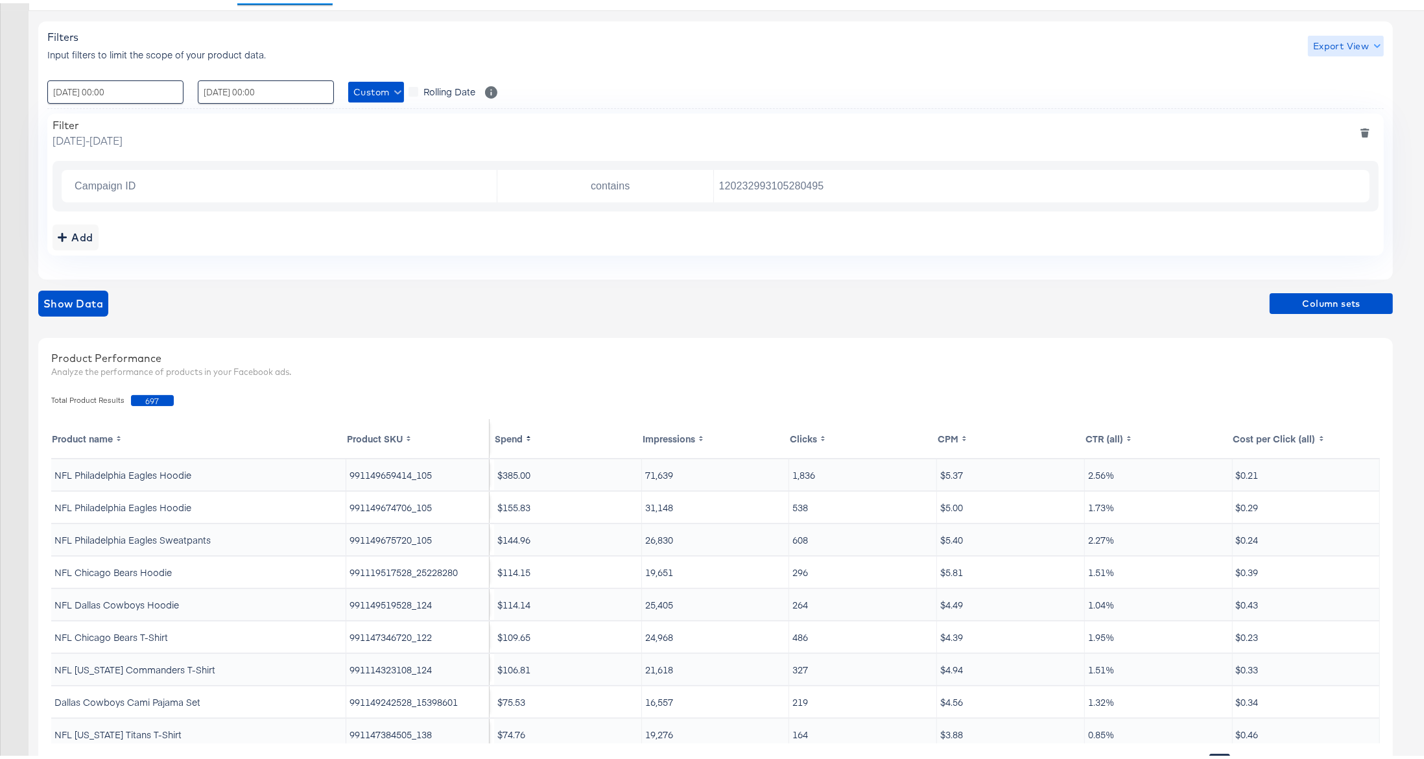
click at [1351, 45] on span "Export View" at bounding box center [1345, 43] width 65 height 16
click at [1358, 95] on span "Bulk Export" at bounding box center [1343, 97] width 51 height 27
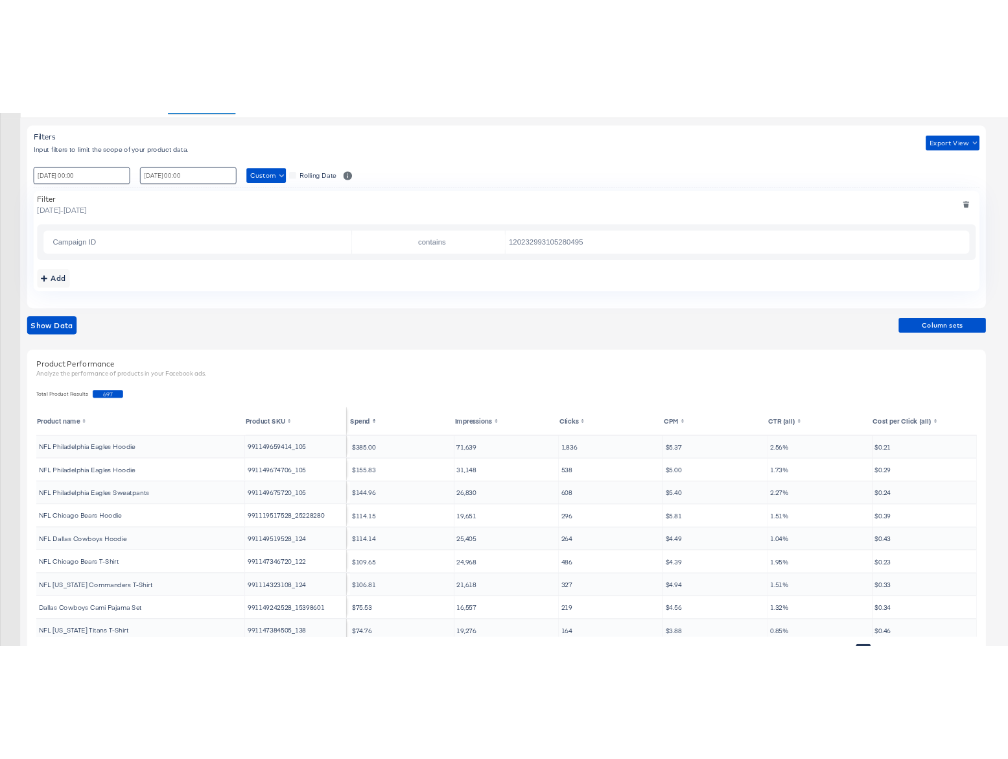
scroll to position [237, 0]
